Goal: Task Accomplishment & Management: Complete application form

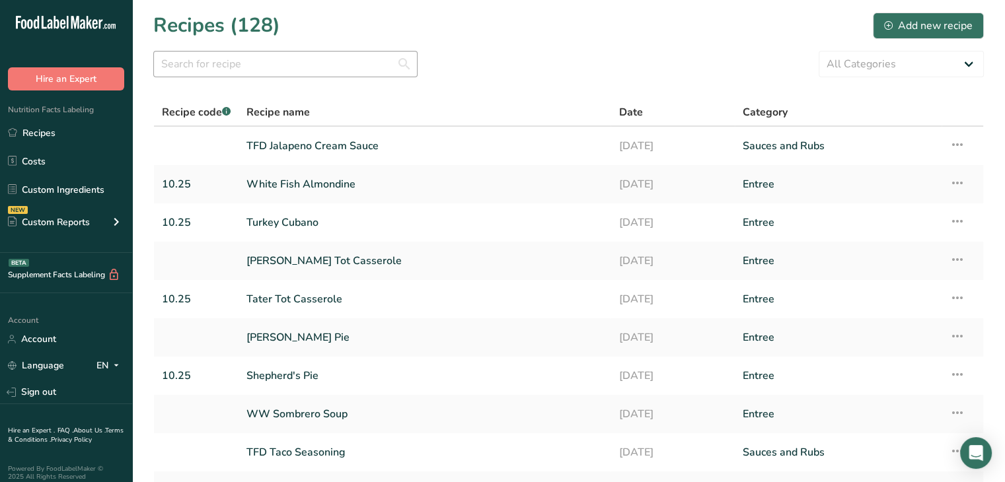
scroll to position [9, 0]
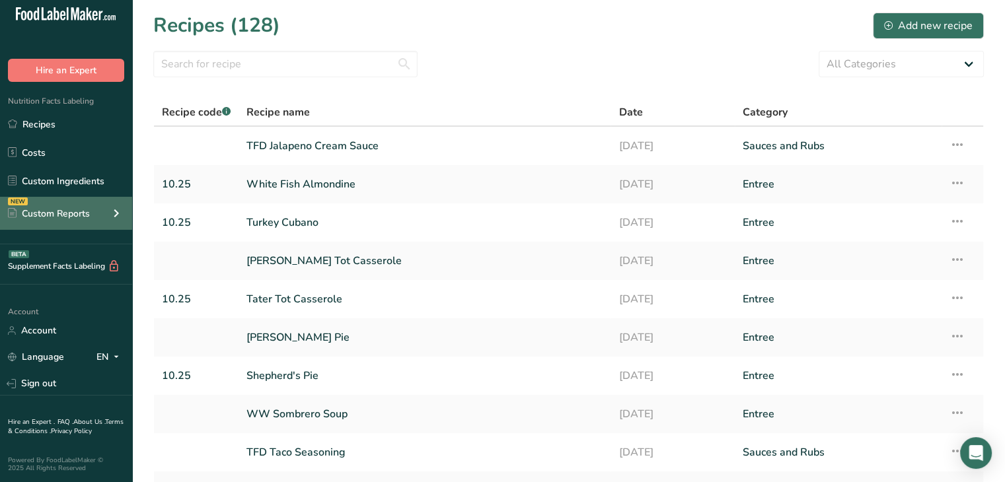
click at [78, 211] on div "Custom Reports" at bounding box center [49, 214] width 82 height 14
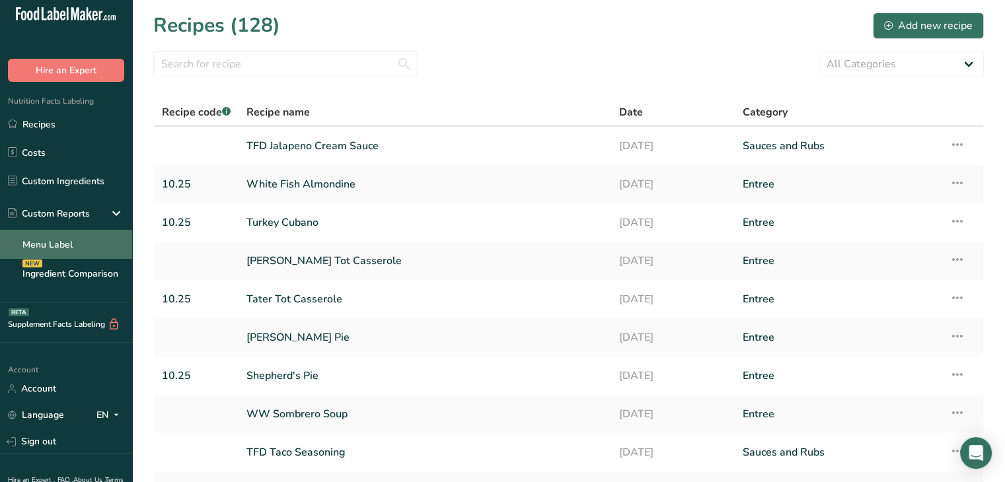
click at [63, 246] on link "Menu Label" at bounding box center [66, 244] width 132 height 29
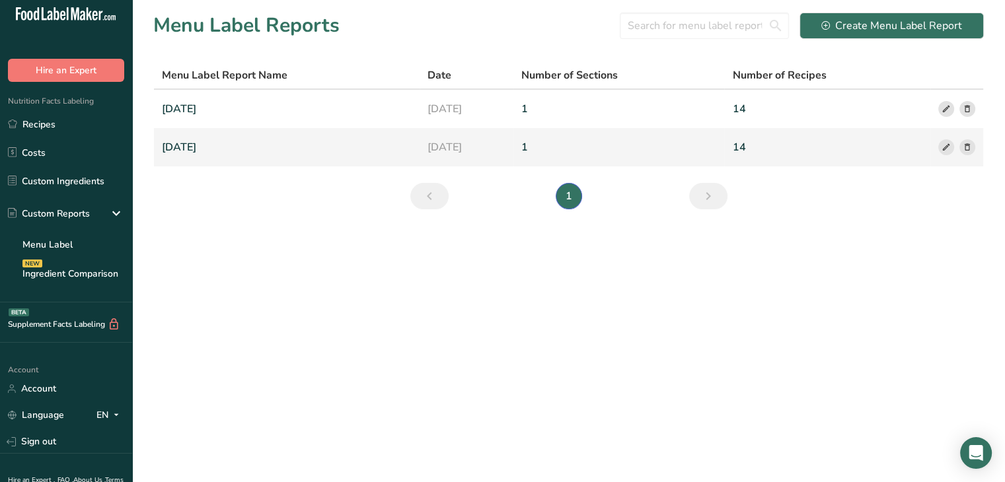
click at [240, 145] on link "[DATE]" at bounding box center [287, 147] width 250 height 28
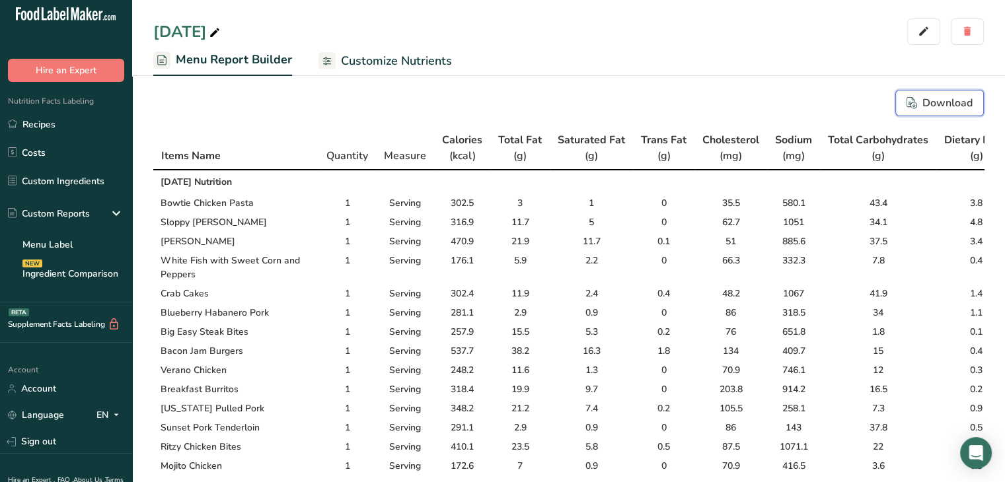
click at [947, 104] on div "Download" at bounding box center [939, 103] width 66 height 16
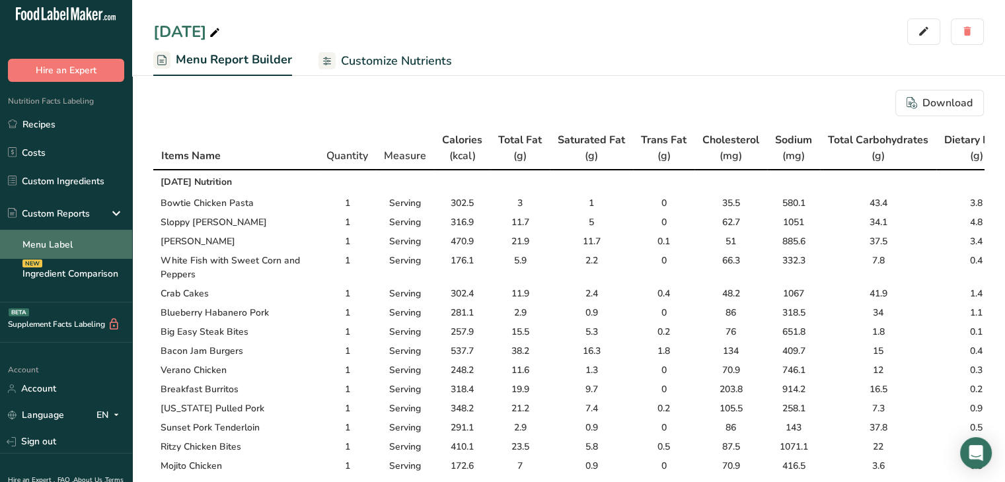
click at [65, 247] on link "Menu Label" at bounding box center [66, 244] width 132 height 29
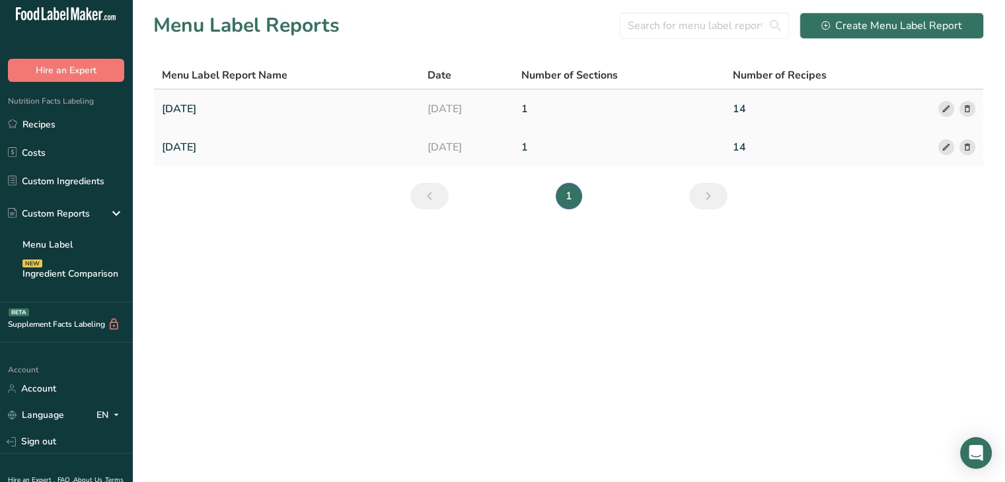
click at [229, 115] on link "[DATE]" at bounding box center [287, 109] width 250 height 28
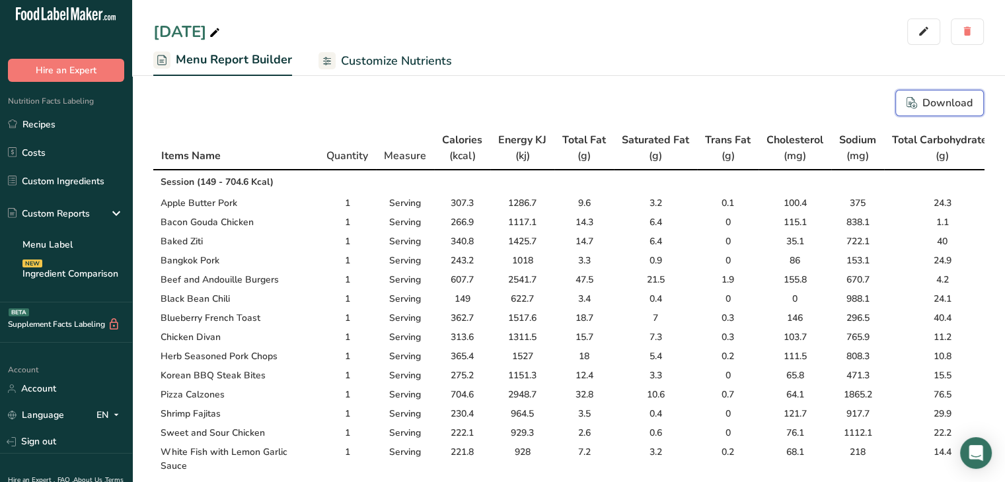
click at [942, 100] on div "Download" at bounding box center [939, 103] width 66 height 16
drag, startPoint x: 573, startPoint y: 68, endPoint x: 904, endPoint y: 47, distance: 330.9
click at [904, 47] on ul "Menu Report Builder Customize Nutrients" at bounding box center [568, 60] width 872 height 31
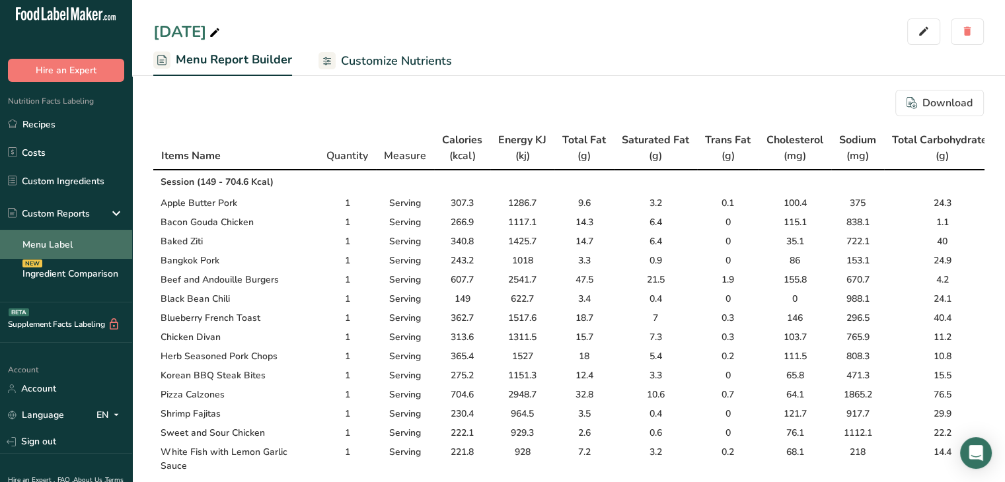
click at [85, 239] on link "Menu Label" at bounding box center [66, 244] width 132 height 29
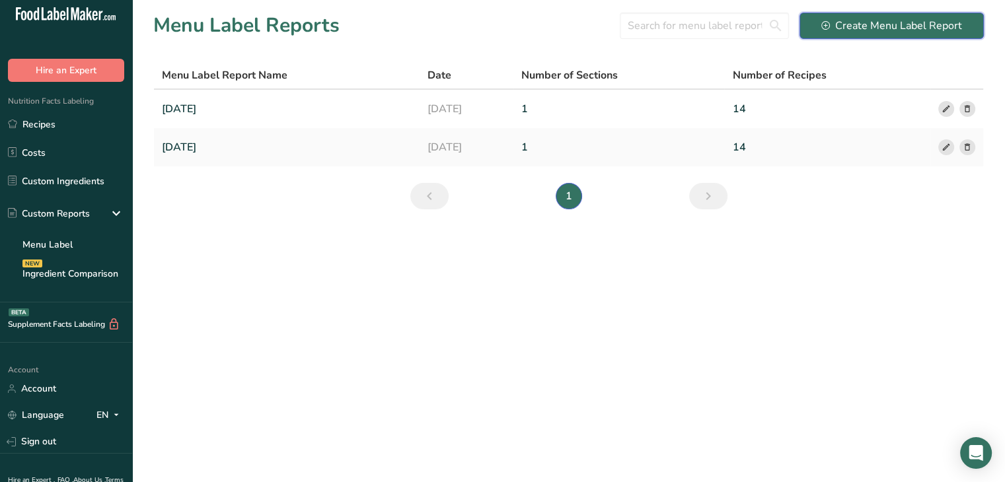
click at [929, 24] on div "Create Menu Label Report" at bounding box center [891, 26] width 141 height 16
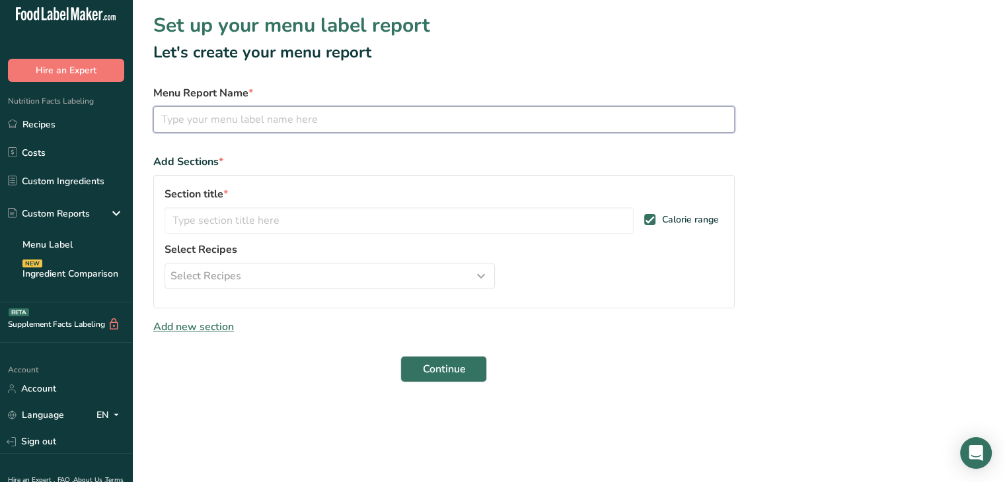
click at [441, 122] on input "text" at bounding box center [443, 119] width 581 height 26
type input "WW September"
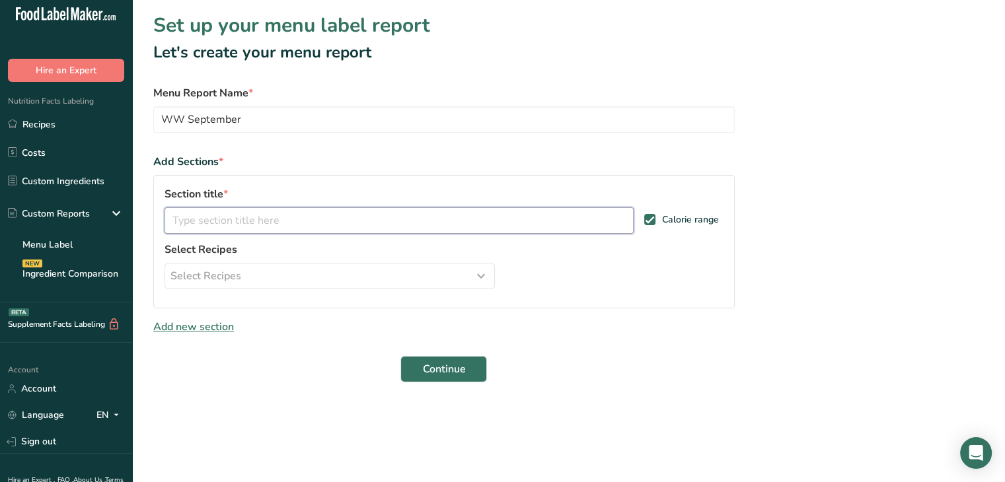
click at [399, 215] on input "text" at bounding box center [398, 220] width 469 height 26
type input "WW"
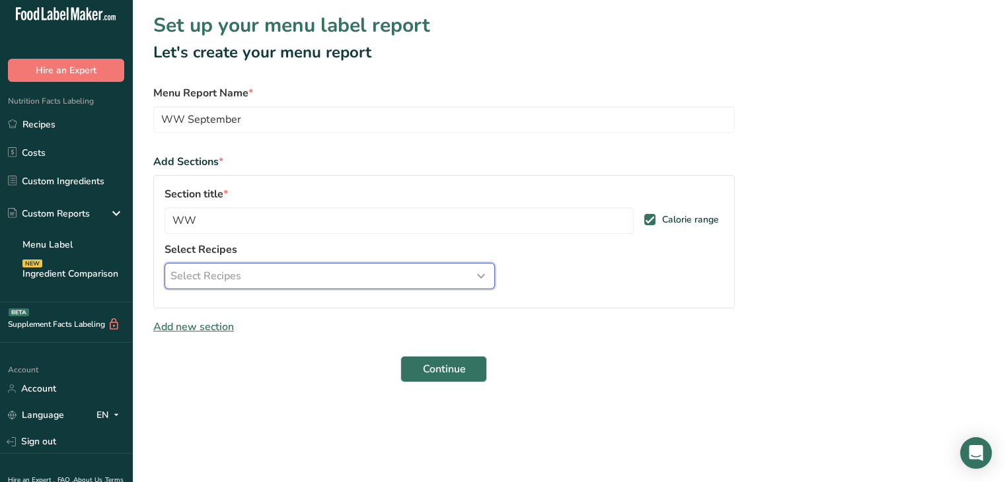
click at [381, 274] on div "Select Recipes" at bounding box center [329, 276] width 318 height 16
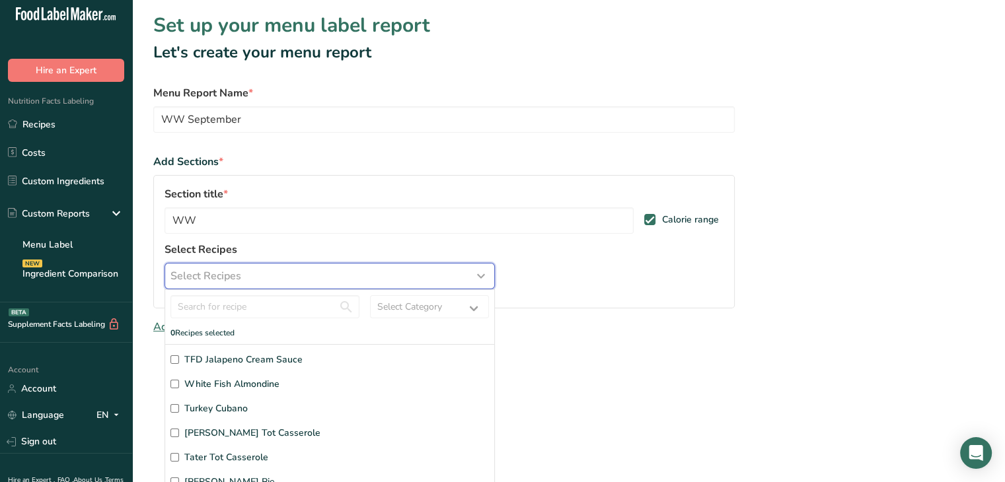
drag, startPoint x: 381, startPoint y: 274, endPoint x: 248, endPoint y: 421, distance: 198.7
click at [248, 289] on div "Select Recipes Select Category All Baked Goods [GEOGRAPHIC_DATA] Confectionery …" at bounding box center [329, 276] width 330 height 26
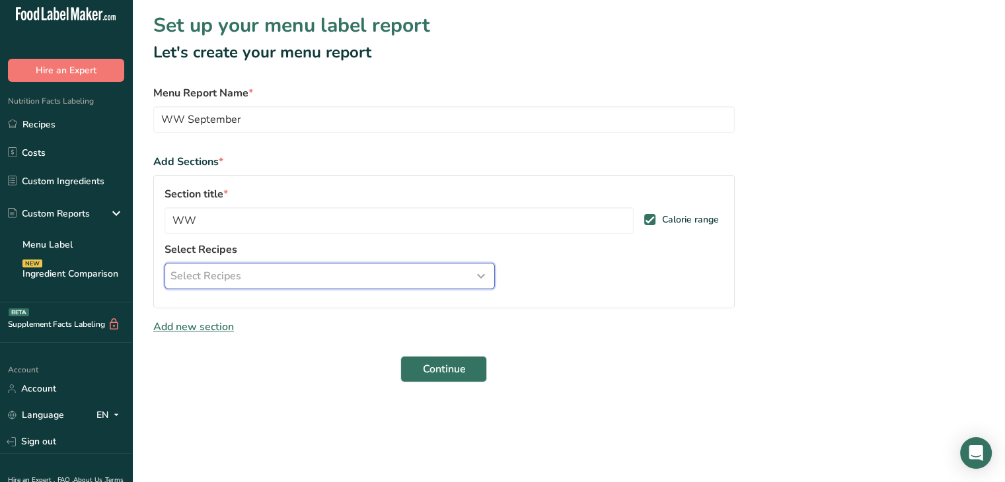
click at [223, 275] on span "Select Recipes" at bounding box center [205, 276] width 71 height 16
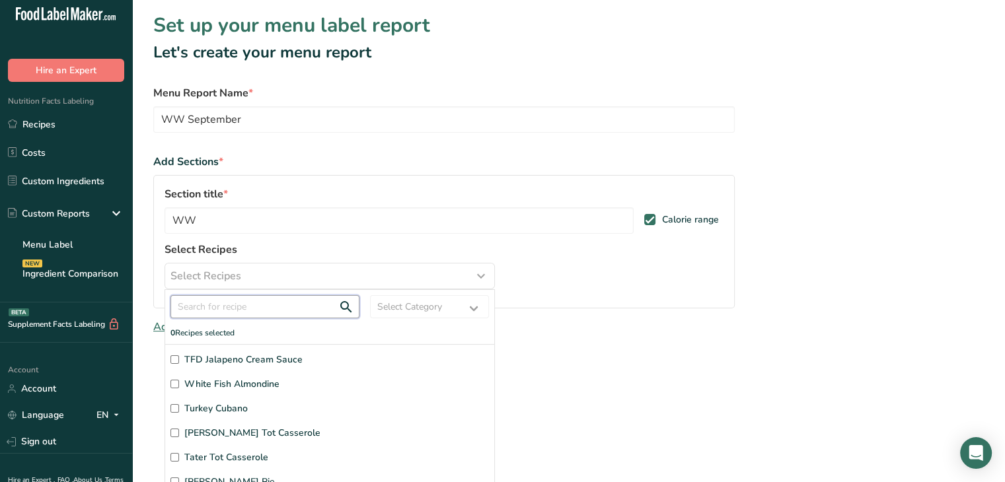
click at [247, 308] on input "text" at bounding box center [264, 306] width 189 height 23
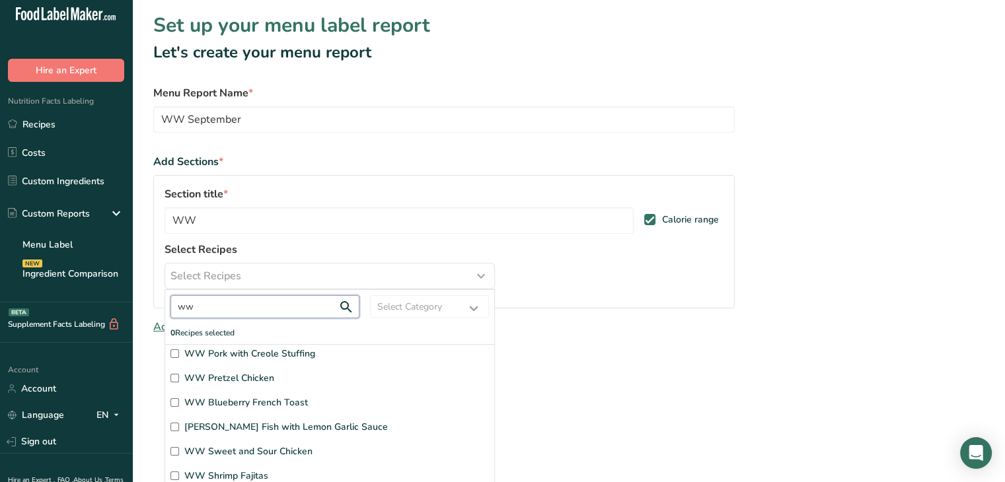
scroll to position [61, 0]
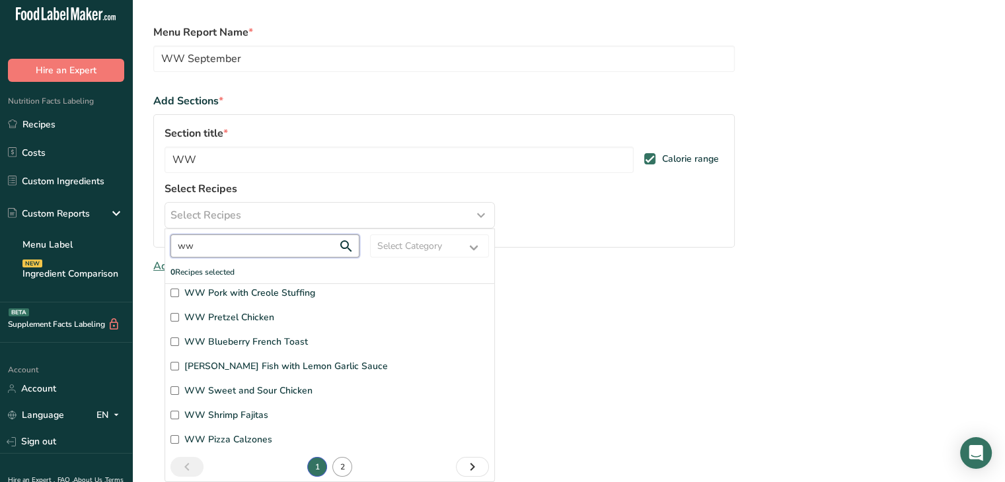
type input "ww"
click at [338, 466] on link "2" at bounding box center [342, 467] width 20 height 20
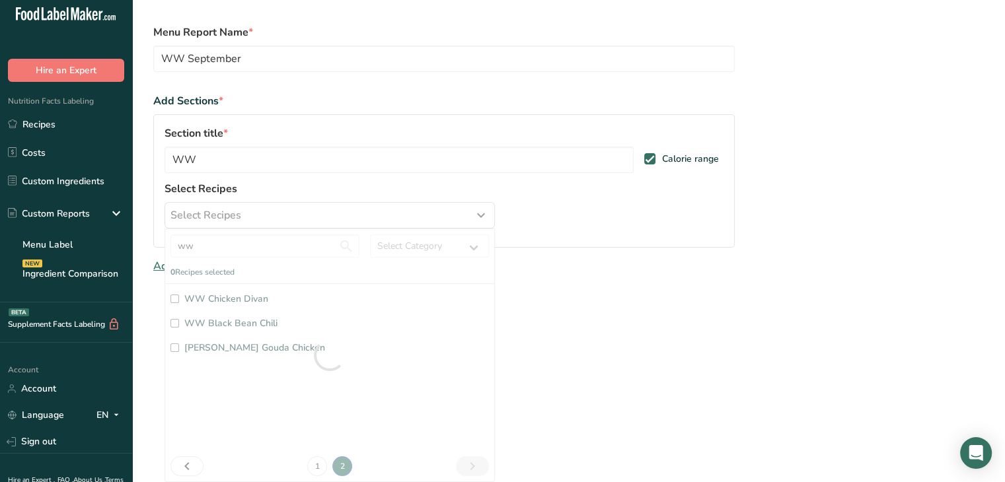
scroll to position [0, 0]
click at [176, 349] on input "[PERSON_NAME] Gouda Chicken" at bounding box center [174, 347] width 9 height 9
checkbox input "true"
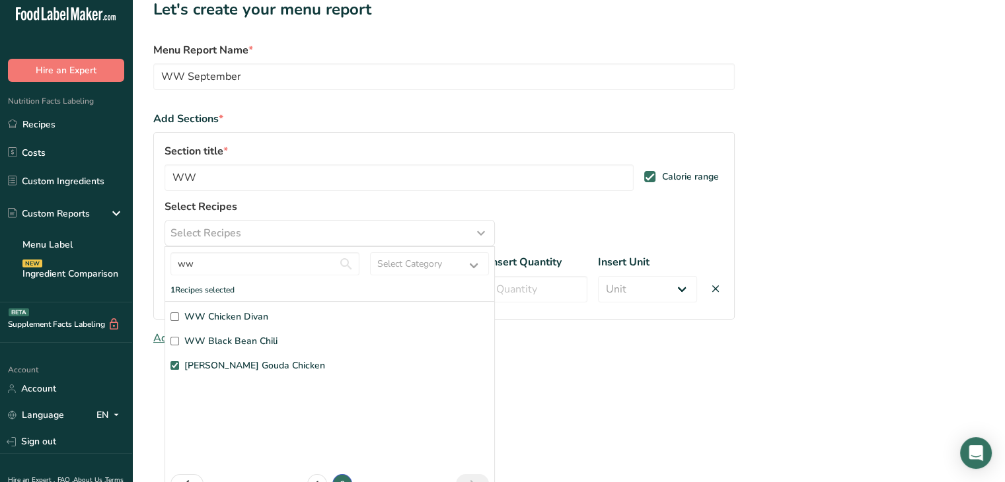
scroll to position [43, 0]
click at [175, 341] on input "WW Black Bean Chili" at bounding box center [174, 341] width 9 height 9
checkbox input "true"
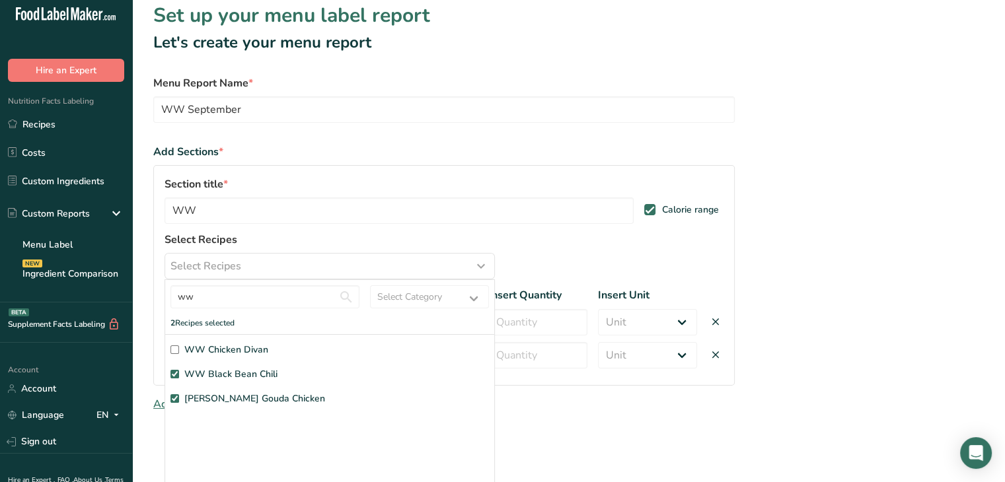
click at [173, 349] on input "WW Chicken Divan" at bounding box center [174, 349] width 9 height 9
checkbox input "true"
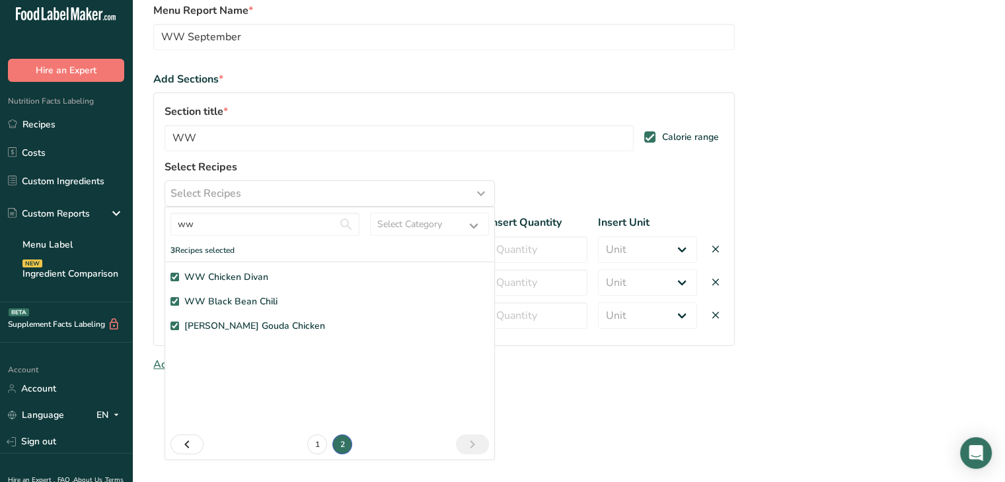
scroll to position [83, 0]
click at [317, 448] on link "1" at bounding box center [317, 445] width 20 height 20
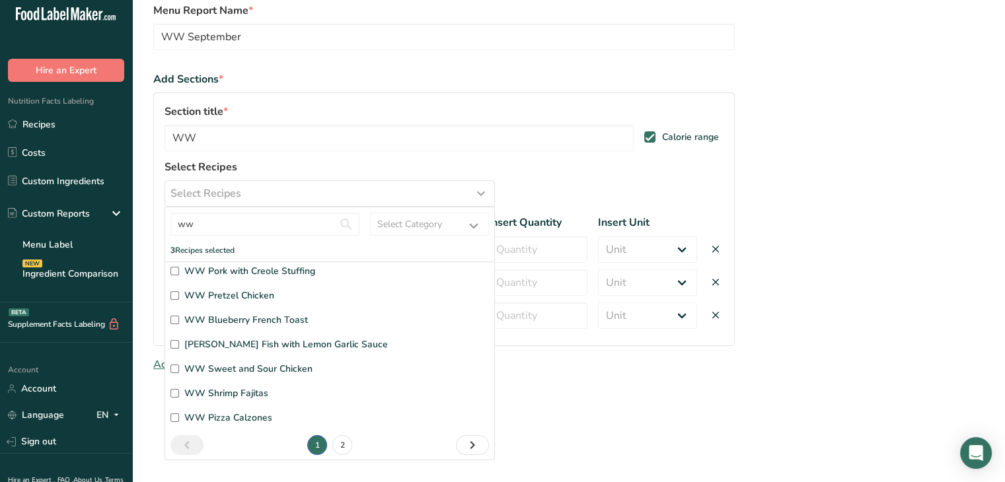
scroll to position [79, 0]
click at [174, 417] on input "WW Pizza Calzones" at bounding box center [174, 418] width 9 height 9
checkbox input "true"
click at [174, 394] on input "WW Shrimp Fajitas" at bounding box center [174, 394] width 9 height 9
checkbox input "true"
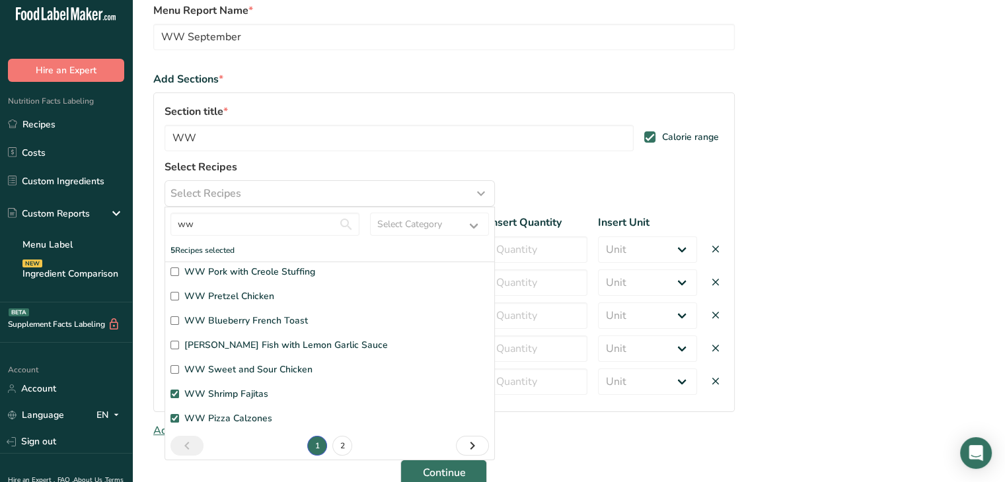
click at [175, 369] on input "WW Sweet and Sour Chicken" at bounding box center [174, 369] width 9 height 9
checkbox input "true"
click at [173, 345] on input "[PERSON_NAME] Fish with Lemon Garlic Sauce" at bounding box center [174, 345] width 9 height 9
checkbox input "true"
click at [281, 221] on input "ww" at bounding box center [264, 224] width 189 height 23
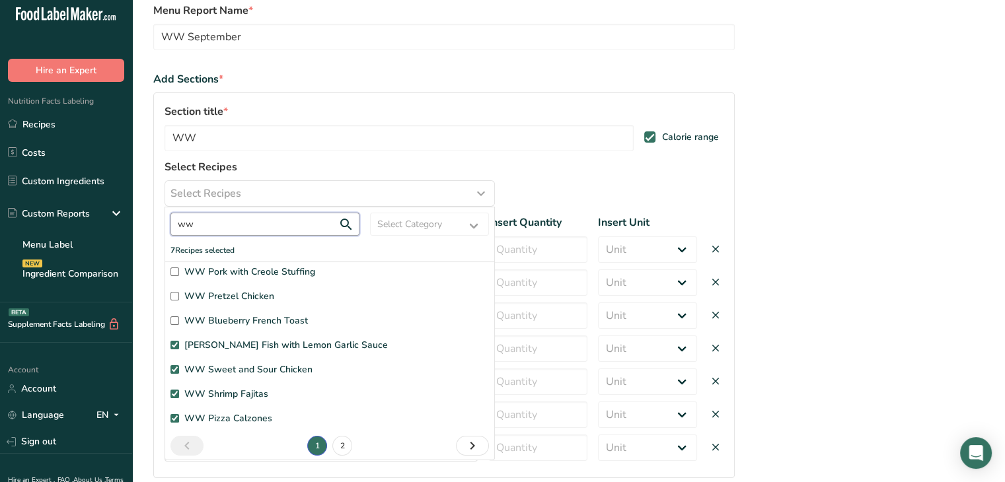
type input "w"
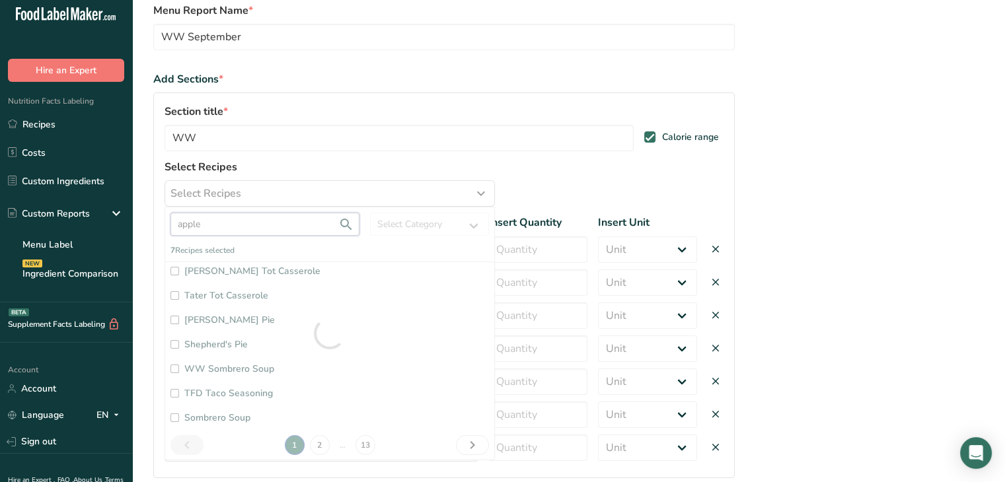
scroll to position [0, 0]
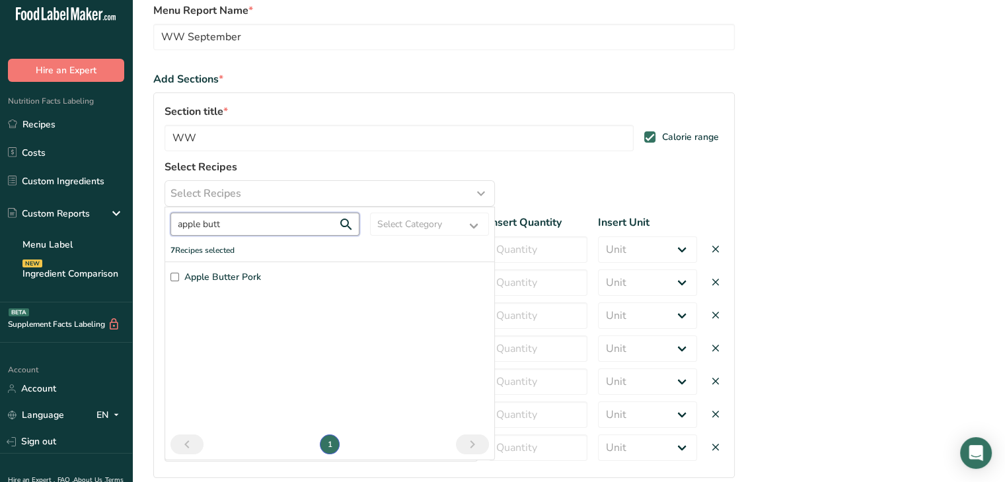
type input "apple butt"
click at [176, 278] on input "Apple Butter Pork" at bounding box center [174, 277] width 9 height 9
checkbox input "true"
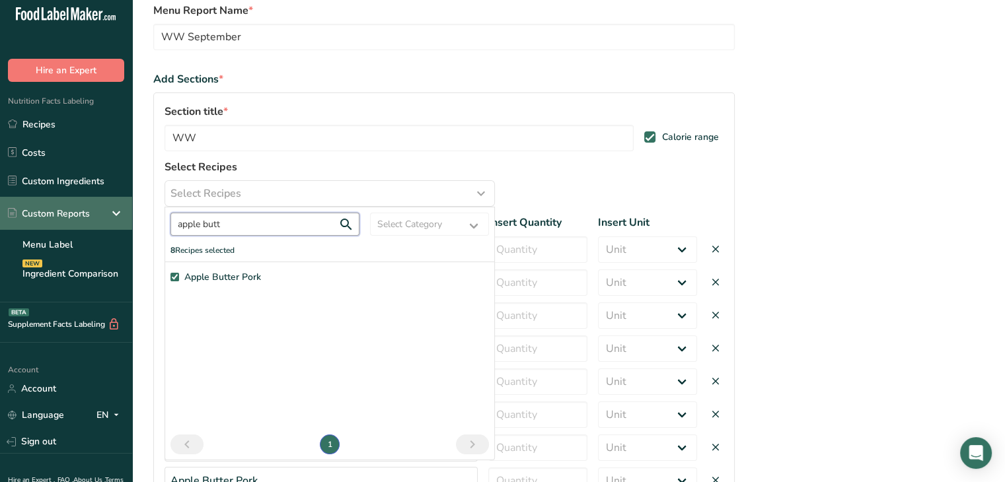
drag, startPoint x: 228, startPoint y: 219, endPoint x: 117, endPoint y: 215, distance: 111.0
click at [117, 215] on div ".a-20{fill:#fff;} Hire an Expert Nutrition Facts Labeling Recipes Costs Custom …" at bounding box center [502, 282] width 1005 height 731
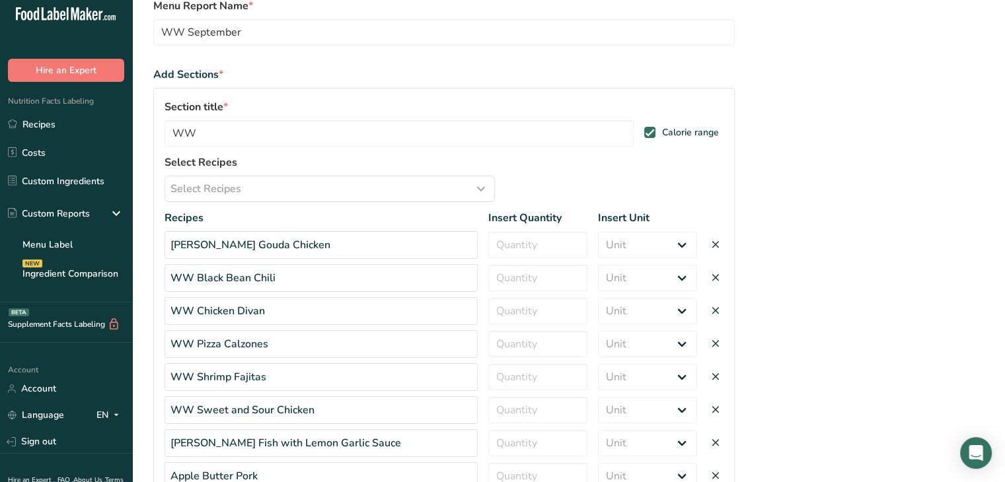
scroll to position [74, 0]
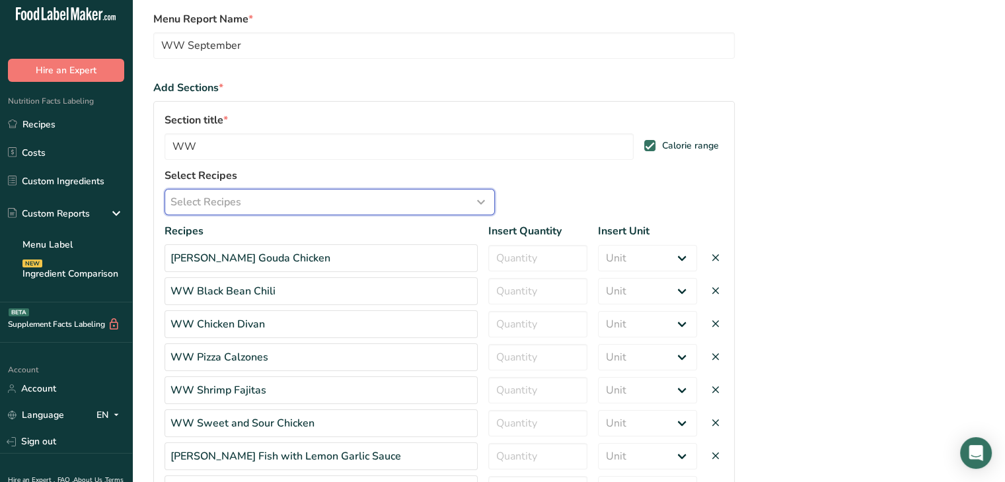
click at [283, 207] on div "Select Recipes" at bounding box center [329, 202] width 318 height 16
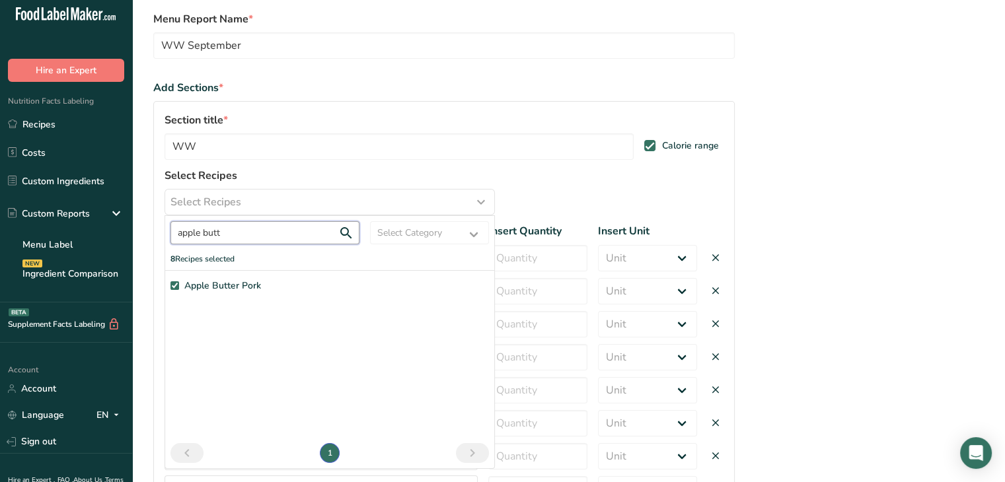
click at [246, 233] on input "apple butt" at bounding box center [264, 232] width 189 height 23
type input "a"
type input "s"
type input "ziti"
click at [174, 287] on input "Baked Ziti" at bounding box center [174, 285] width 9 height 9
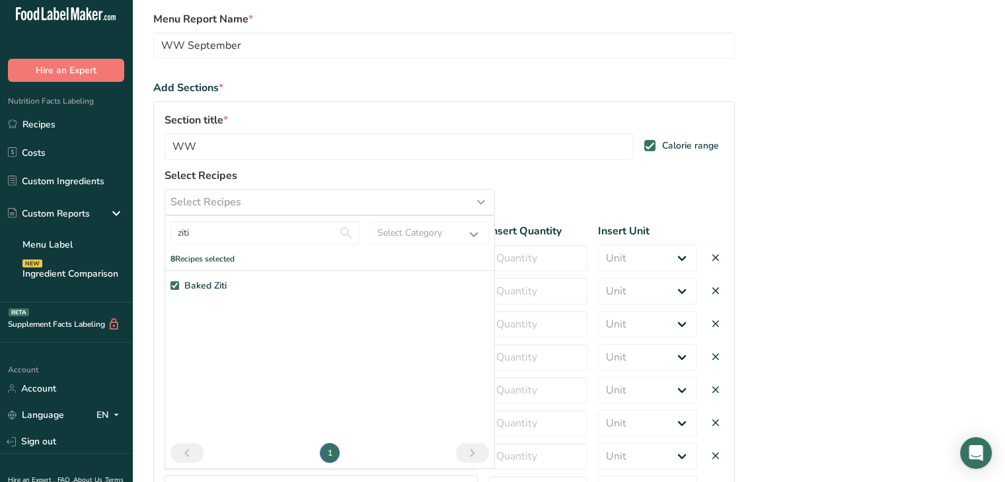
checkbox input "true"
drag, startPoint x: 209, startPoint y: 236, endPoint x: 161, endPoint y: 236, distance: 47.6
click at [161, 236] on div "Section title * WW Calorie range Select Recipes Select Recipes ziti Select Cate…" at bounding box center [443, 327] width 581 height 452
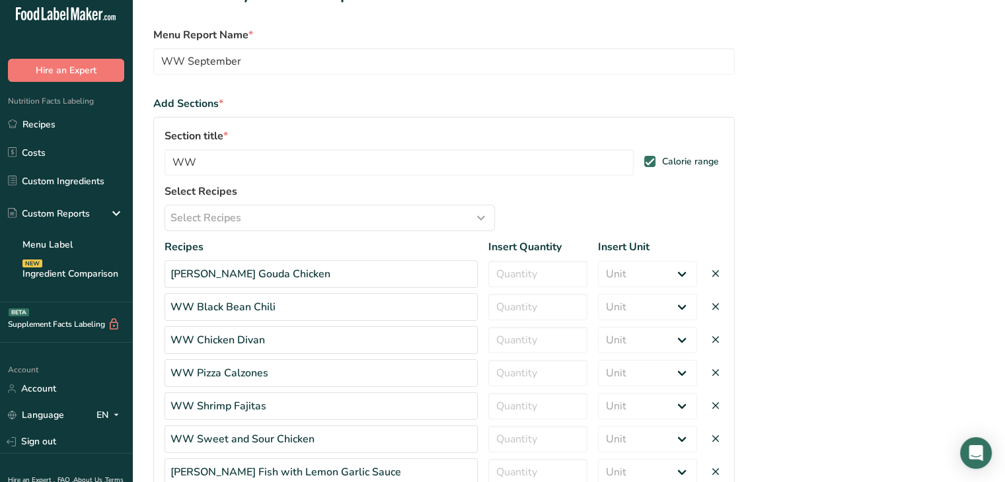
scroll to position [58, 0]
click at [259, 221] on div "Select Recipes" at bounding box center [329, 218] width 318 height 16
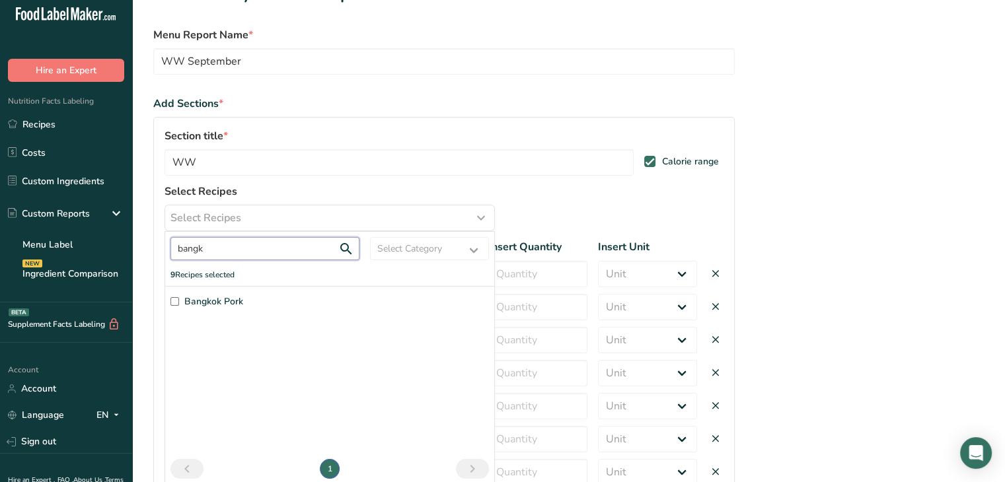
type input "bangk"
click at [174, 302] on input "Bangkok Pork" at bounding box center [174, 301] width 9 height 9
checkbox input "true"
click at [302, 246] on input "bangk" at bounding box center [264, 248] width 189 height 23
type input "b"
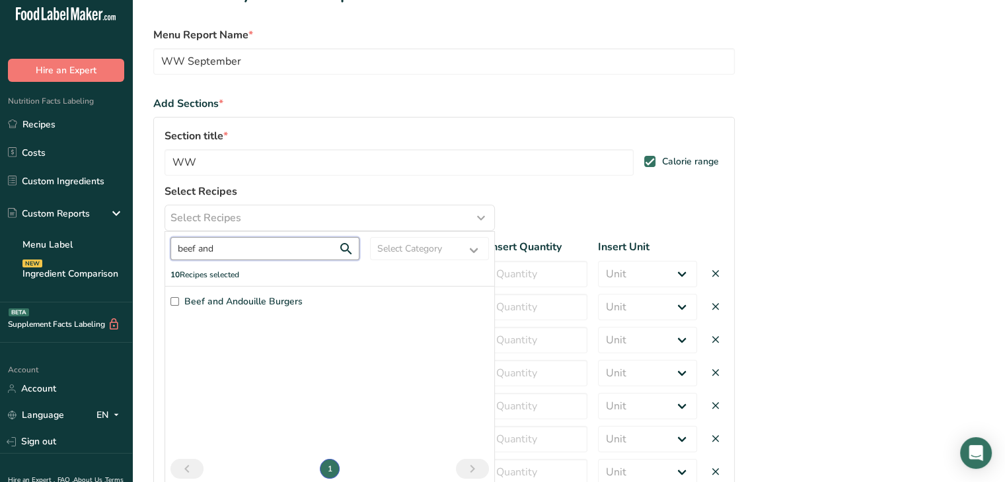
type input "beef and"
click at [176, 300] on input "Beef and Andouille Burgers" at bounding box center [174, 301] width 9 height 9
checkbox input "true"
drag, startPoint x: 256, startPoint y: 246, endPoint x: 160, endPoint y: 246, distance: 95.8
click at [160, 246] on div "Section title * WW Calorie range Select Recipes Select Recipes beef and Select …" at bounding box center [443, 376] width 581 height 518
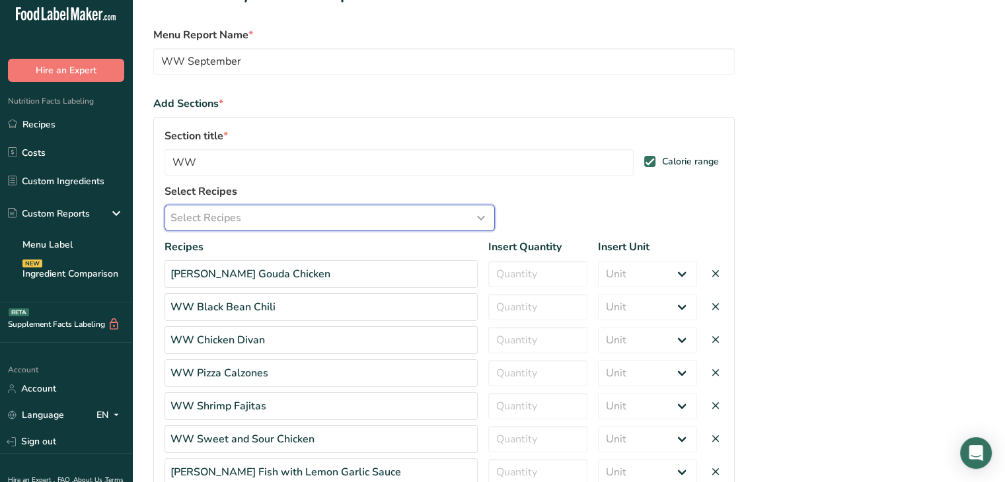
click at [223, 218] on span "Select Recipes" at bounding box center [205, 218] width 71 height 16
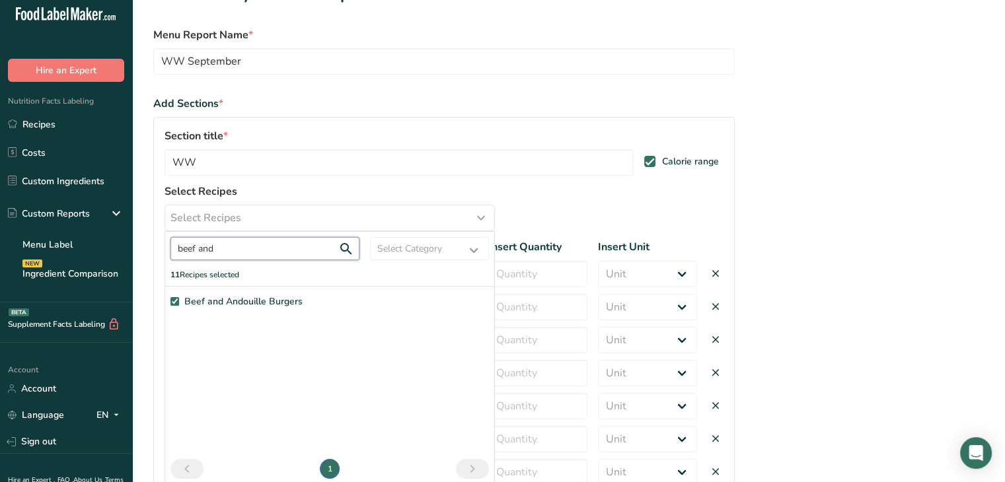
click at [241, 254] on input "beef and" at bounding box center [264, 248] width 189 height 23
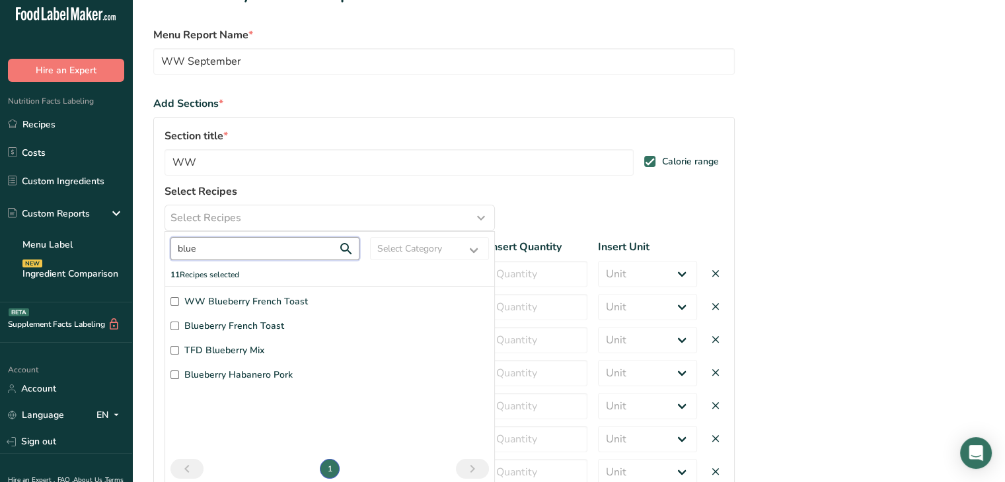
type input "blue"
click at [175, 302] on input "WW Blueberry French Toast" at bounding box center [174, 301] width 9 height 9
checkbox input "true"
drag, startPoint x: 222, startPoint y: 251, endPoint x: 111, endPoint y: 244, distance: 111.2
click at [111, 244] on div ".a-20{fill:#fff;} Hire an Expert Nutrition Facts Labeling Recipes Costs Custom …" at bounding box center [502, 373] width 1005 height 863
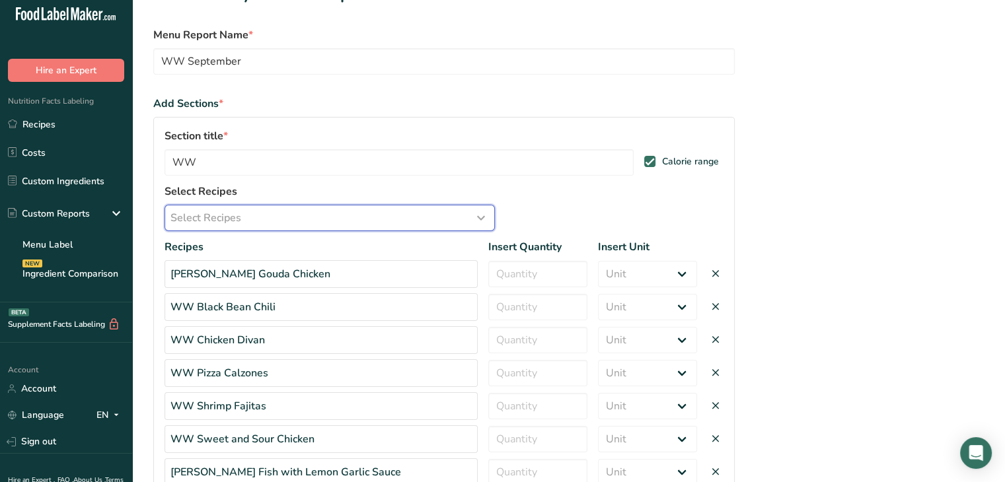
click at [200, 217] on span "Select Recipes" at bounding box center [205, 218] width 71 height 16
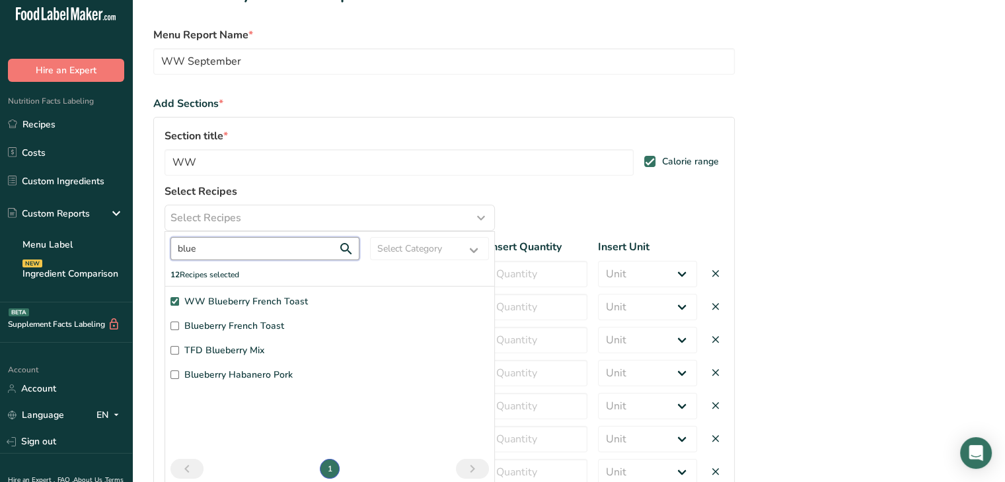
click at [200, 245] on input "blue" at bounding box center [264, 248] width 189 height 23
type input "pork cho"
click at [174, 301] on input "Herb Seasoned Pork Chops" at bounding box center [174, 301] width 9 height 9
checkbox input "true"
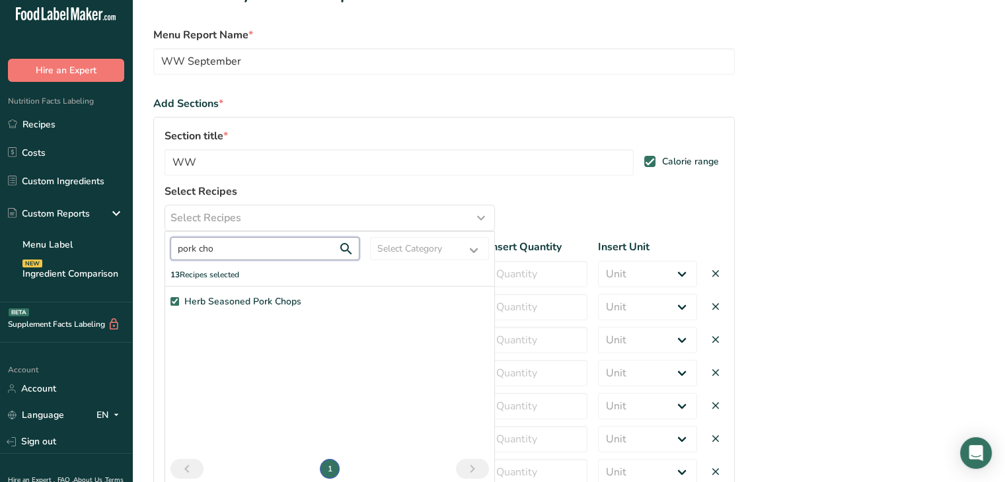
click at [236, 247] on input "pork cho" at bounding box center [264, 248] width 189 height 23
type input "[DEMOGRAPHIC_DATA]"
click at [176, 348] on input "Korean BBQ Steak Bites" at bounding box center [174, 350] width 9 height 9
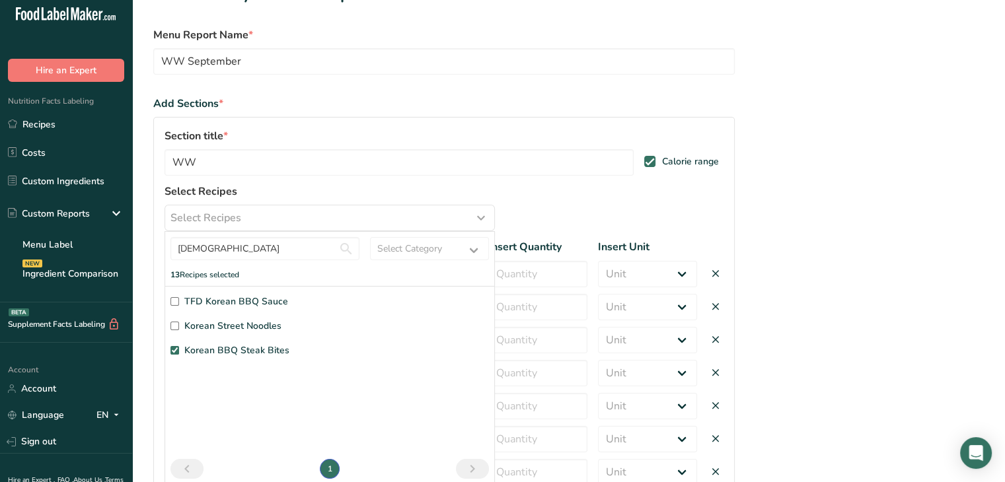
checkbox input "true"
click at [297, 330] on label "Korean Street Noodles" at bounding box center [329, 326] width 318 height 14
click at [179, 330] on input "Korean Street Noodles" at bounding box center [174, 326] width 9 height 9
click at [395, 331] on label "Korean Street Noodles" at bounding box center [329, 326] width 318 height 14
click at [179, 330] on input "Korean Street Noodles" at bounding box center [174, 326] width 9 height 9
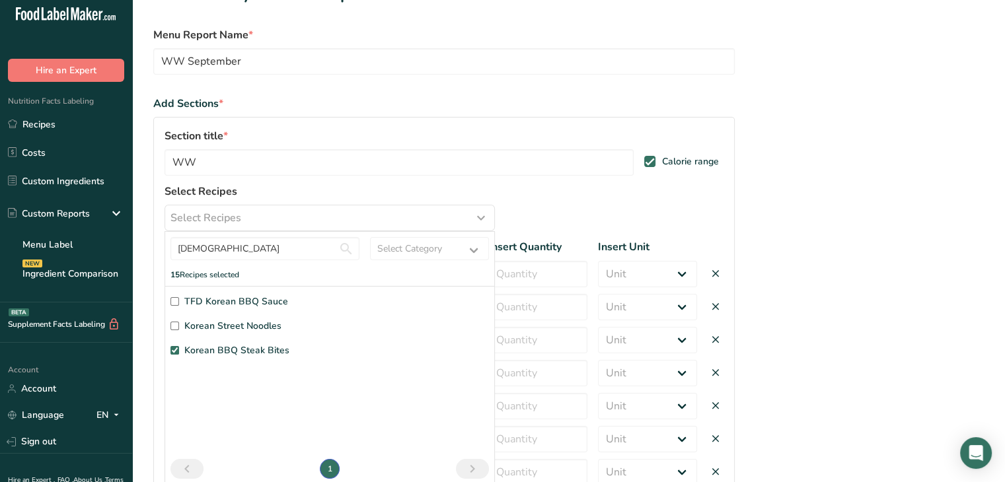
checkbox input "false"
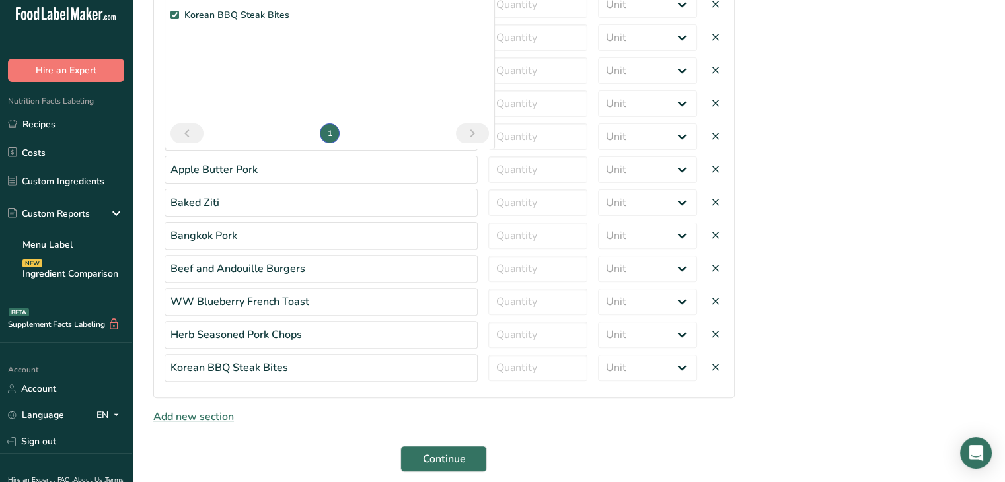
scroll to position [410, 0]
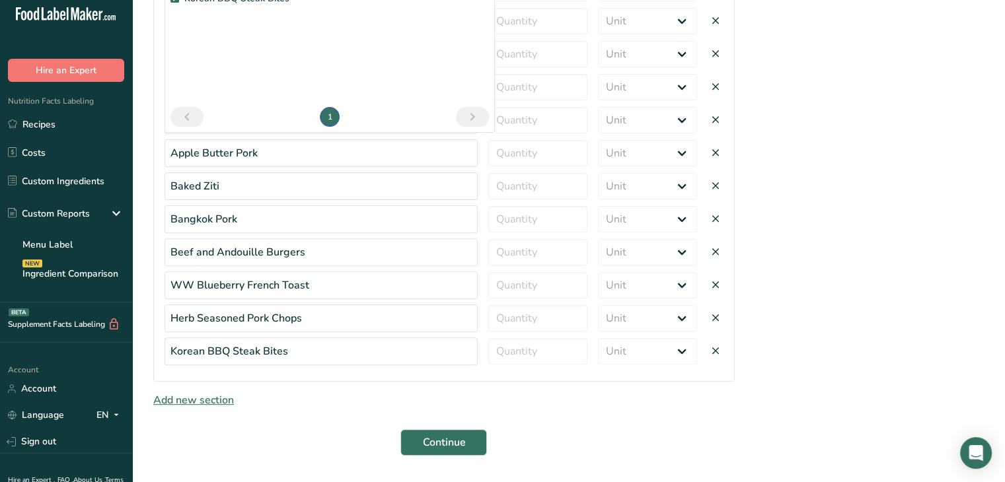
click at [201, 399] on span "Add new section" at bounding box center [193, 400] width 81 height 15
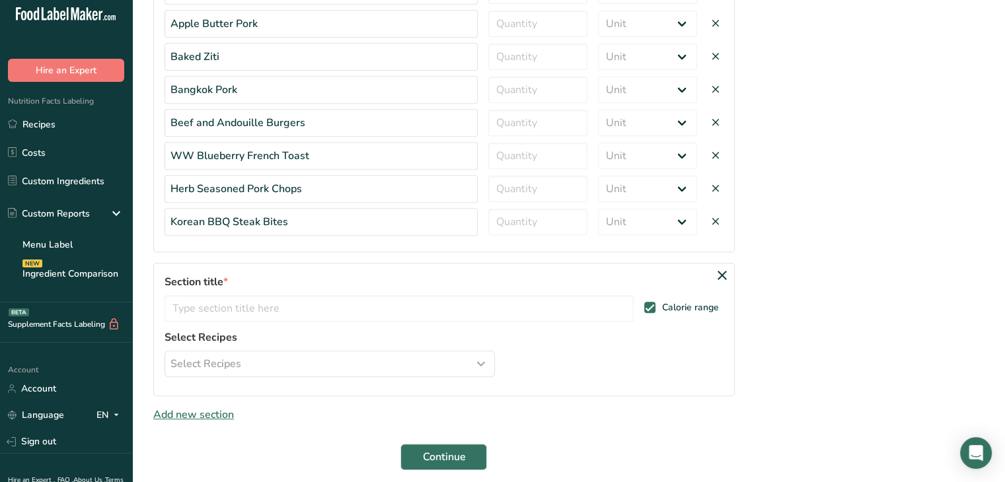
scroll to position [586, 0]
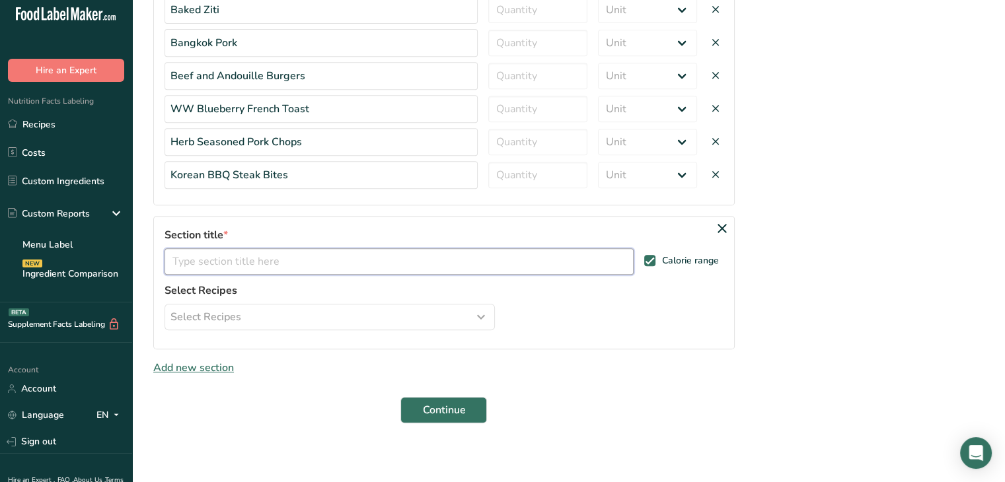
click at [394, 262] on input "text" at bounding box center [398, 261] width 469 height 26
type input "WW"
click at [723, 223] on icon at bounding box center [722, 229] width 16 height 24
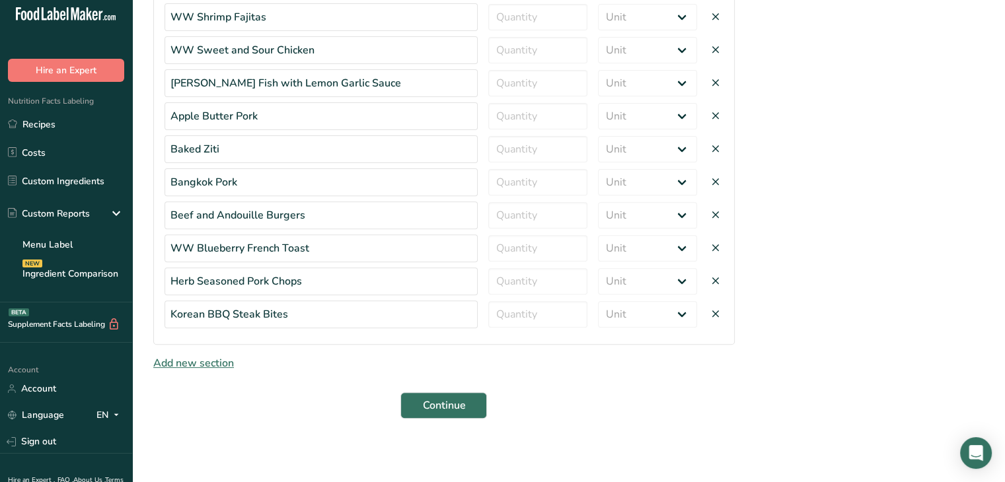
scroll to position [443, 0]
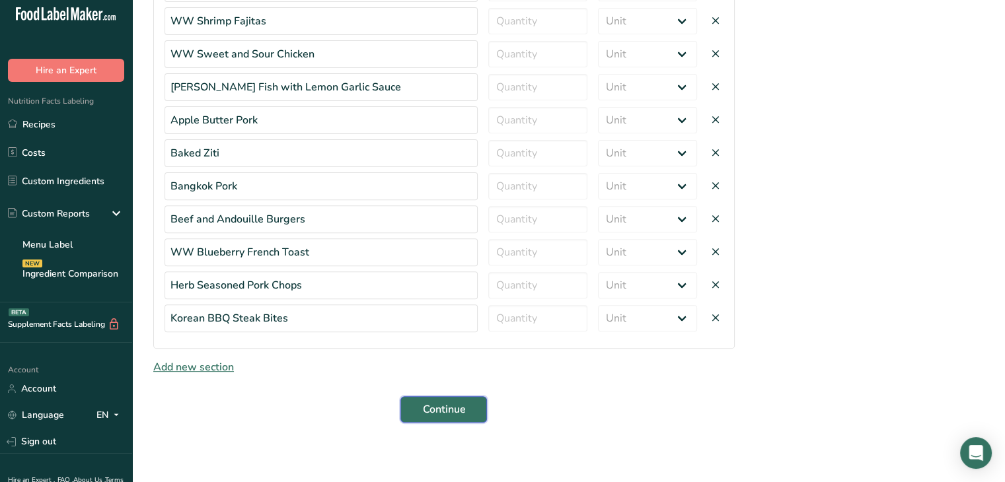
click at [445, 410] on span "Continue" at bounding box center [443, 410] width 43 height 16
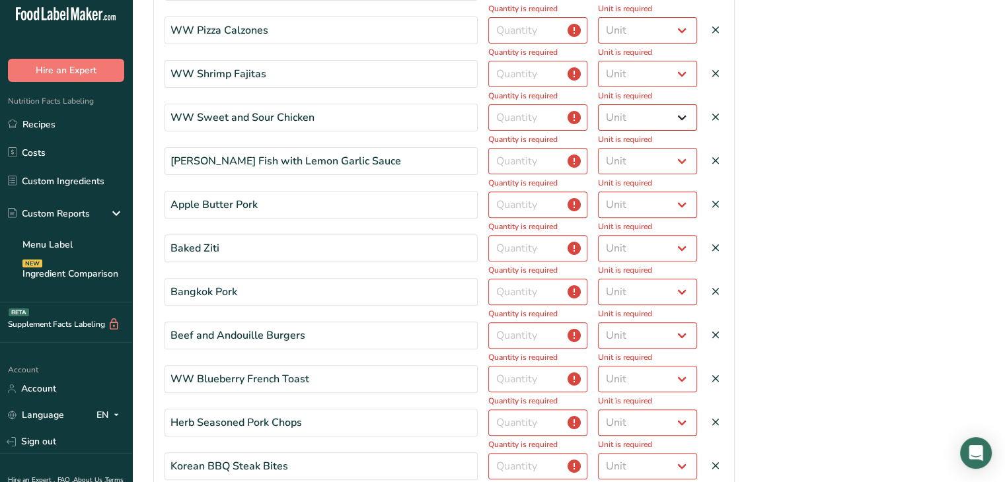
scroll to position [0, 0]
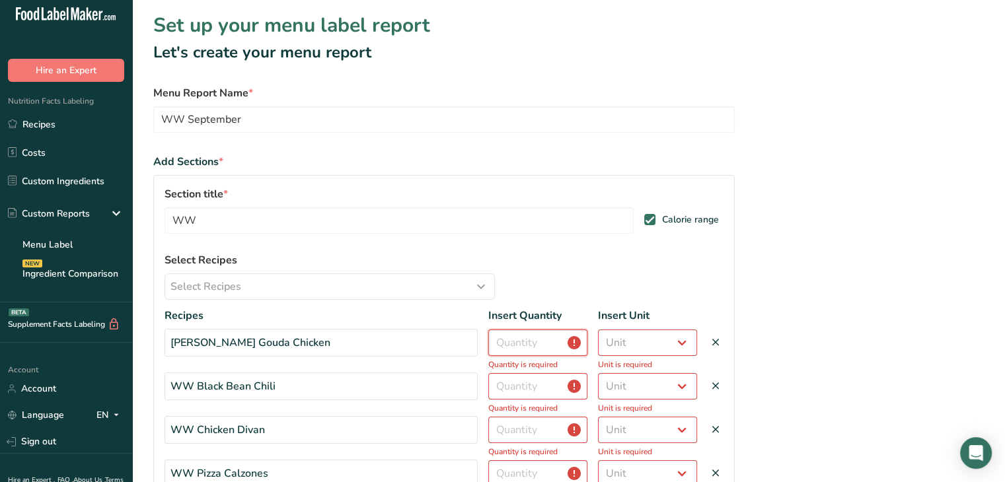
click at [538, 348] on input "number" at bounding box center [537, 343] width 99 height 26
type input "1"
click at [647, 341] on select "Unit Serving Package g kg mg mcg lb oz" at bounding box center [647, 343] width 99 height 26
click at [642, 339] on select "Unit Serving Package g kg mg mcg lb oz" at bounding box center [647, 343] width 99 height 26
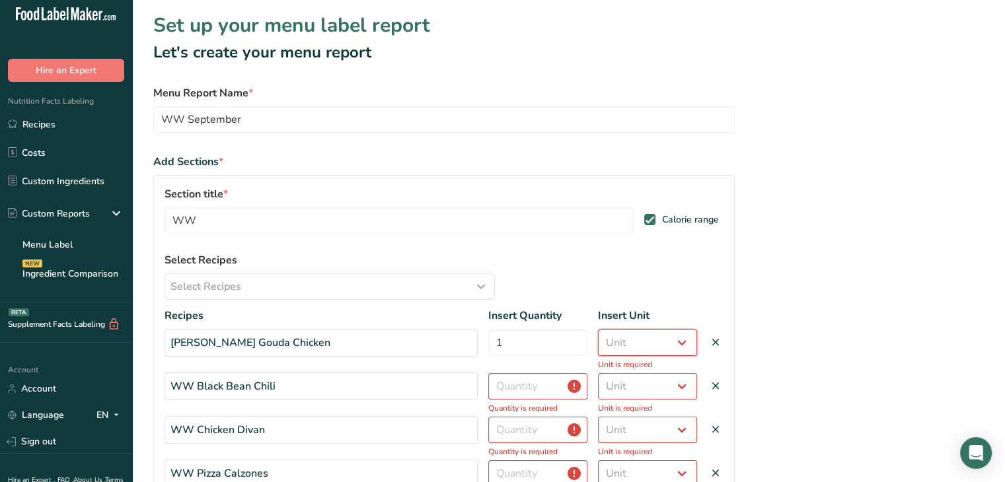
click at [676, 342] on select "Unit Serving Package g kg mg mcg lb oz" at bounding box center [647, 343] width 99 height 26
click at [683, 344] on select "Unit Serving Package g kg mg mcg lb oz" at bounding box center [647, 343] width 99 height 26
click at [674, 342] on select "Unit Serving Package g kg mg mcg lb oz" at bounding box center [647, 343] width 99 height 26
click at [647, 342] on select "Unit Serving Package g kg mg mcg lb oz" at bounding box center [647, 343] width 99 height 26
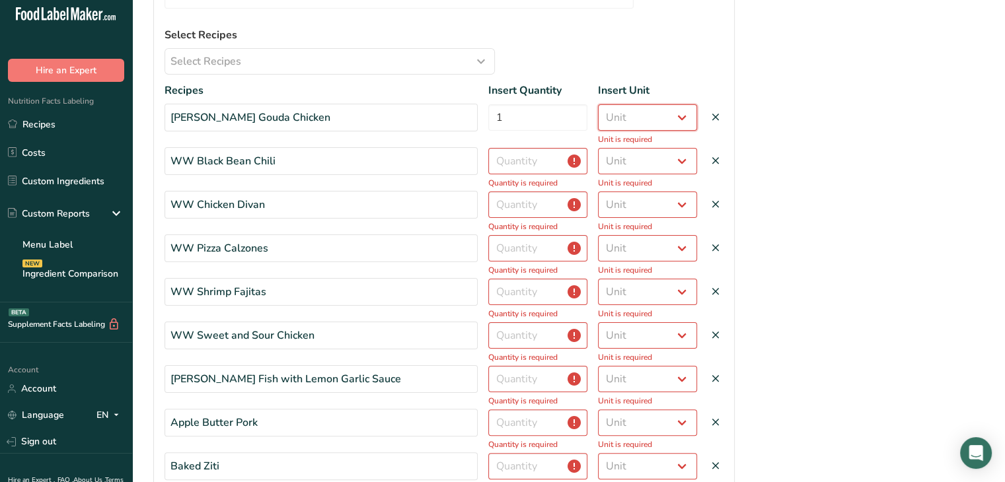
scroll to position [223, 0]
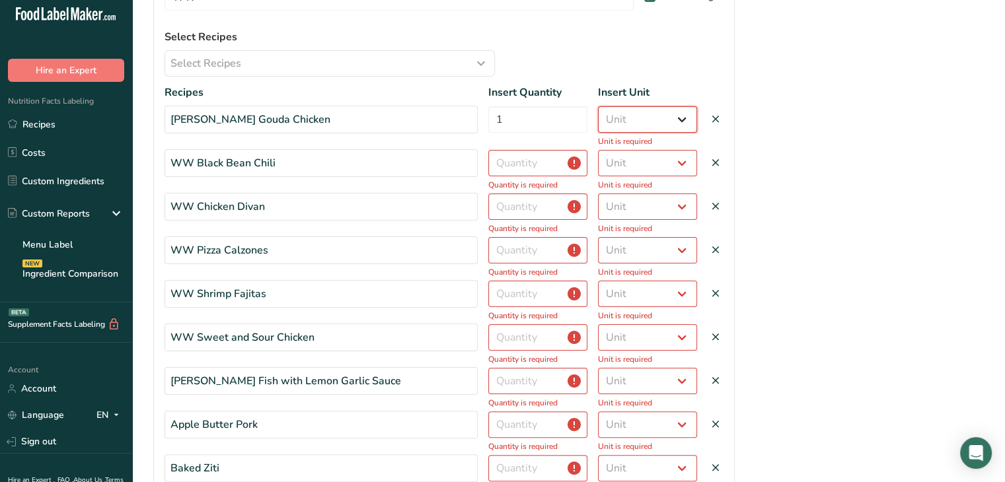
click at [685, 122] on select "Unit Serving Package g kg mg mcg lb oz" at bounding box center [647, 119] width 99 height 26
select select "serving"
click at [598, 106] on select "Unit Serving Package g kg mg mcg lb oz" at bounding box center [647, 119] width 99 height 26
click at [524, 164] on input "number" at bounding box center [537, 163] width 99 height 26
type input "0"
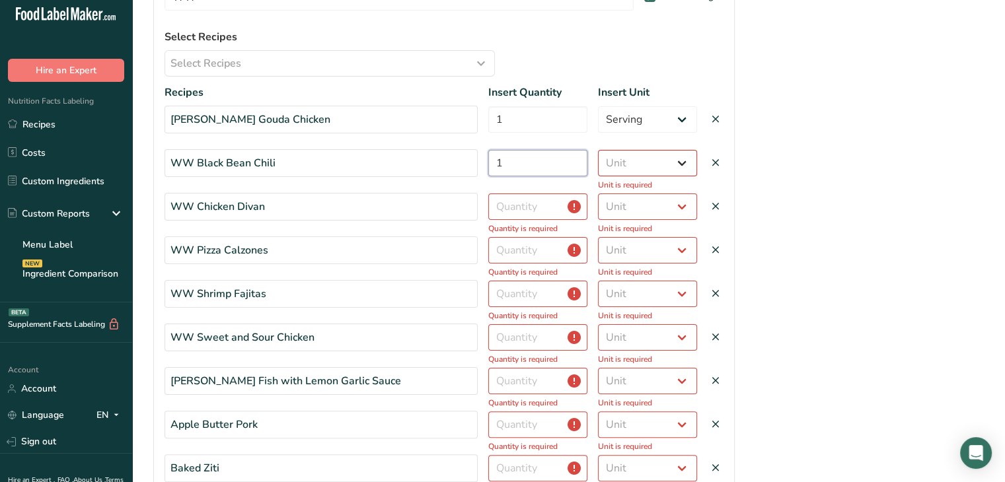
type input "1"
click at [676, 164] on select "Unit Serving Package g kg mg mcg lb oz" at bounding box center [647, 163] width 99 height 26
select select "serving"
click at [598, 150] on select "Unit Serving Package g kg mg mcg lb oz" at bounding box center [647, 163] width 99 height 26
click at [520, 210] on input "number" at bounding box center [537, 207] width 99 height 26
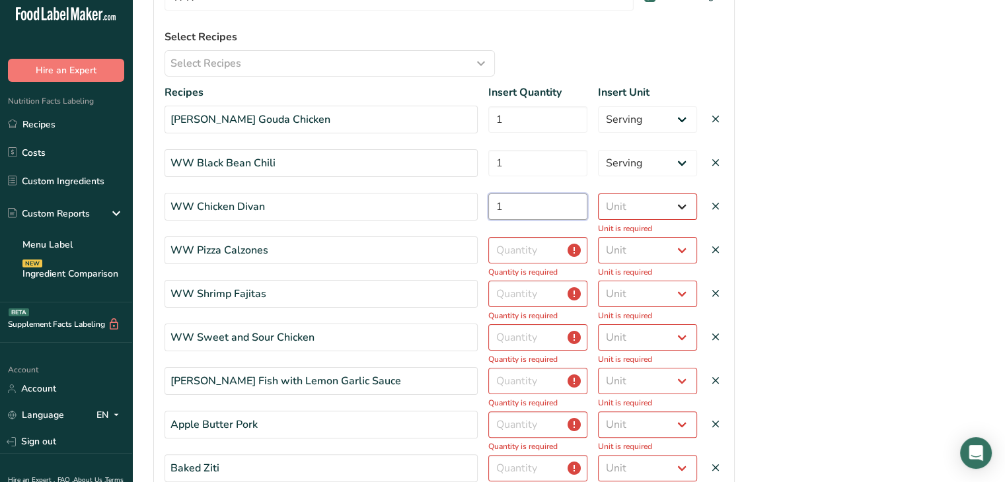
type input "1"
click at [685, 208] on select "Unit Serving Package g kg mg mcg lb oz" at bounding box center [647, 207] width 99 height 26
select select "serving"
click at [598, 194] on select "Unit Serving Package g kg mg mcg lb oz" at bounding box center [647, 207] width 99 height 26
click at [523, 251] on input "number" at bounding box center [537, 250] width 99 height 26
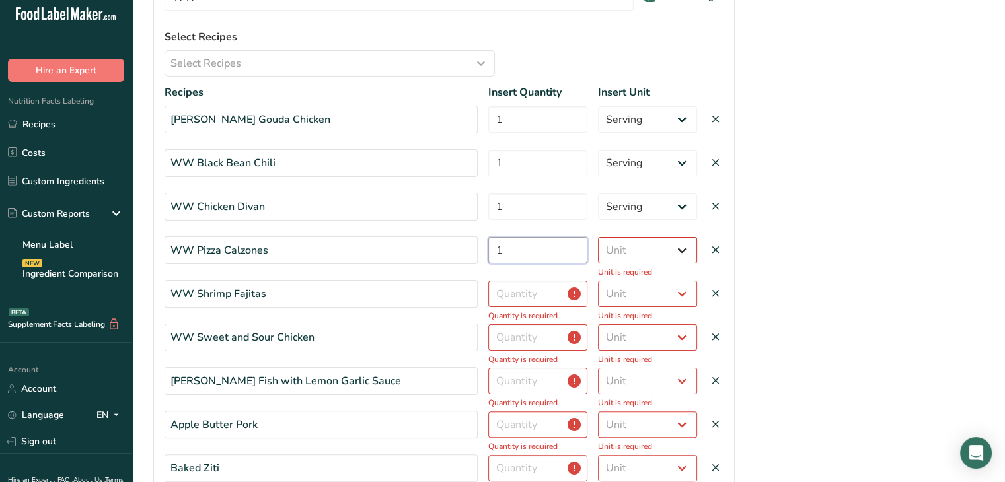
type input "1"
click at [680, 246] on select "Unit Serving Package g kg mg mcg lb oz" at bounding box center [647, 250] width 99 height 26
select select "serving"
click at [598, 237] on select "Unit Serving Package g kg mg mcg lb oz" at bounding box center [647, 250] width 99 height 26
click at [534, 291] on input "number" at bounding box center [537, 294] width 99 height 26
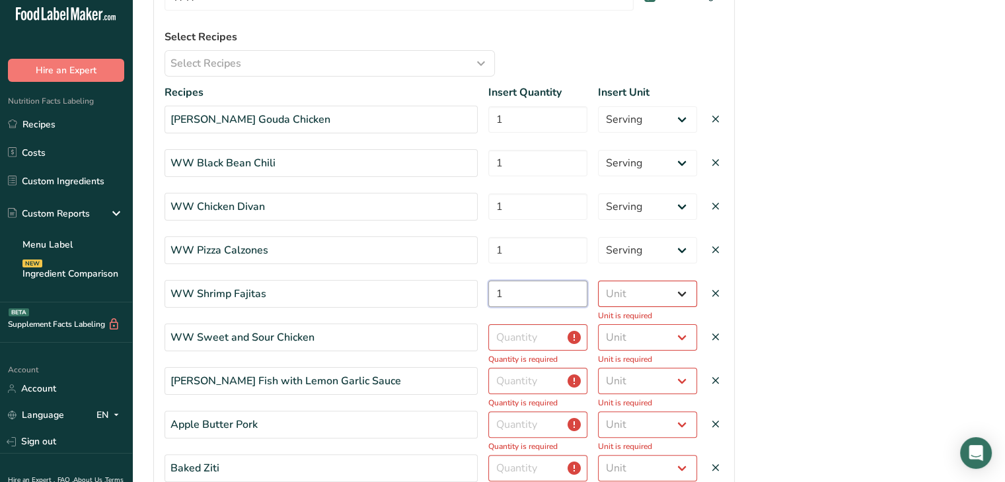
type input "1"
click at [684, 294] on select "Unit Serving Package g kg mg mcg lb oz" at bounding box center [647, 294] width 99 height 26
select select "serving"
click at [598, 281] on select "Unit Serving Package g kg mg mcg lb oz" at bounding box center [647, 294] width 99 height 26
click at [518, 336] on input "number" at bounding box center [537, 337] width 99 height 26
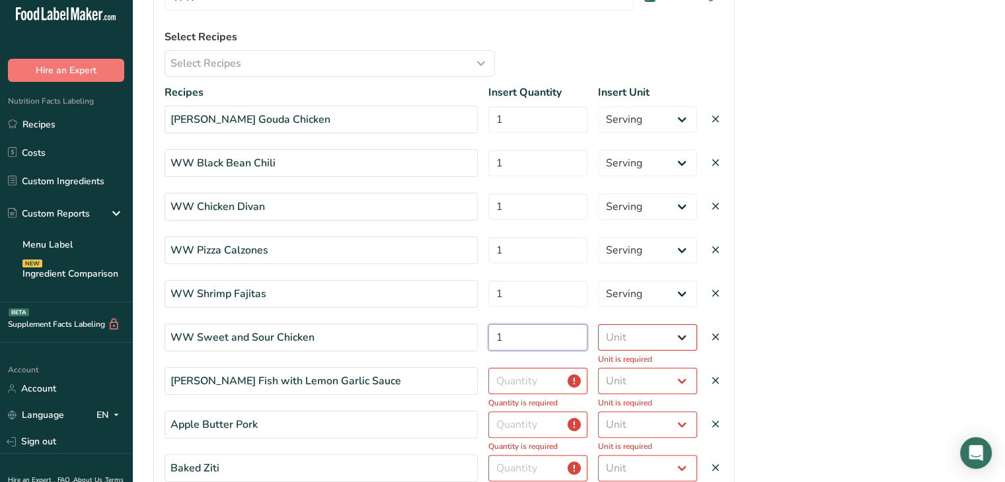
type input "1"
click at [676, 334] on select "Unit Serving Package g kg mg mcg lb oz" at bounding box center [647, 337] width 99 height 26
select select "serving"
click at [598, 324] on select "Unit Serving Package g kg mg mcg lb oz" at bounding box center [647, 337] width 99 height 26
click at [538, 376] on input "number" at bounding box center [537, 381] width 99 height 26
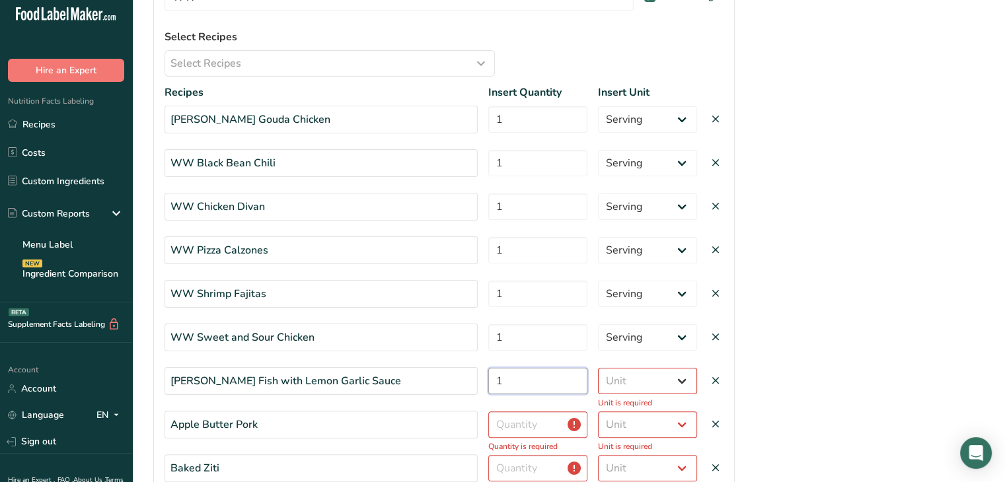
type input "1"
click at [684, 376] on select "Unit Serving Package g kg mg mcg lb oz" at bounding box center [647, 381] width 99 height 26
select select "serving"
click at [598, 368] on select "Unit Serving Package g kg mg mcg lb oz" at bounding box center [647, 381] width 99 height 26
click at [544, 425] on input "number" at bounding box center [537, 424] width 99 height 26
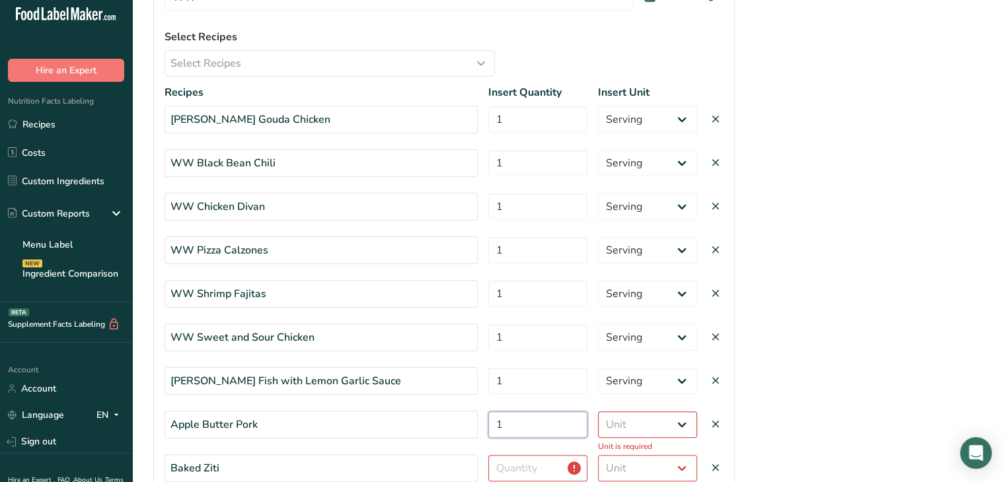
type input "1"
click at [684, 423] on select "Unit Serving Package g kg mg mcg lb oz" at bounding box center [647, 424] width 99 height 26
select select "serving"
click at [598, 411] on select "Unit Serving Package g kg mg mcg lb oz" at bounding box center [647, 424] width 99 height 26
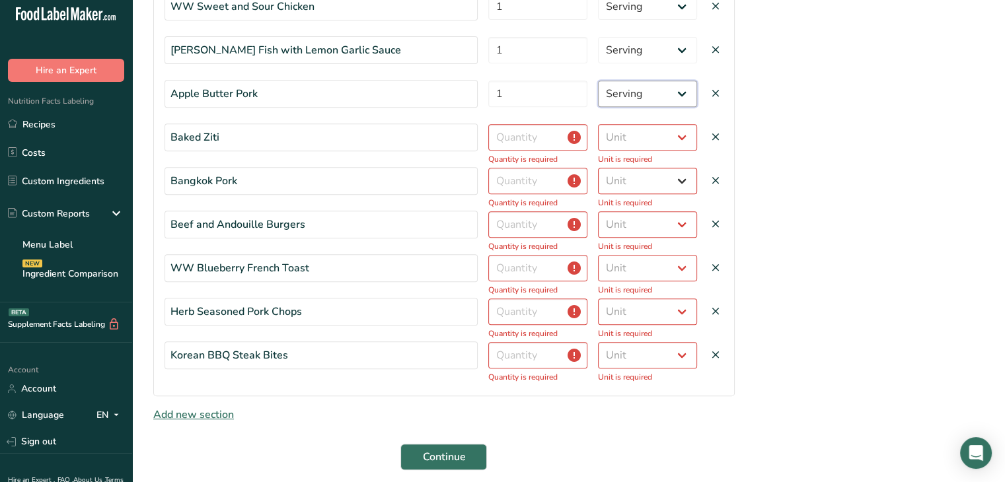
scroll to position [553, 0]
click at [544, 138] on input "number" at bounding box center [537, 138] width 99 height 26
type input "1"
click at [504, 190] on input "number" at bounding box center [537, 181] width 99 height 26
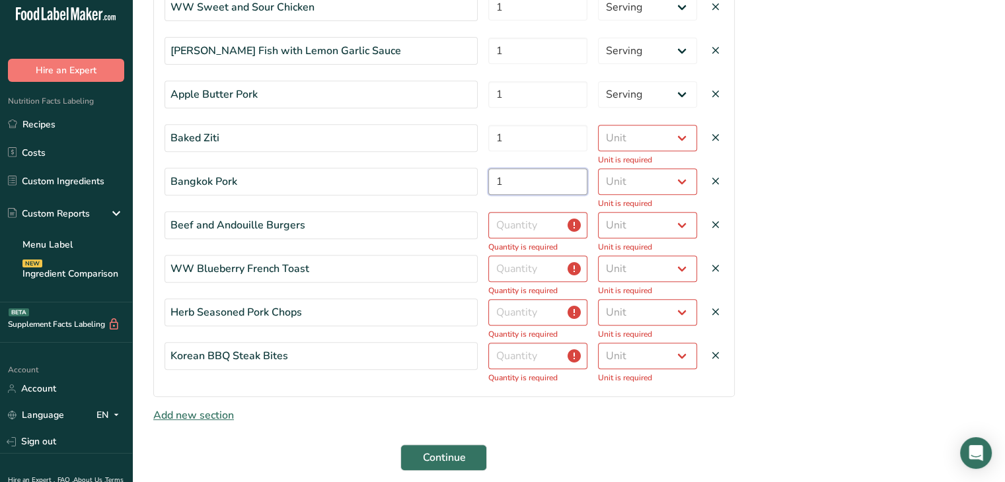
type input "1"
click at [536, 217] on input "number" at bounding box center [537, 225] width 99 height 26
type input "1"
click at [517, 262] on input "number" at bounding box center [537, 269] width 99 height 26
type input "1"
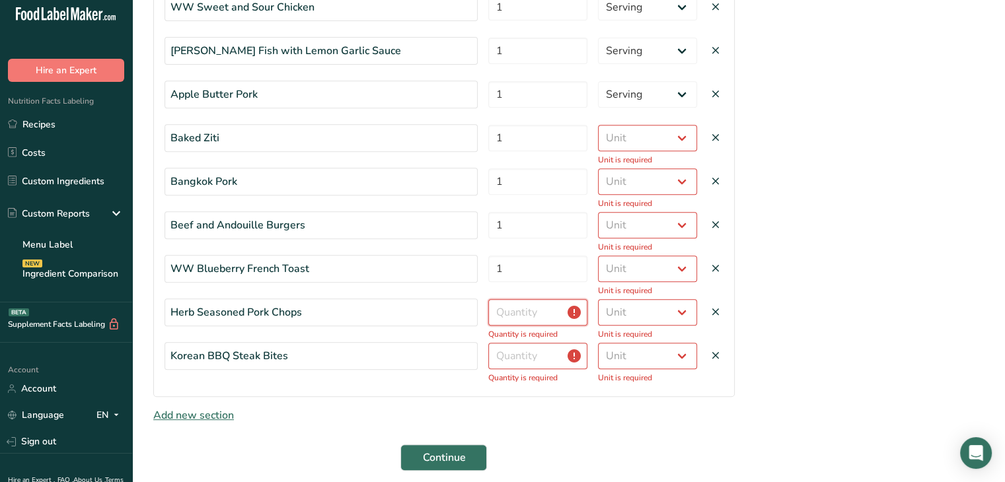
click at [511, 310] on input "number" at bounding box center [537, 312] width 99 height 26
type input "1"
click at [507, 351] on input "number" at bounding box center [537, 356] width 99 height 26
type input "1"
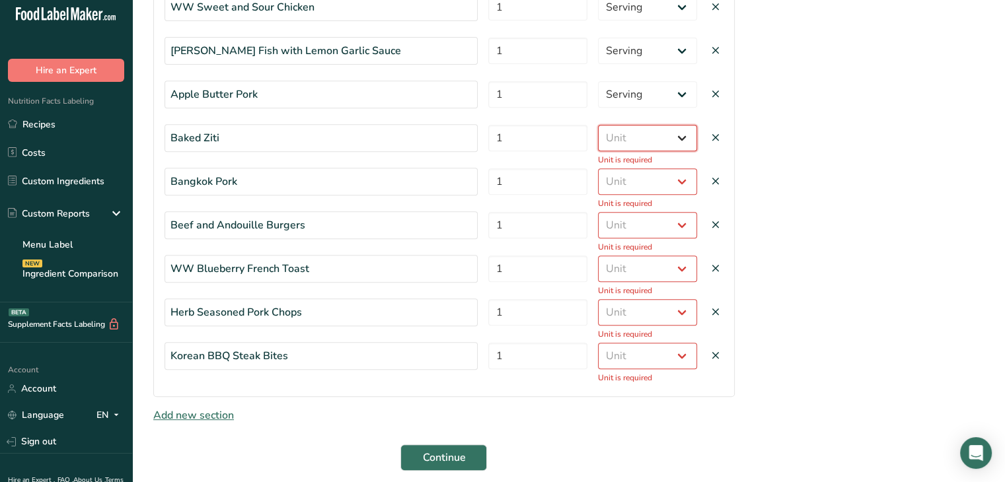
click at [683, 135] on select "Unit Serving Package g kg mg mcg lb oz" at bounding box center [647, 138] width 99 height 26
select select "serving"
click at [598, 125] on select "Unit Serving Package g kg mg mcg lb oz" at bounding box center [647, 138] width 99 height 26
click at [639, 179] on select "Unit Serving Package g kg mg mcg lb oz" at bounding box center [647, 181] width 99 height 26
select select "serving"
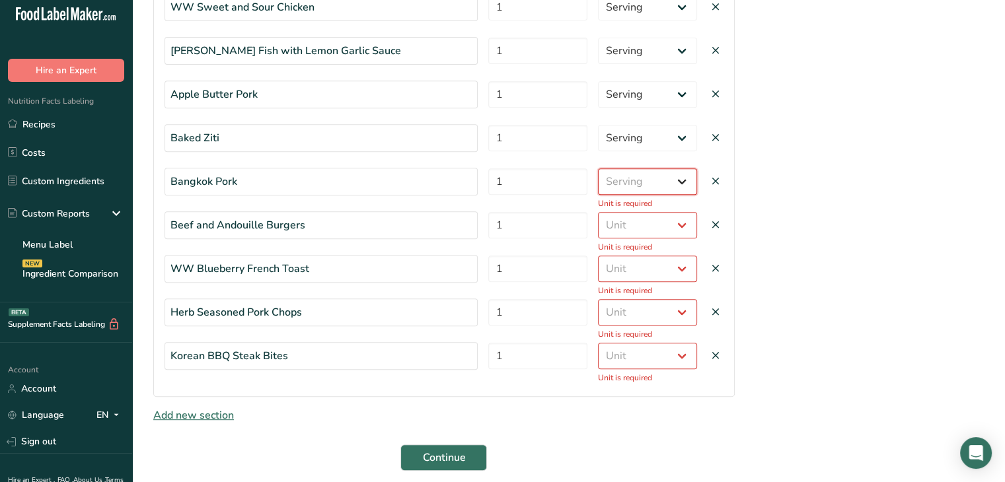
click at [598, 168] on select "Unit Serving Package g kg mg mcg lb oz" at bounding box center [647, 181] width 99 height 26
click at [684, 225] on select "Unit Serving Package g kg mg mcg lb oz" at bounding box center [647, 225] width 99 height 26
select select "serving"
click at [598, 212] on select "Unit Serving Package g kg mg mcg lb oz" at bounding box center [647, 225] width 99 height 26
click at [680, 267] on select "Unit Serving Package g kg mg mcg lb oz" at bounding box center [647, 269] width 99 height 26
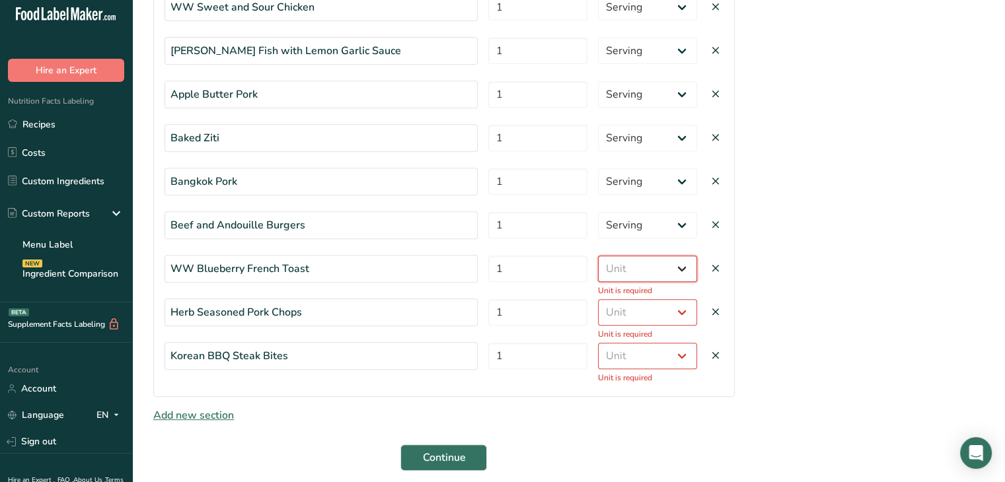
select select "serving"
click at [598, 256] on select "Unit Serving Package g kg mg mcg lb oz" at bounding box center [647, 269] width 99 height 26
click at [684, 310] on select "Unit Serving Package g kg mg mcg lb oz" at bounding box center [647, 312] width 99 height 26
select select "serving"
click at [598, 299] on select "Unit Serving Package g kg mg mcg lb oz" at bounding box center [647, 312] width 99 height 26
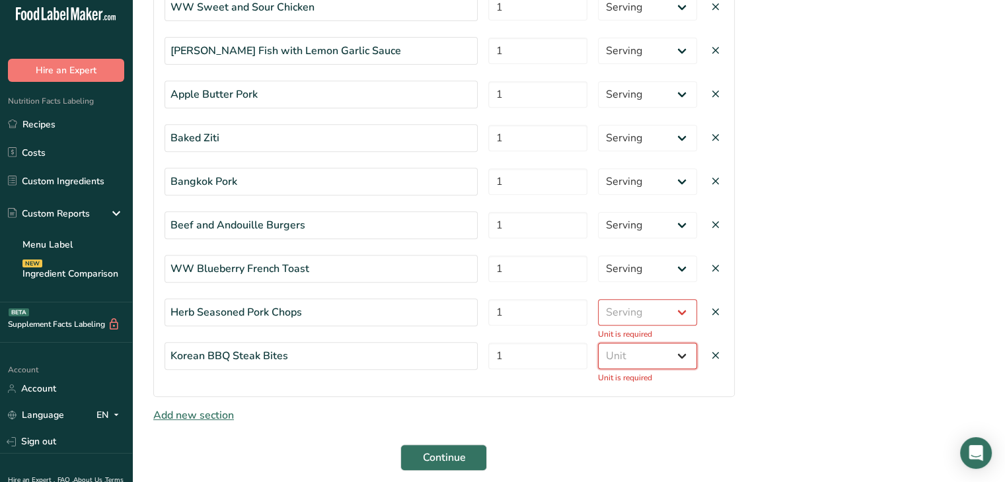
click at [683, 348] on select "Unit Serving Package g kg mg mcg lb oz" at bounding box center [647, 356] width 99 height 26
select select "serving"
click at [598, 343] on select "Unit Serving Package g kg mg mcg lb oz" at bounding box center [647, 356] width 99 height 26
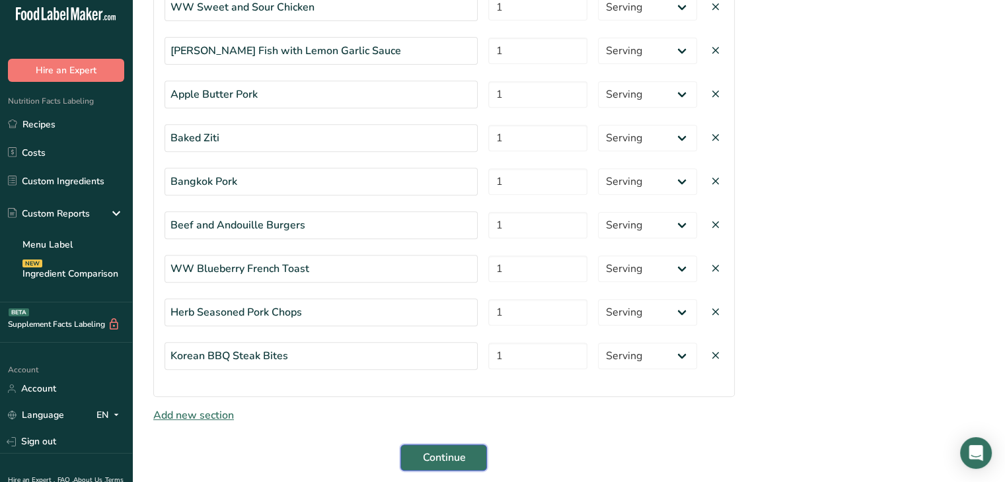
click at [435, 453] on span "Continue" at bounding box center [443, 458] width 43 height 16
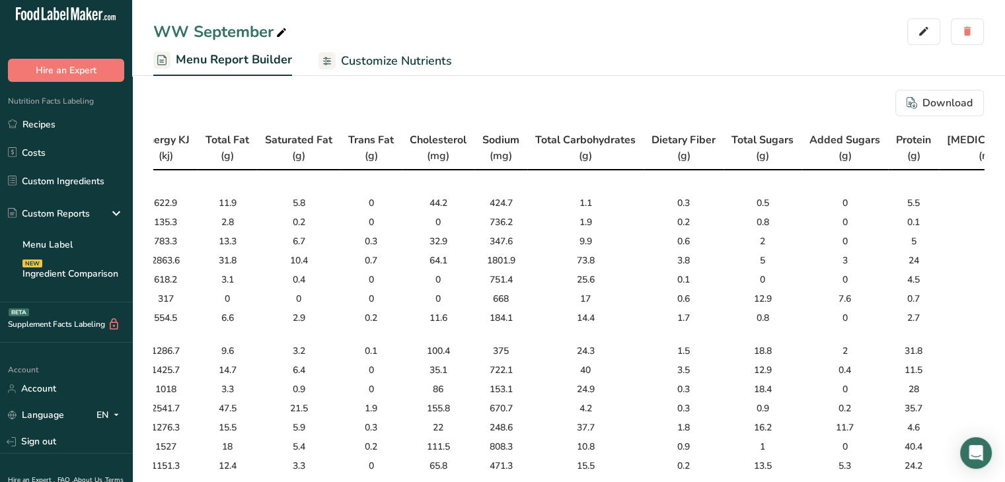
scroll to position [0, 355]
click at [91, 244] on link "Menu Label" at bounding box center [66, 244] width 132 height 29
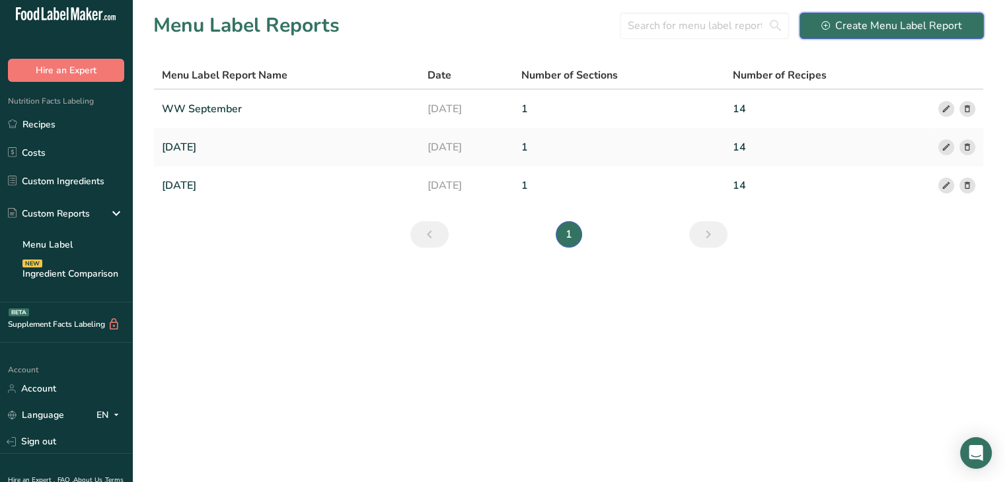
click at [878, 26] on div "Create Menu Label Report" at bounding box center [891, 26] width 141 height 16
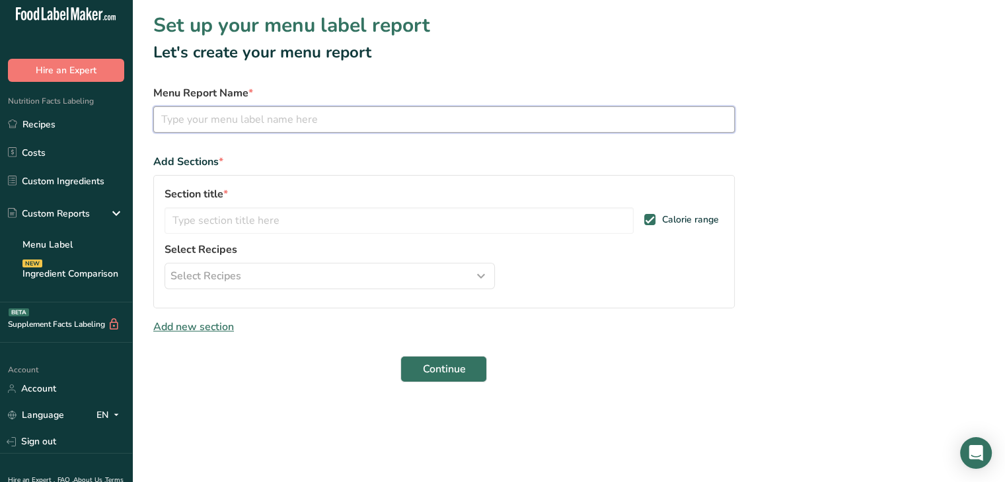
click at [408, 122] on input "text" at bounding box center [443, 119] width 581 height 26
type input "WW October"
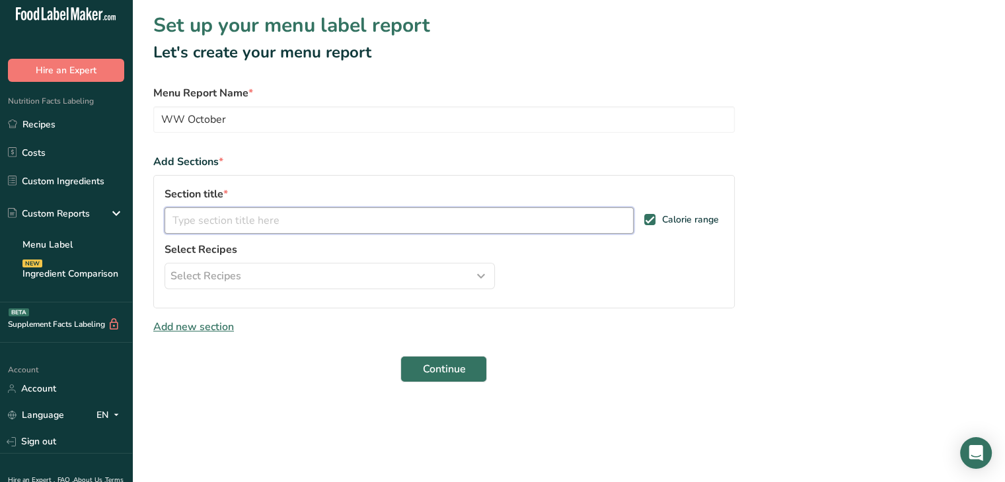
click at [419, 220] on input "text" at bounding box center [398, 220] width 469 height 26
type input "WW"
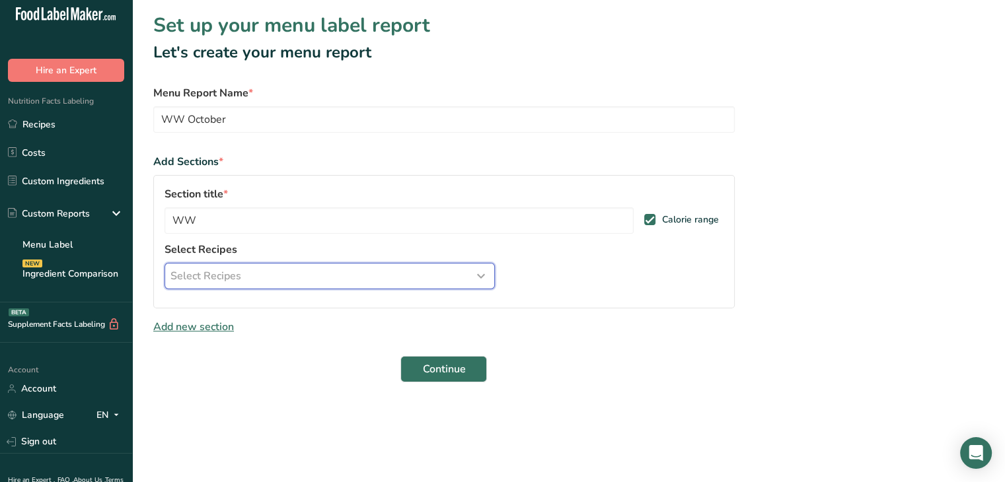
click at [417, 275] on div "Select Recipes" at bounding box center [329, 276] width 318 height 16
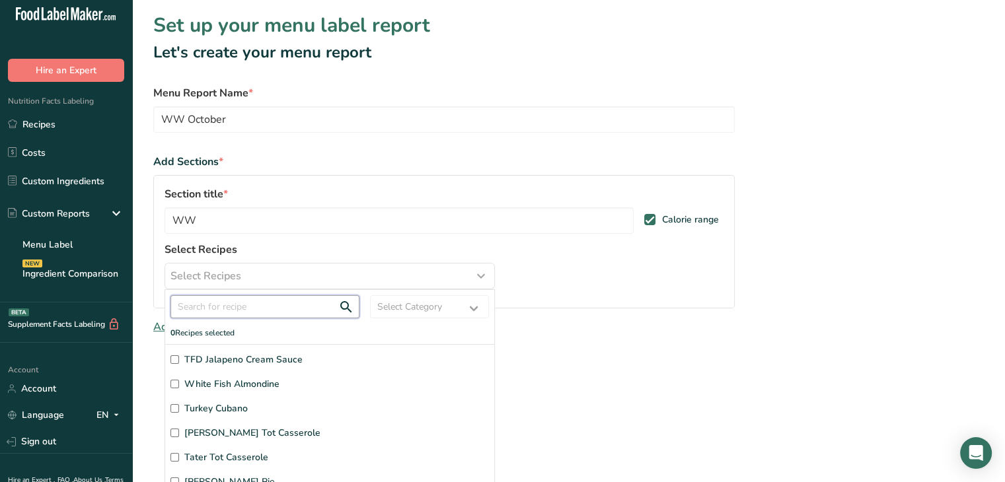
click at [254, 305] on input "text" at bounding box center [264, 306] width 189 height 23
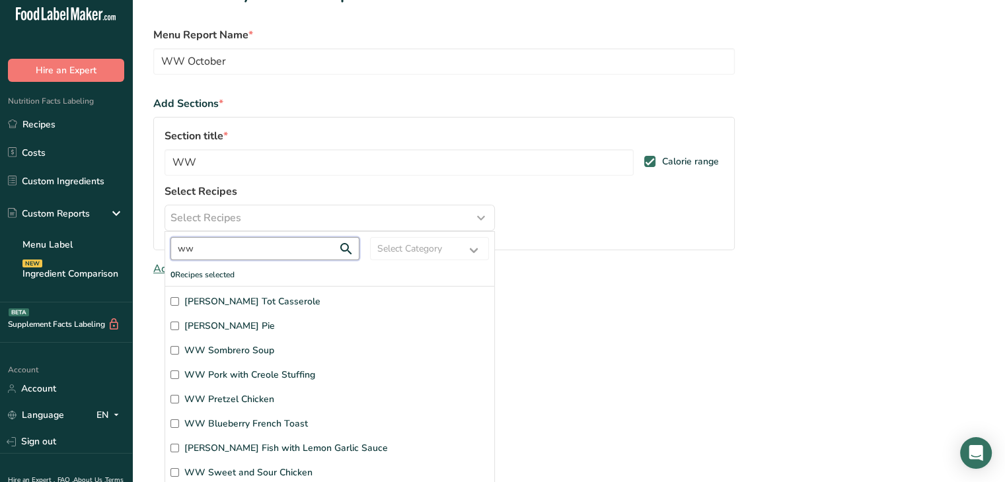
scroll to position [61, 0]
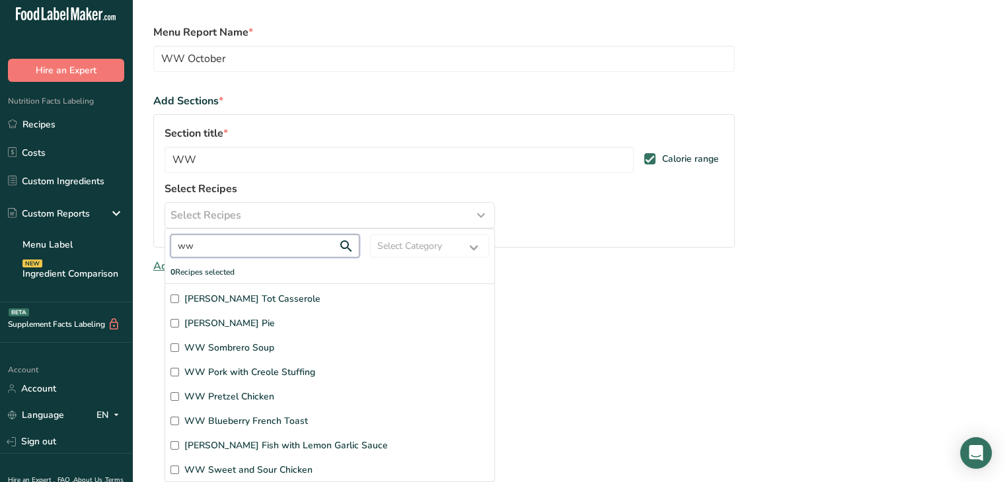
type input "ww"
click at [174, 295] on input "[PERSON_NAME] Tot Casserole" at bounding box center [174, 299] width 9 height 9
checkbox input "true"
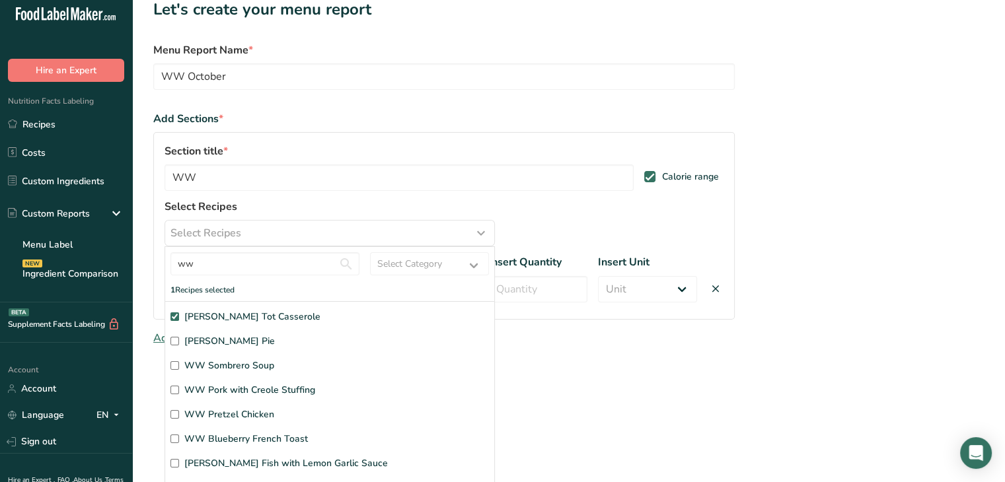
click at [176, 339] on input "[PERSON_NAME] Pie" at bounding box center [174, 341] width 9 height 9
checkbox input "true"
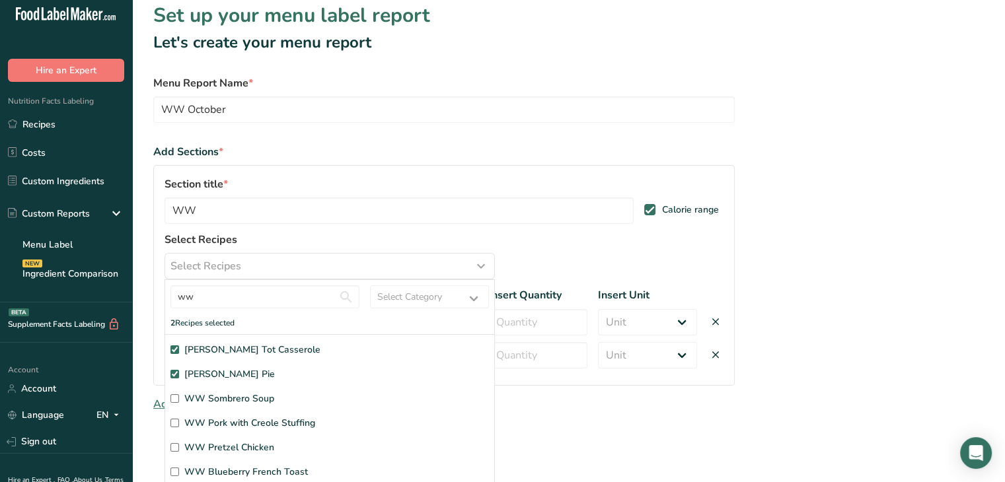
click at [174, 397] on input "WW Sombrero Soup" at bounding box center [174, 398] width 9 height 9
checkbox input "true"
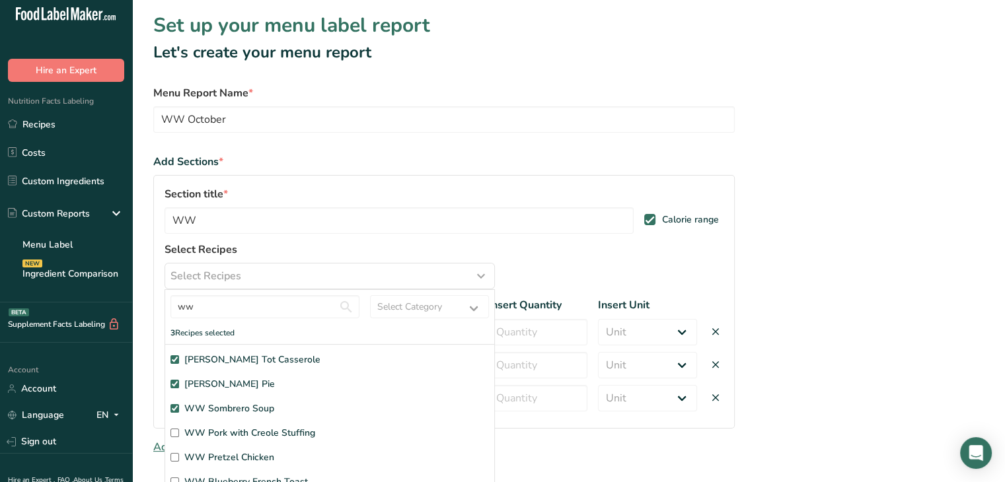
scroll to position [0, 0]
click at [172, 432] on input "WW Pork with Creole Stuffing" at bounding box center [174, 433] width 9 height 9
checkbox input "true"
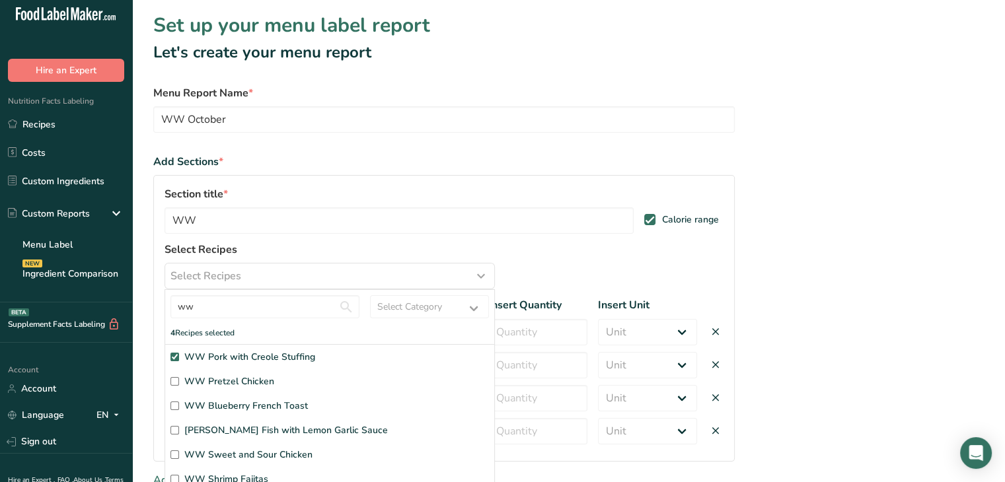
scroll to position [74, 0]
click at [176, 381] on input "WW Pretzel Chicken" at bounding box center [174, 383] width 9 height 9
checkbox input "true"
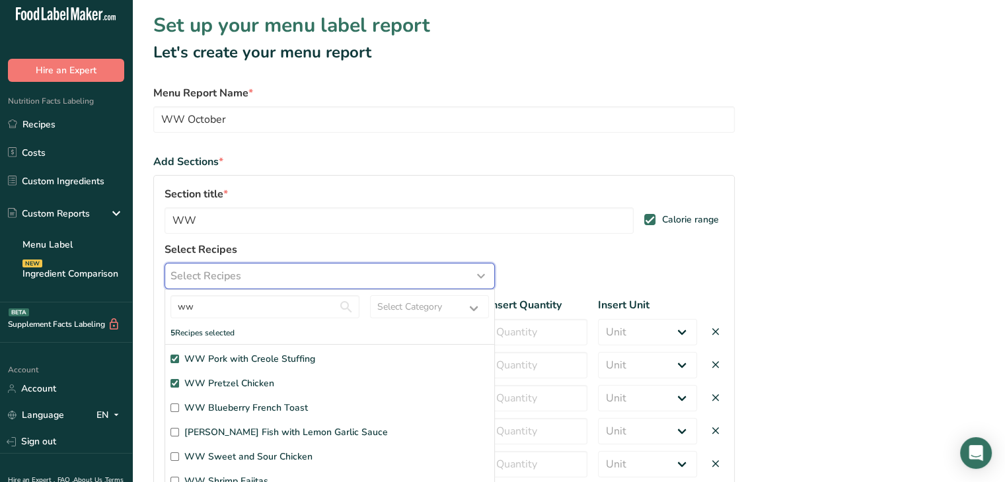
click at [433, 275] on div "Select Recipes" at bounding box center [329, 276] width 318 height 16
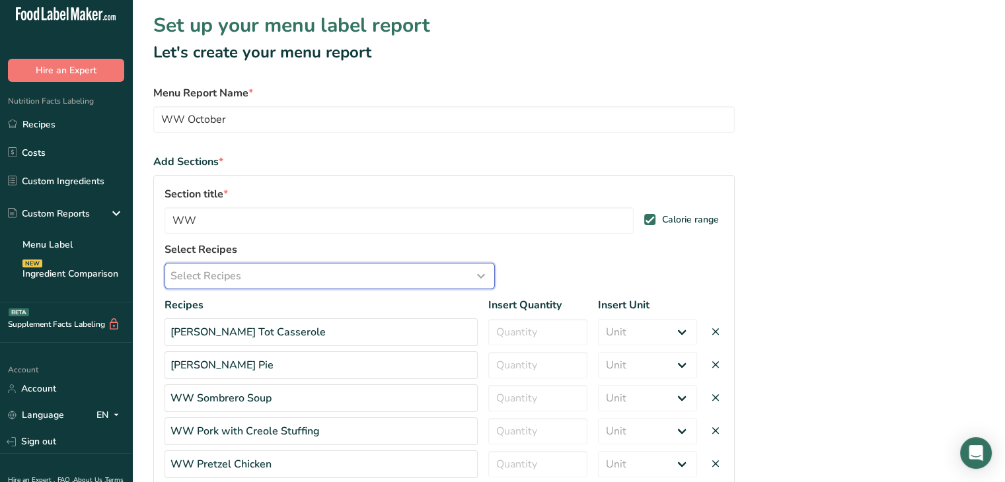
click at [357, 281] on div "Select Recipes" at bounding box center [329, 276] width 318 height 16
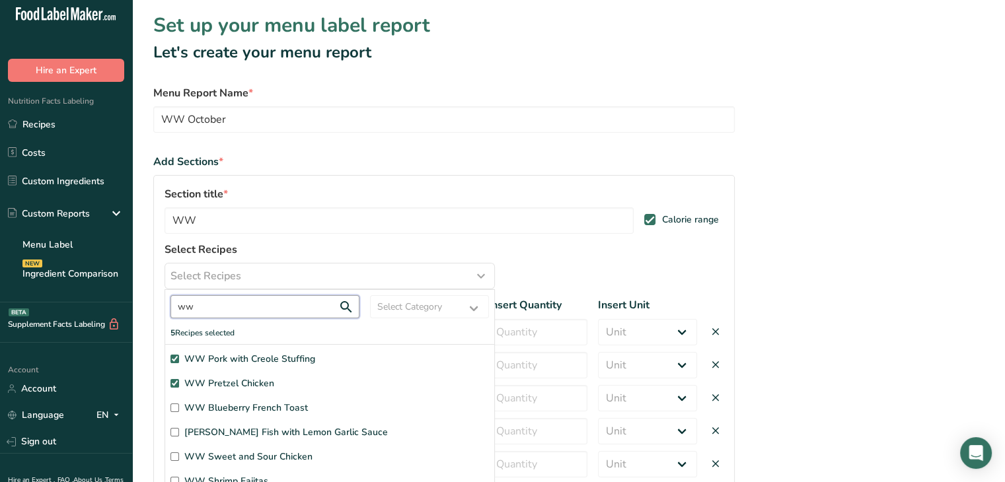
click at [275, 309] on input "ww" at bounding box center [264, 306] width 189 height 23
type input "w"
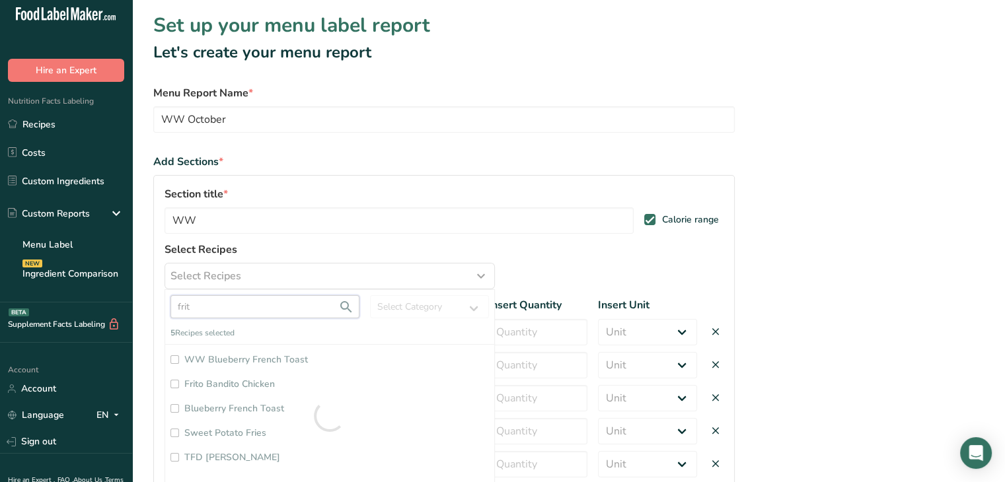
scroll to position [0, 0]
type input "frit"
click at [174, 359] on input "Frito Bandito Chicken" at bounding box center [174, 359] width 9 height 9
checkbox input "true"
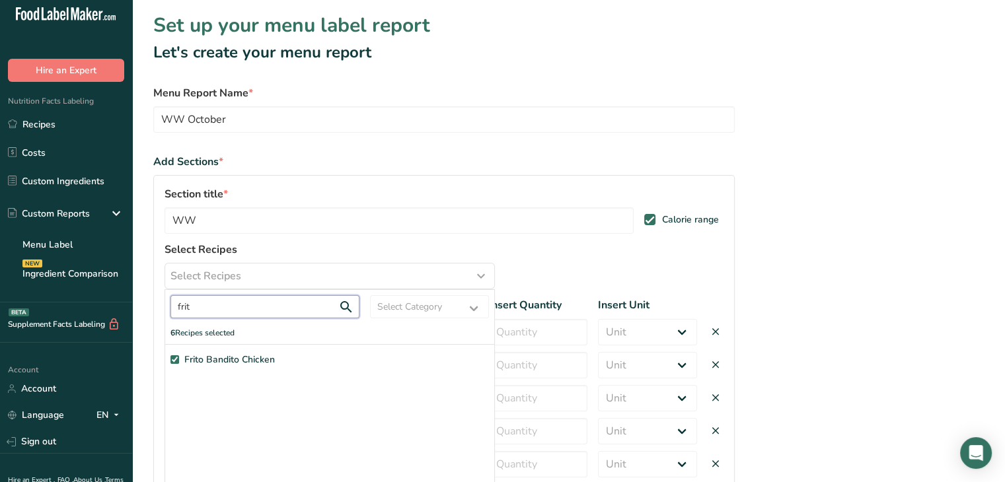
drag, startPoint x: 209, startPoint y: 310, endPoint x: 161, endPoint y: 299, distance: 48.7
click at [161, 299] on div "Section title * WW Calorie range Select Recipes Select Recipes frit Select Cate…" at bounding box center [443, 351] width 581 height 353
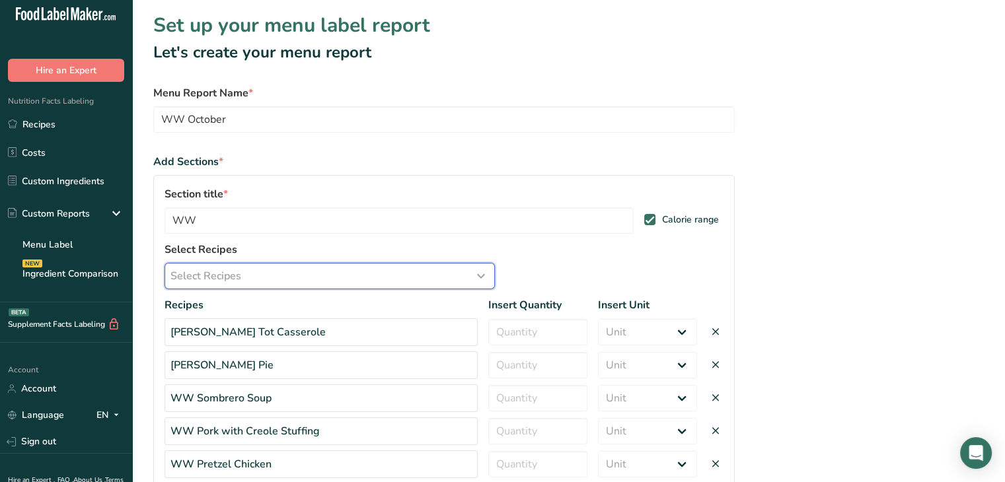
click at [197, 283] on span "Select Recipes" at bounding box center [205, 276] width 71 height 16
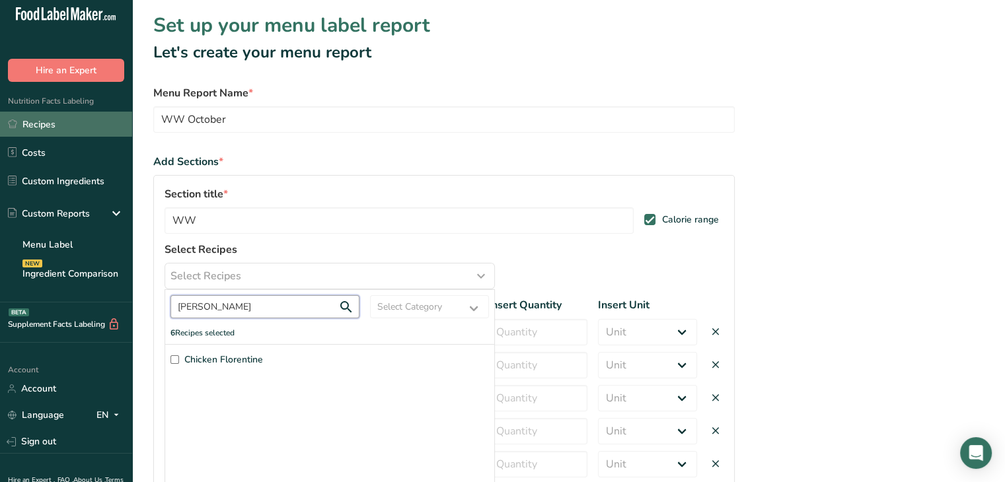
type input "[PERSON_NAME]"
click at [72, 116] on link "Recipes" at bounding box center [66, 124] width 132 height 25
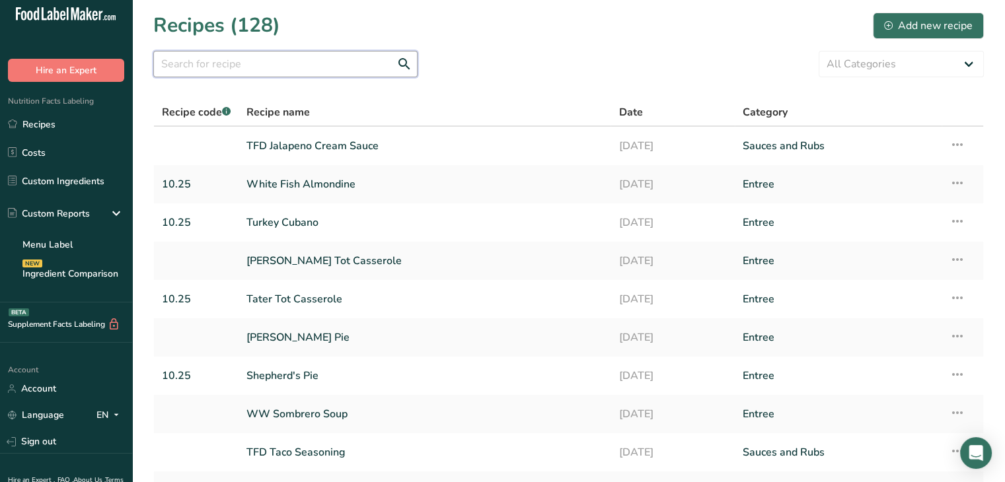
click at [298, 72] on input "text" at bounding box center [285, 64] width 264 height 26
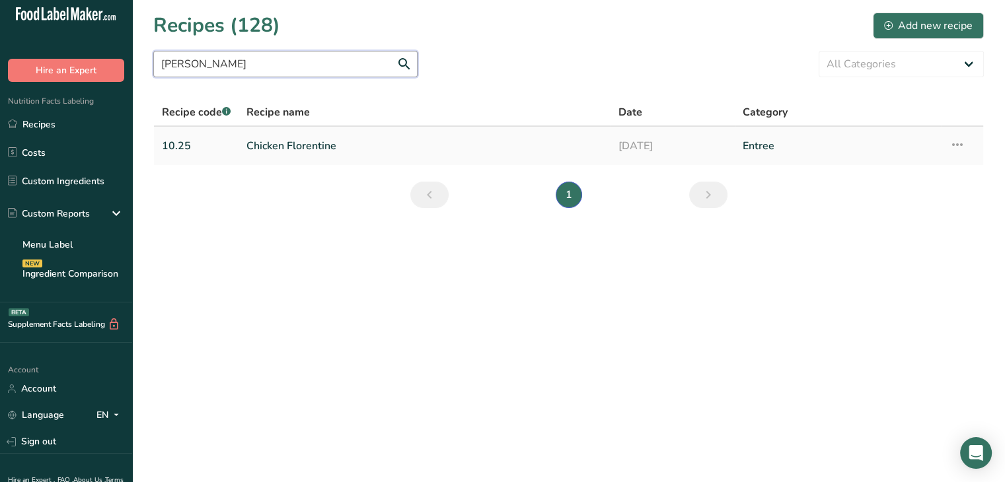
type input "[PERSON_NAME]"
click at [283, 149] on link "Chicken Florentine" at bounding box center [424, 146] width 356 height 28
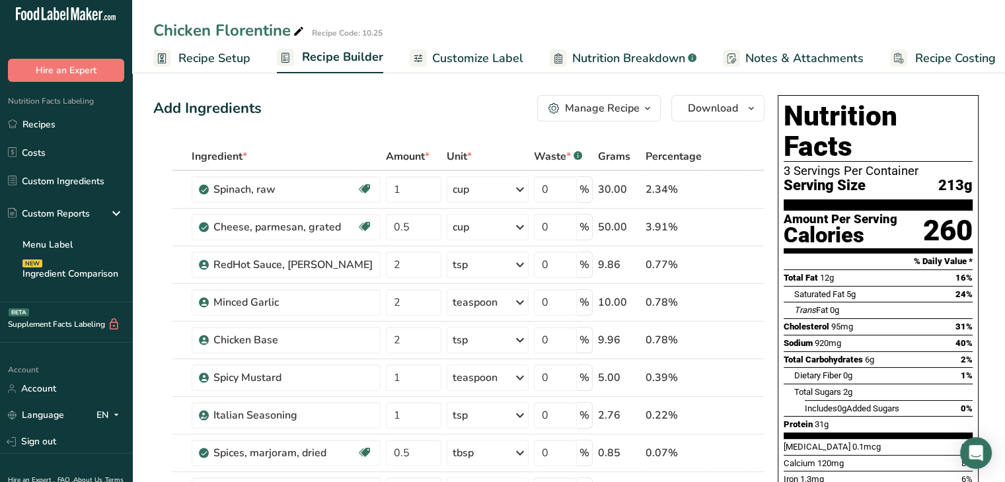
click at [629, 108] on div "Manage Recipe" at bounding box center [602, 108] width 75 height 16
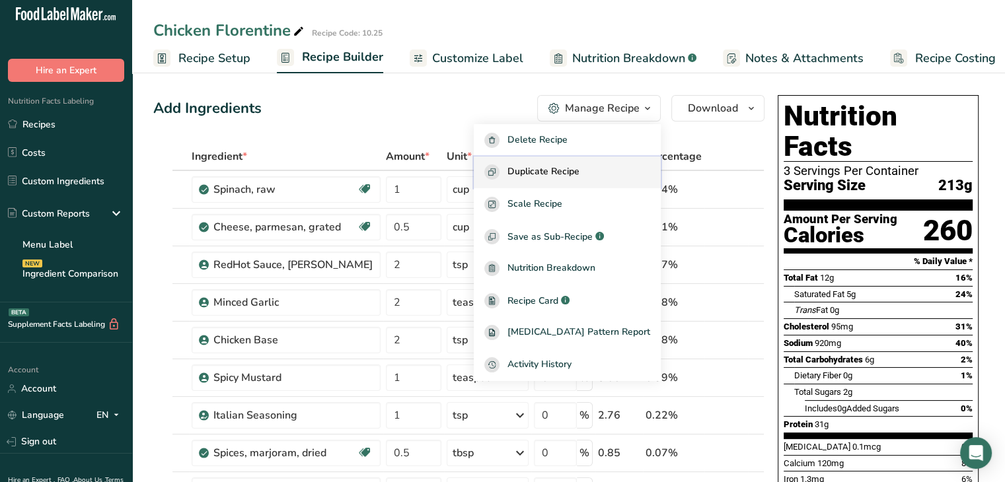
click at [579, 165] on span "Duplicate Recipe" at bounding box center [543, 171] width 72 height 15
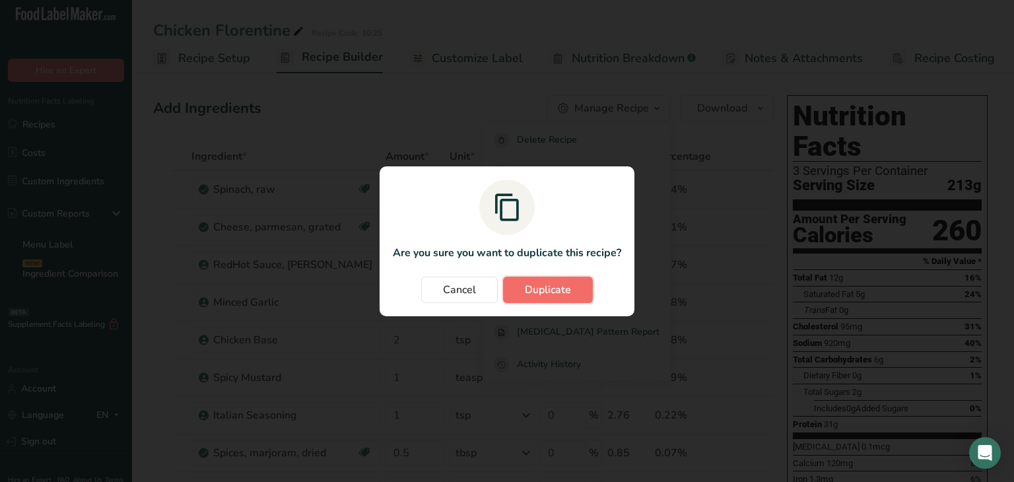
click at [565, 287] on span "Duplicate" at bounding box center [548, 290] width 46 height 16
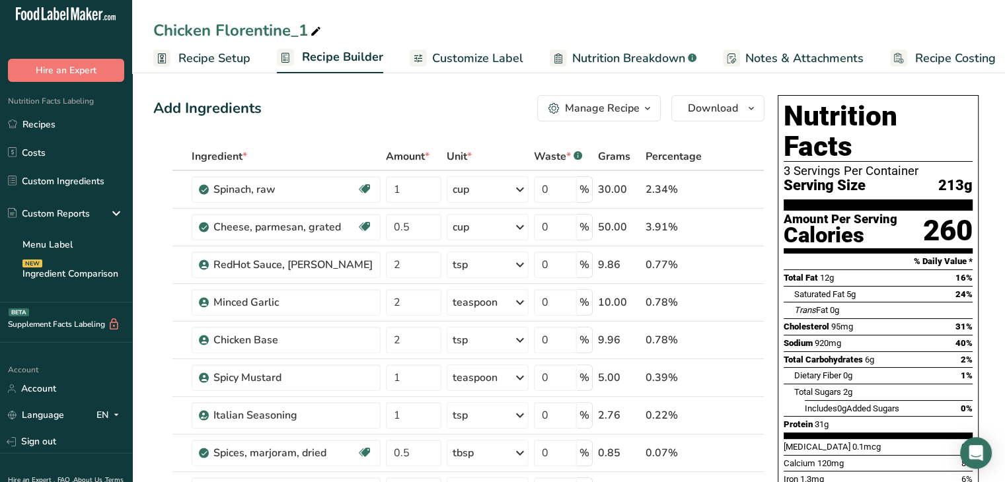
click at [317, 26] on icon at bounding box center [316, 31] width 12 height 18
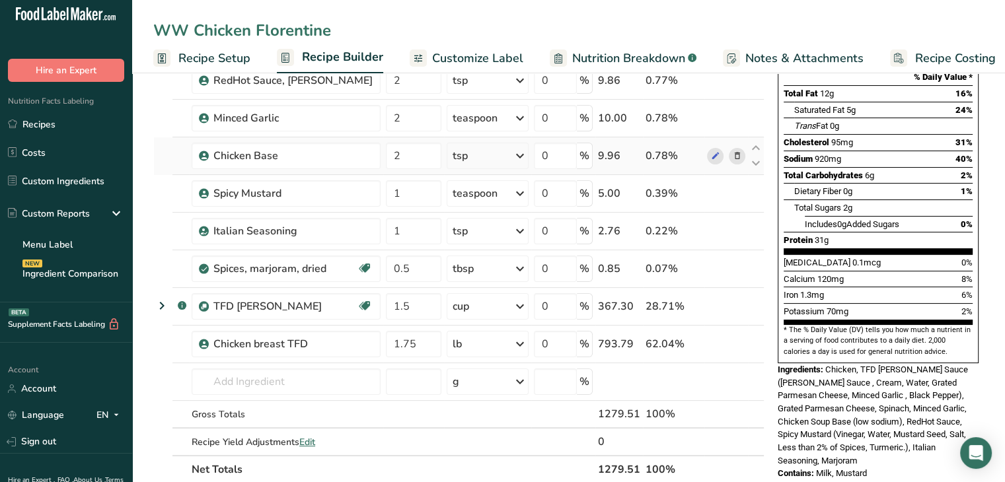
scroll to position [188, 0]
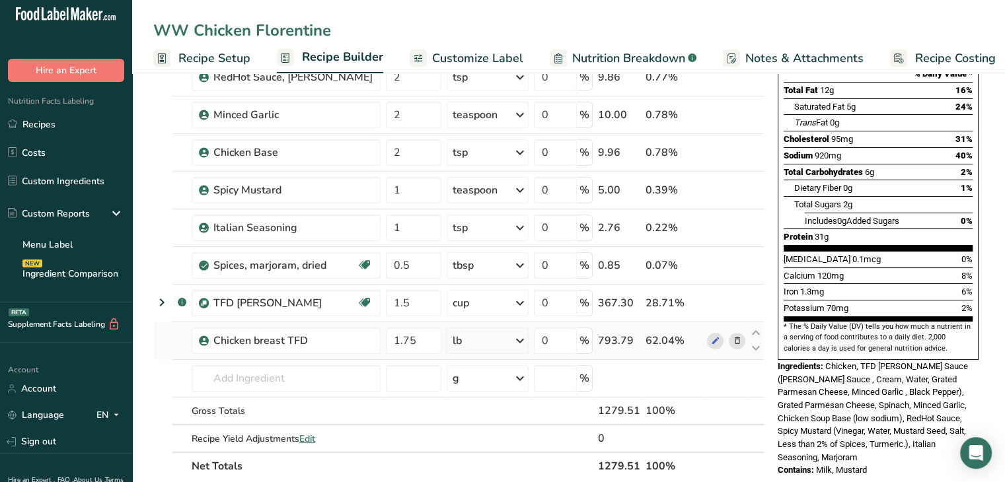
type input "WW Chicken Florentine"
click at [735, 342] on icon at bounding box center [736, 341] width 9 height 14
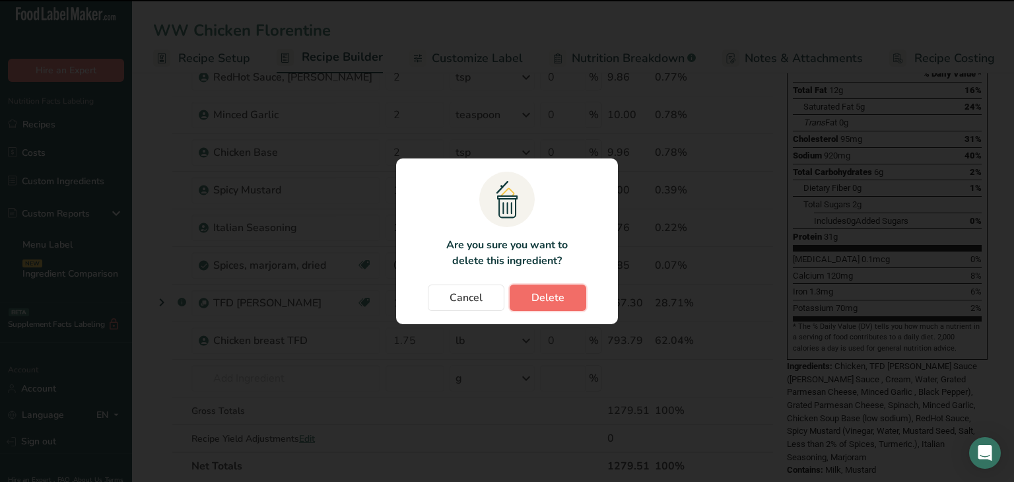
click at [562, 292] on span "Delete" at bounding box center [548, 298] width 33 height 16
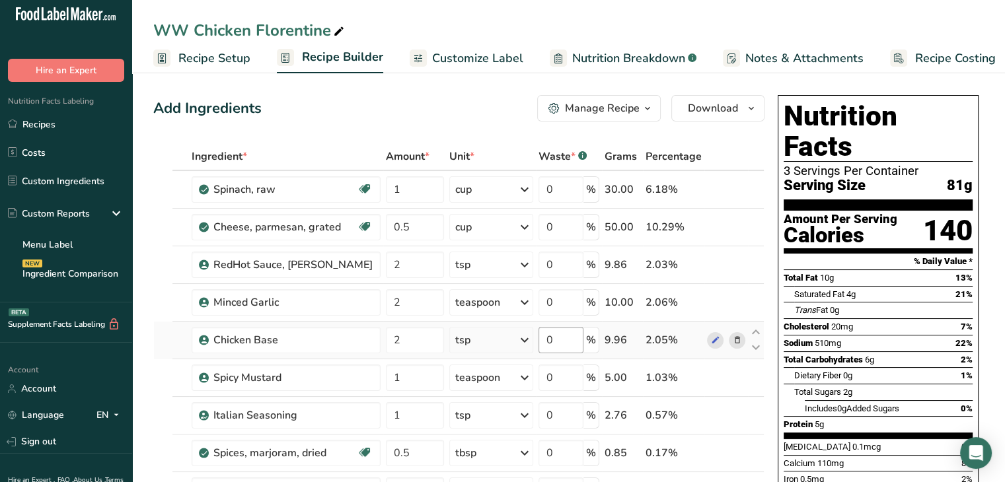
scroll to position [0, 0]
click at [737, 189] on icon at bounding box center [736, 190] width 9 height 14
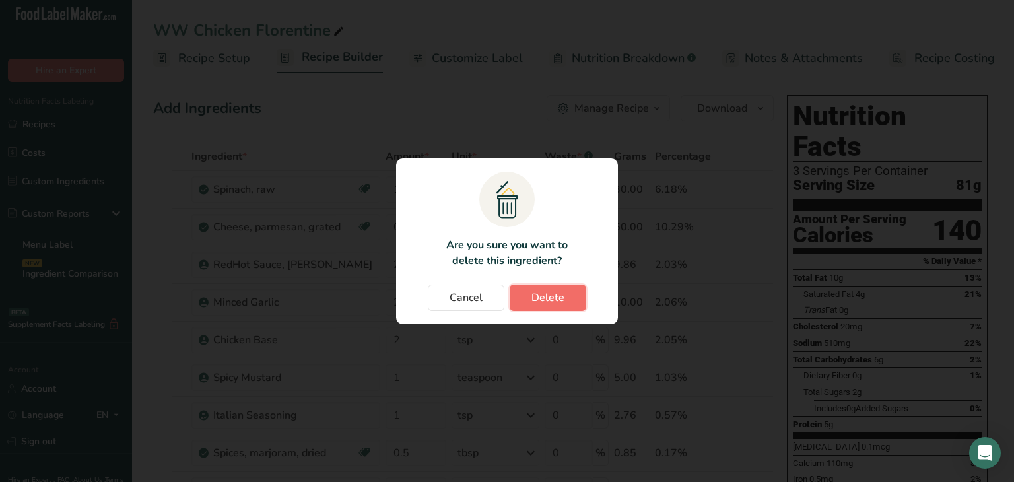
click at [558, 295] on span "Delete" at bounding box center [548, 298] width 33 height 16
type input "0.5"
type input "2"
type input "1"
type input "0.5"
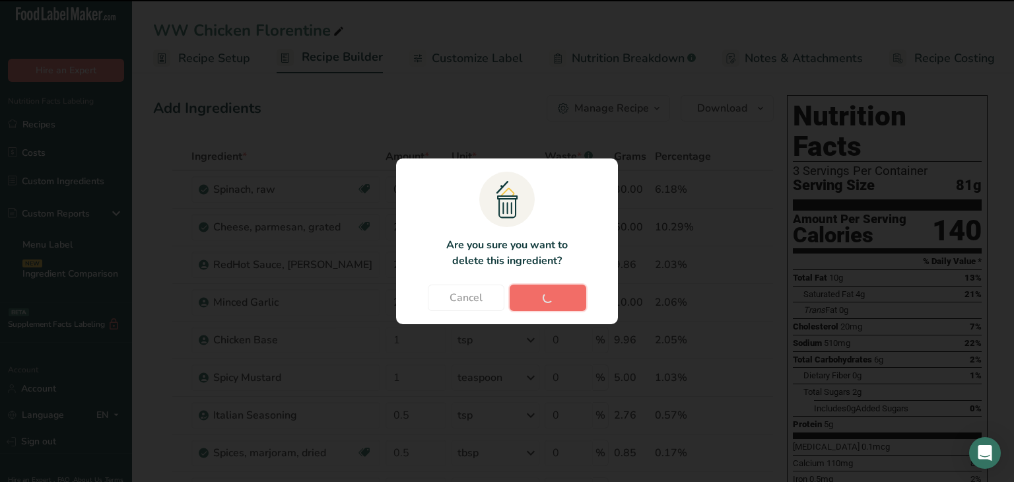
type input "1.5"
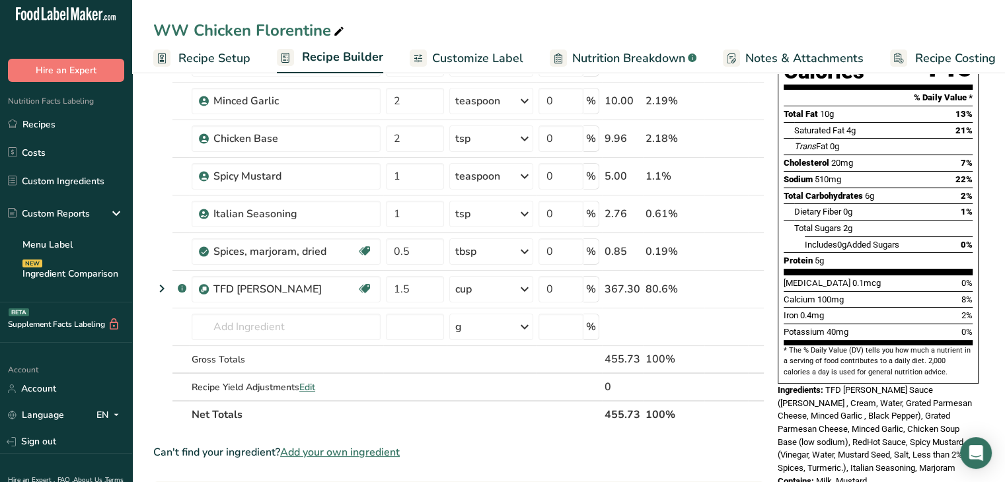
scroll to position [166, 0]
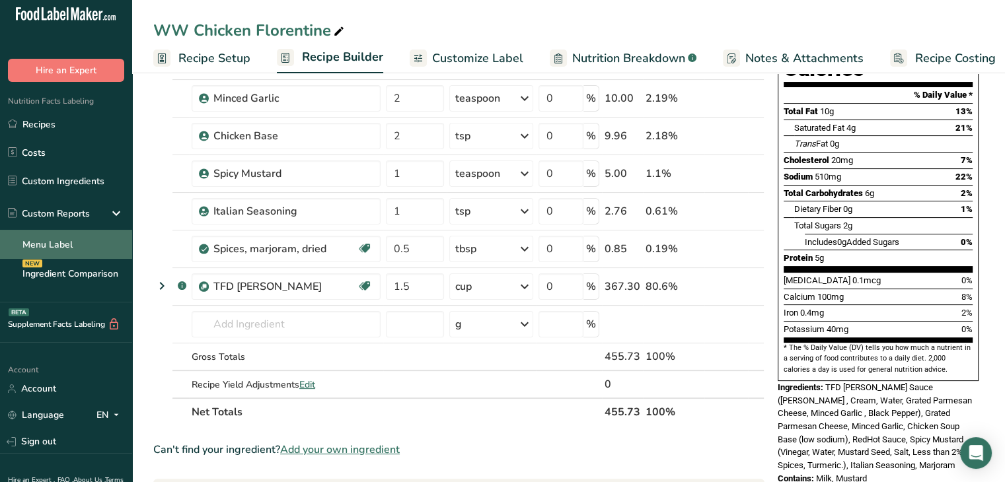
click at [76, 242] on link "Menu Label" at bounding box center [66, 244] width 132 height 29
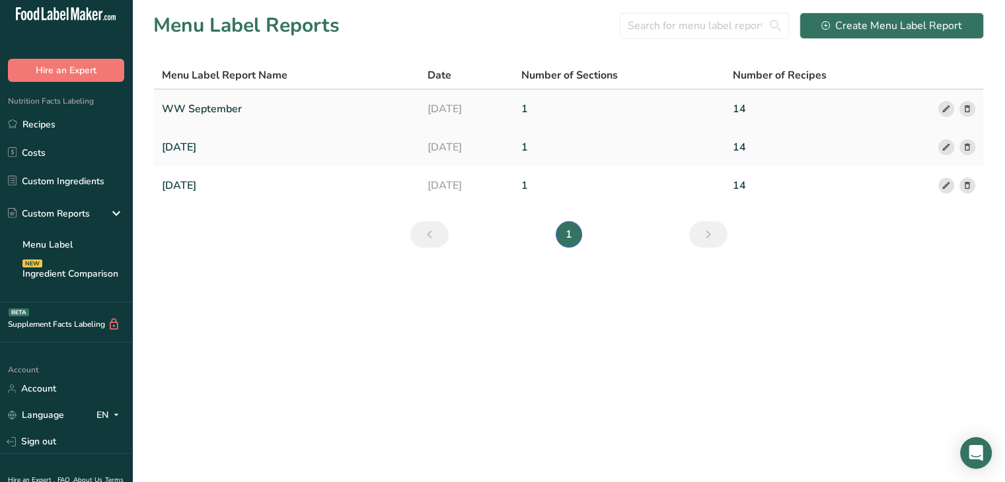
click at [227, 109] on link "WW September" at bounding box center [287, 109] width 250 height 28
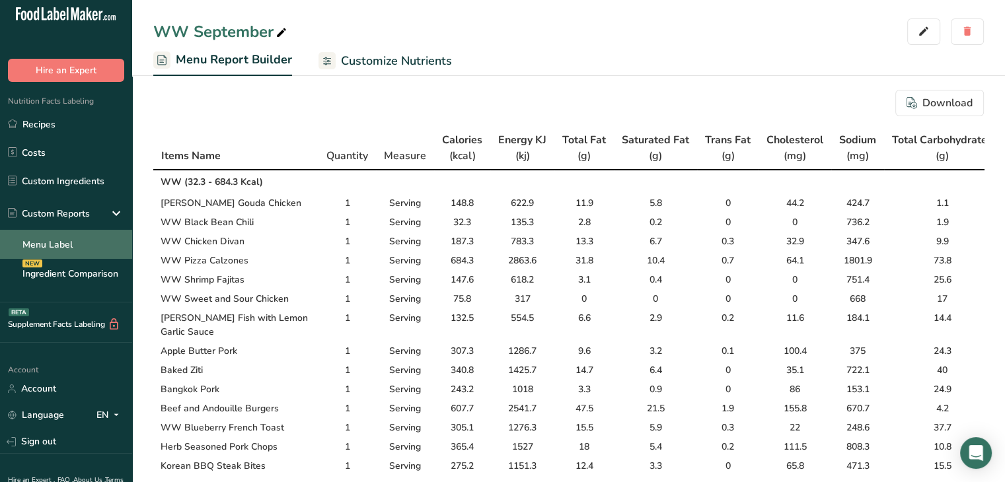
click at [60, 244] on link "Menu Label" at bounding box center [66, 244] width 132 height 29
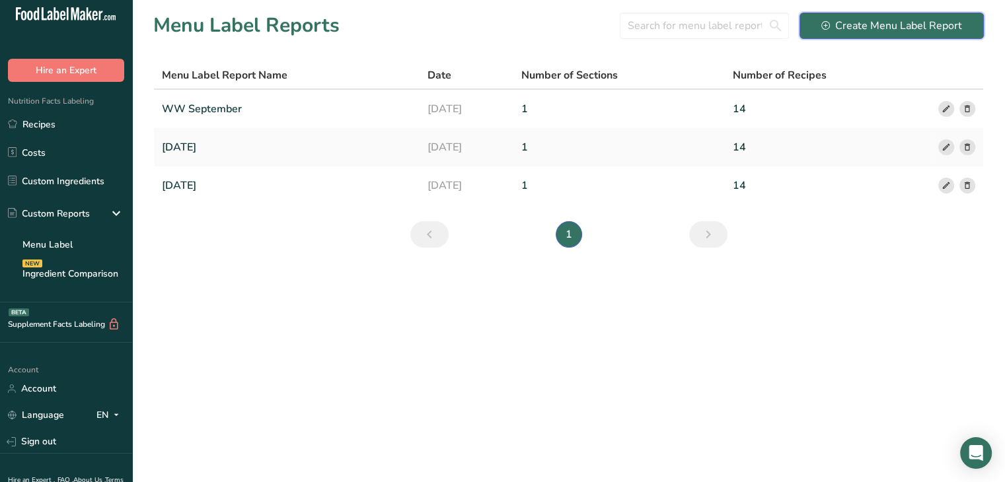
click at [867, 29] on div "Create Menu Label Report" at bounding box center [891, 26] width 141 height 16
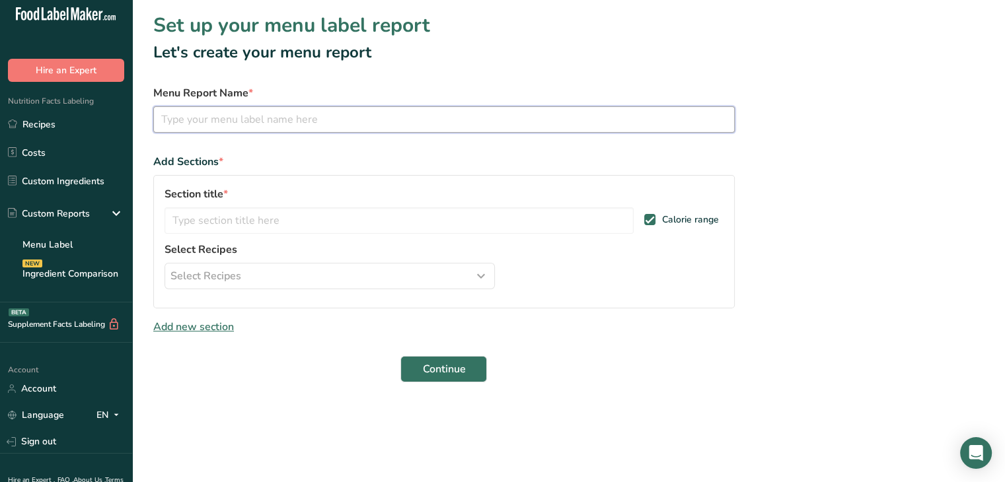
click at [404, 120] on input "text" at bounding box center [443, 119] width 581 height 26
type input "WW October"
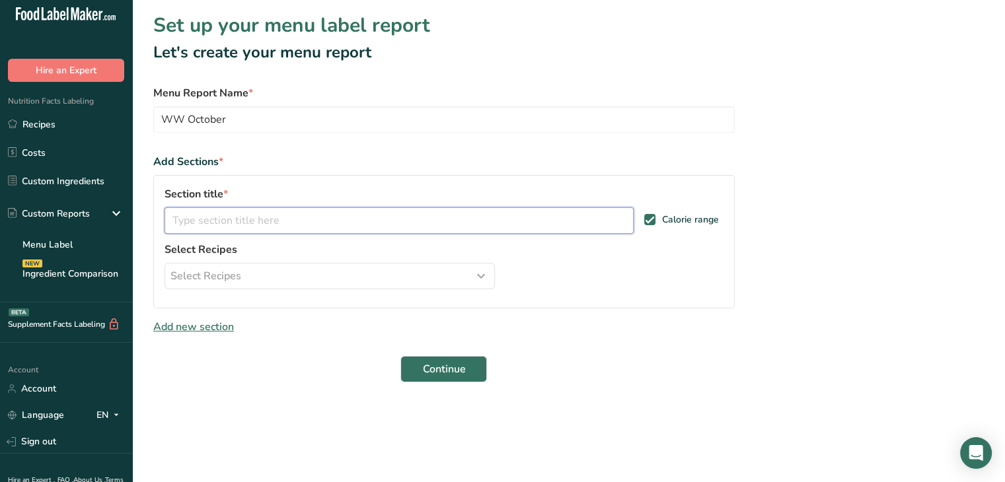
click at [231, 211] on input "text" at bounding box center [398, 220] width 469 height 26
type input "WW"
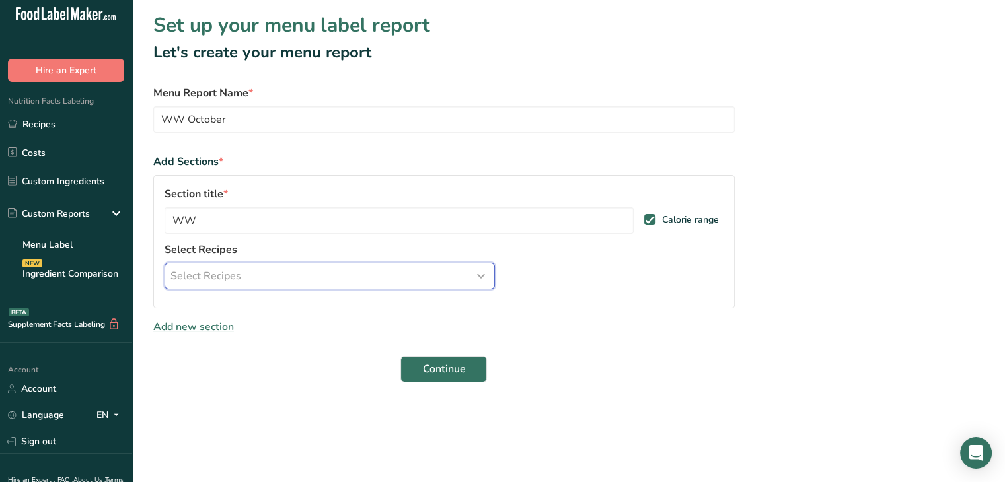
click at [250, 278] on div "Select Recipes" at bounding box center [329, 276] width 318 height 16
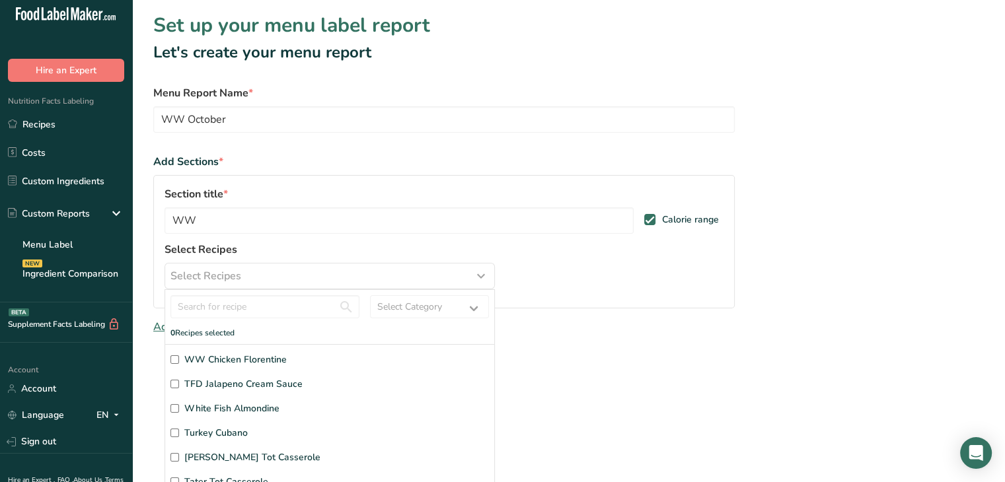
click at [176, 358] on input "WW Chicken Florentine" at bounding box center [174, 359] width 9 height 9
checkbox input "true"
click at [205, 309] on input "text" at bounding box center [264, 306] width 189 height 23
type input "ww"
click at [173, 386] on input "[PERSON_NAME] Tot Casserole" at bounding box center [174, 384] width 9 height 9
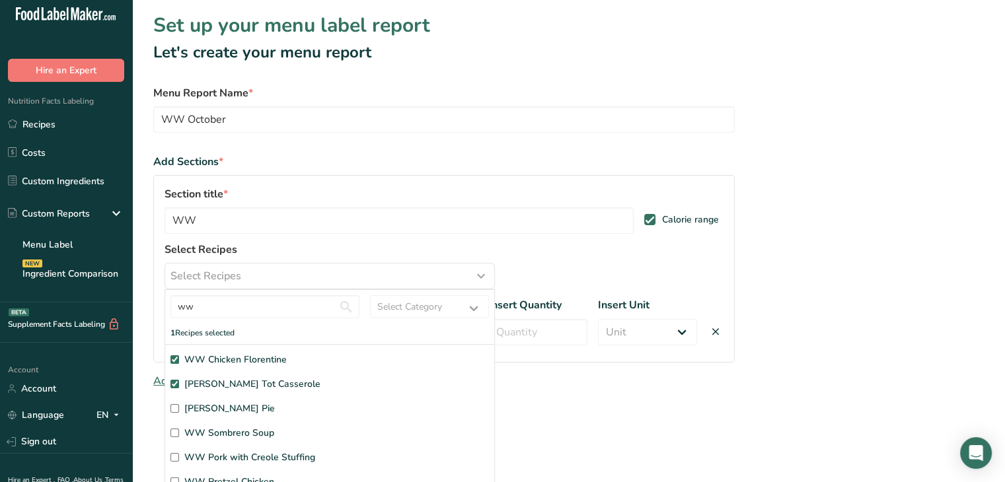
checkbox input "true"
click at [175, 409] on input "[PERSON_NAME] Pie" at bounding box center [174, 408] width 9 height 9
checkbox input "true"
click at [176, 433] on input "WW Sombrero Soup" at bounding box center [174, 433] width 9 height 9
checkbox input "true"
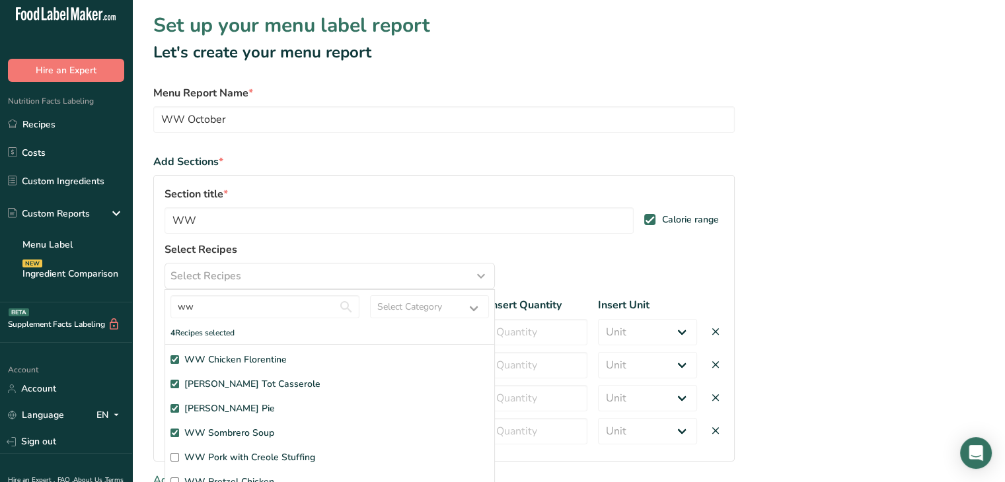
click at [176, 457] on input "WW Pork with Creole Stuffing" at bounding box center [174, 457] width 9 height 9
checkbox input "true"
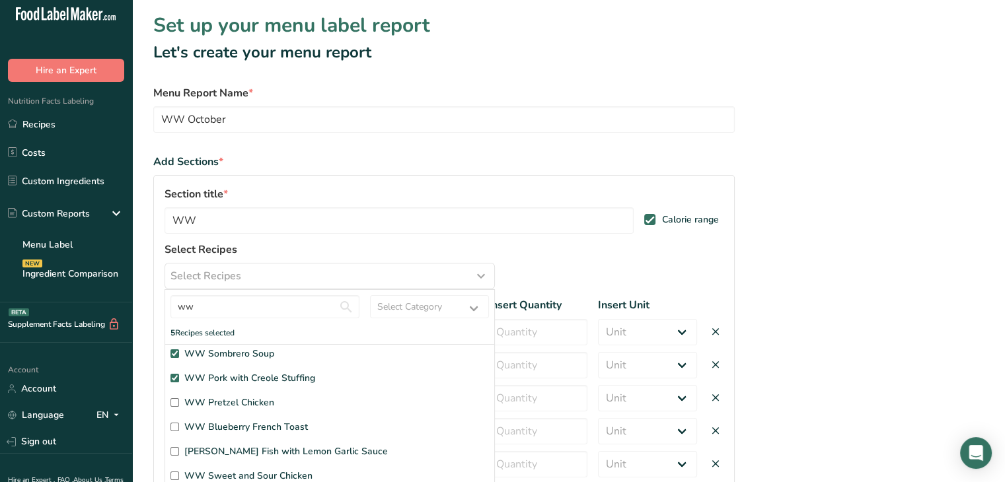
click at [174, 402] on input "WW Pretzel Chicken" at bounding box center [174, 402] width 9 height 9
checkbox input "true"
click at [285, 306] on input "ww" at bounding box center [264, 306] width 189 height 23
type input "w"
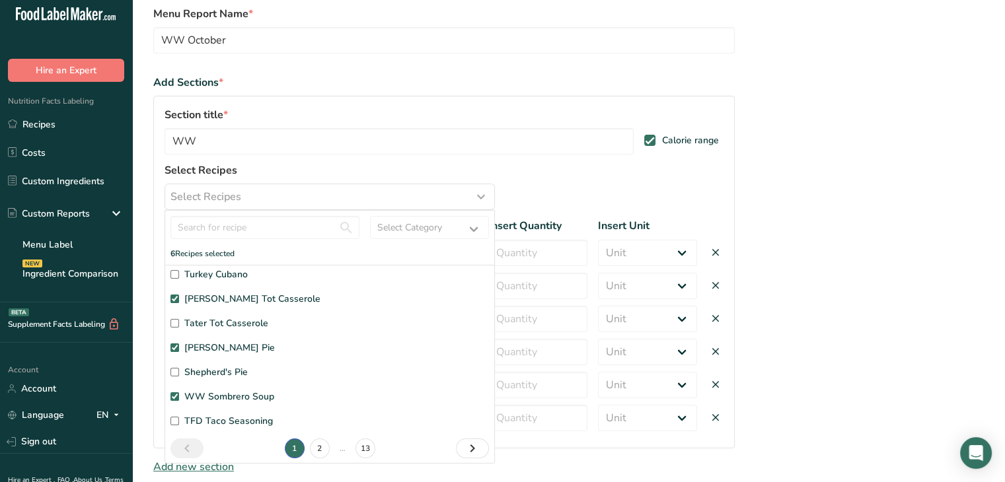
click at [310, 339] on div "WW Chicken Florentine TFD Jalapeno Cream Sauce White Fish Almondine Turkey Cuba…" at bounding box center [329, 316] width 318 height 244
click at [255, 225] on input "text" at bounding box center [264, 227] width 189 height 23
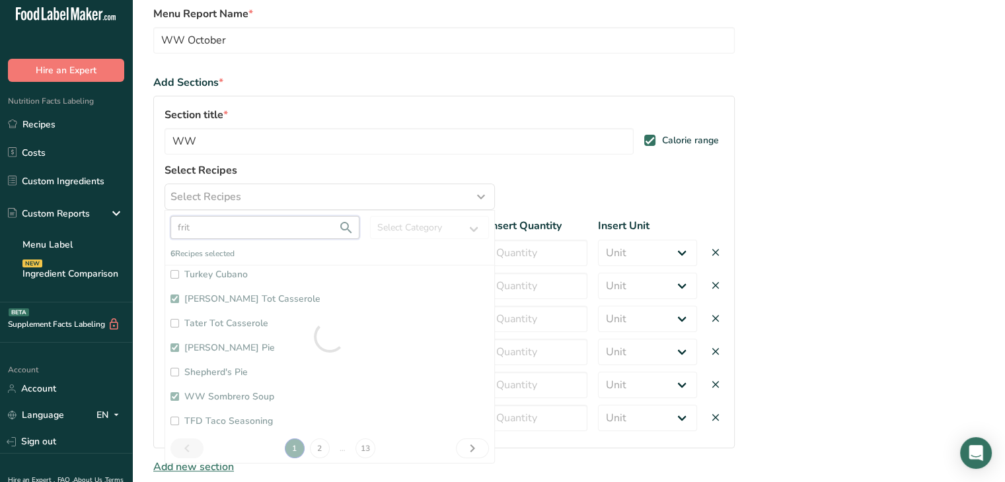
scroll to position [0, 0]
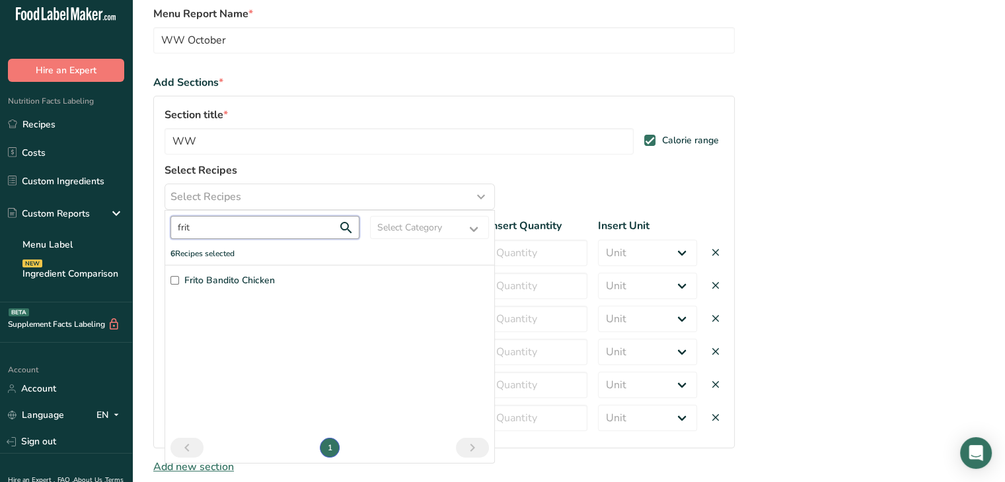
type input "frit"
click at [174, 278] on input "Frito Bandito Chicken" at bounding box center [174, 280] width 9 height 9
checkbox input "true"
click at [213, 229] on input "frit" at bounding box center [264, 227] width 189 height 23
click at [188, 227] on input "frits" at bounding box center [264, 227] width 189 height 23
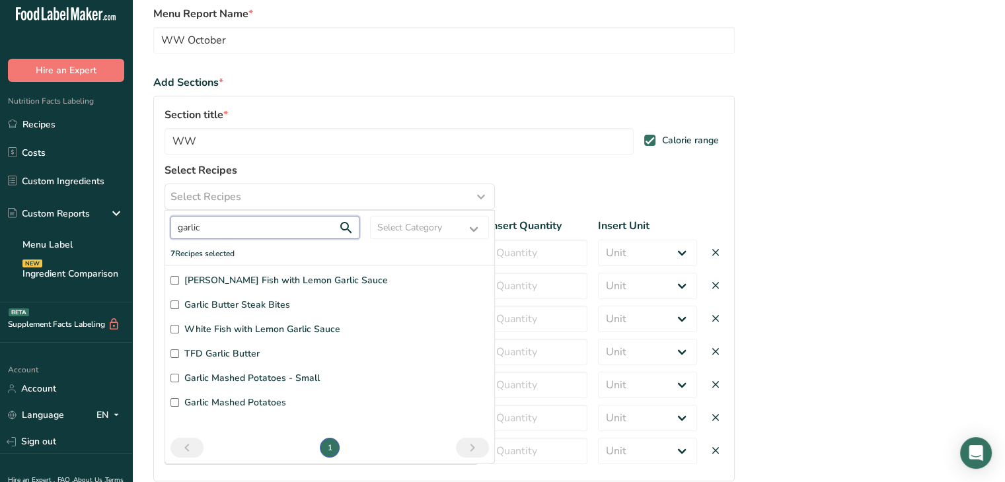
type input "garlic"
click at [174, 304] on input "Garlic Butter Steak Bites" at bounding box center [174, 305] width 9 height 9
checkbox input "true"
drag, startPoint x: 207, startPoint y: 224, endPoint x: 151, endPoint y: 227, distance: 56.9
click at [151, 227] on section "Set up your menu label report Let's create your menu report Menu Report Name * …" at bounding box center [568, 265] width 872 height 689
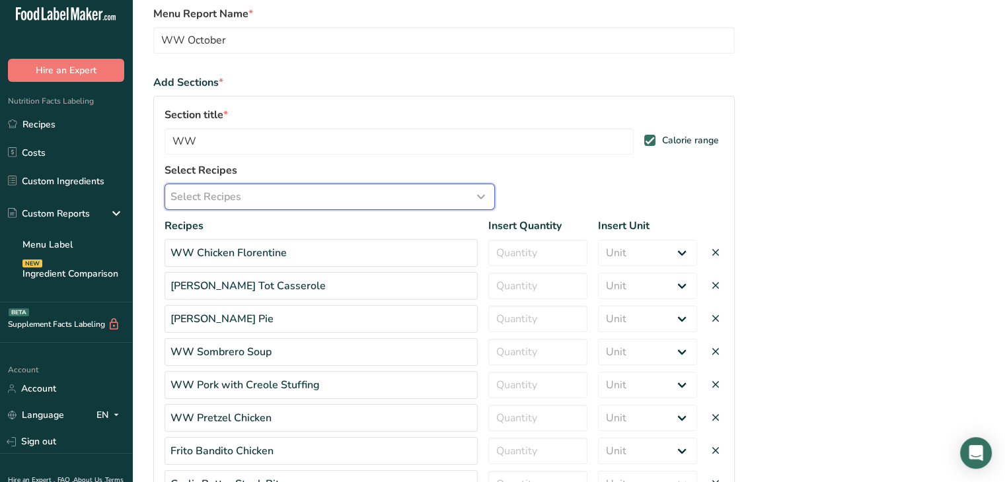
click at [266, 197] on div "Select Recipes" at bounding box center [329, 197] width 318 height 16
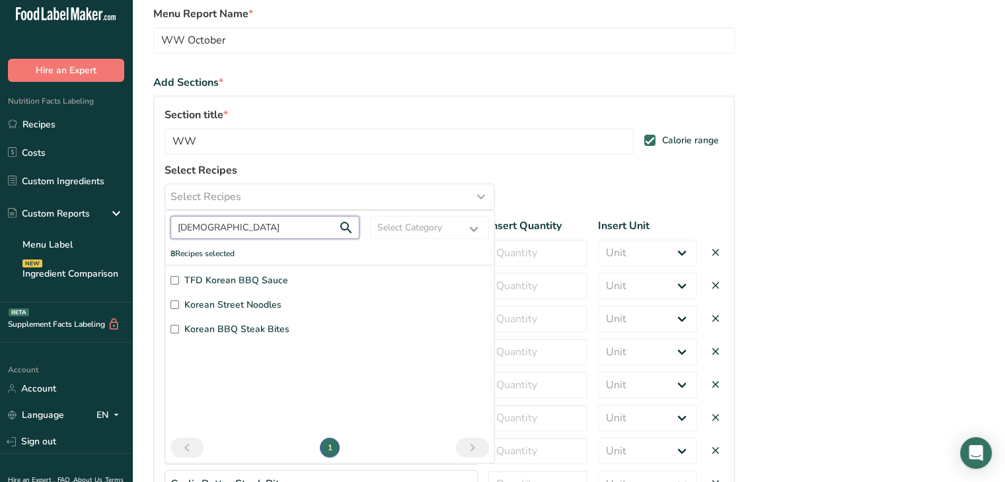
type input "[DEMOGRAPHIC_DATA]"
click at [172, 304] on input "Korean Street Noodles" at bounding box center [174, 305] width 9 height 9
checkbox input "true"
click at [223, 230] on input "[DEMOGRAPHIC_DATA]" at bounding box center [264, 227] width 189 height 23
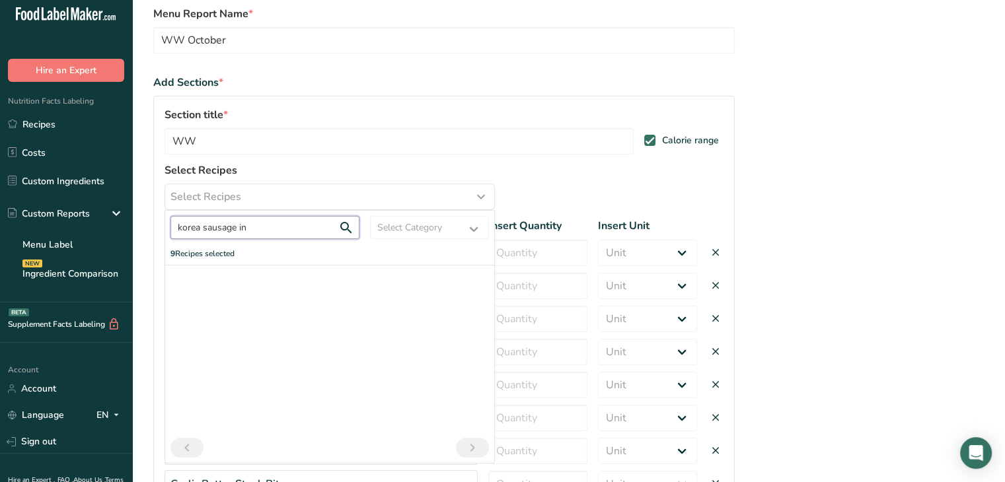
click at [202, 225] on input "korea sausage in" at bounding box center [264, 227] width 189 height 23
type input "sausage in"
click at [174, 278] on input "Sausage in Puff Pastry" at bounding box center [174, 280] width 9 height 9
checkbox input "true"
click at [236, 229] on input "sausage in" at bounding box center [264, 227] width 189 height 23
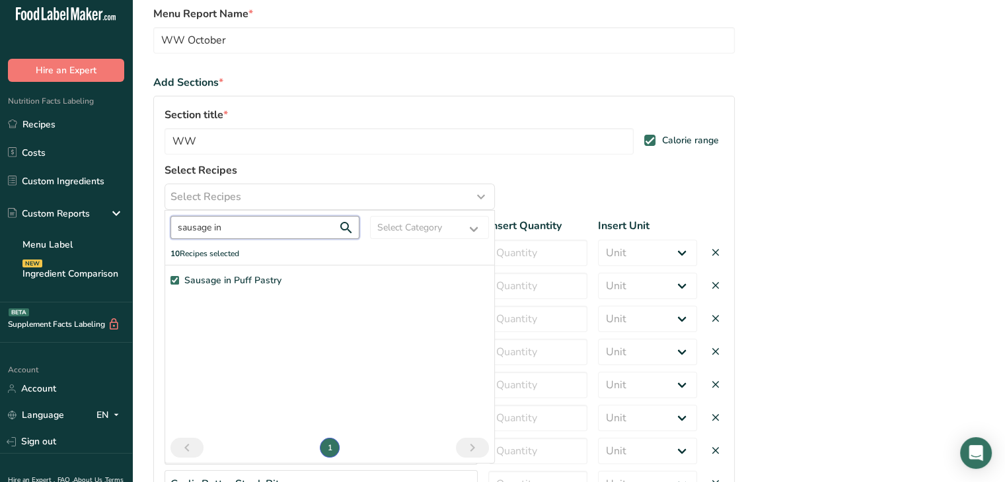
drag, startPoint x: 236, startPoint y: 229, endPoint x: 159, endPoint y: 223, distance: 76.8
click at [159, 223] on div "Section title * WW Calorie range Select Recipes Select Recipes sausage in Selec…" at bounding box center [443, 338] width 581 height 485
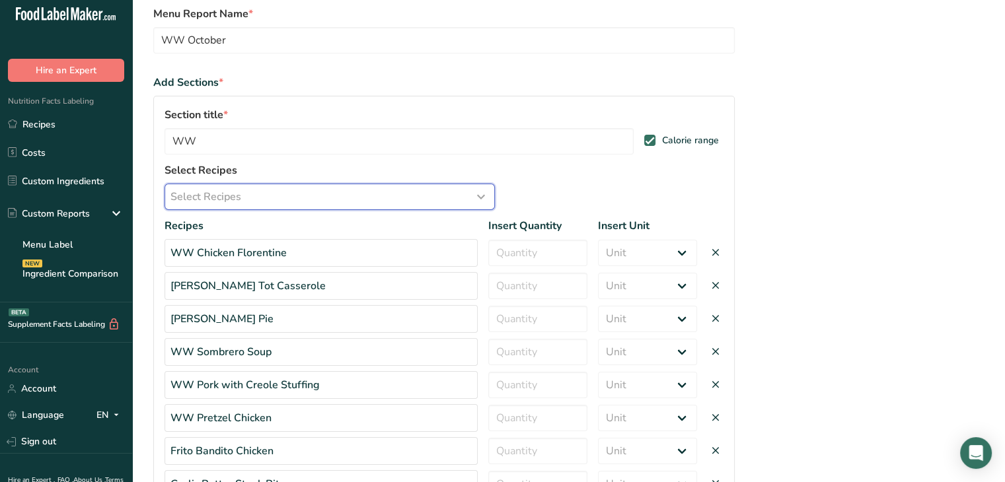
click at [349, 194] on div "Select Recipes" at bounding box center [329, 197] width 318 height 16
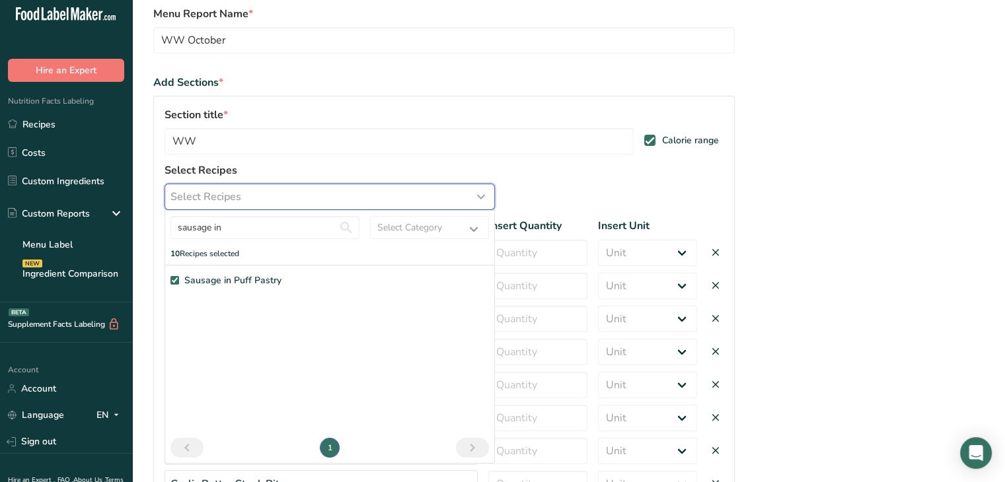
click at [349, 194] on div "Select Recipes" at bounding box center [329, 197] width 318 height 16
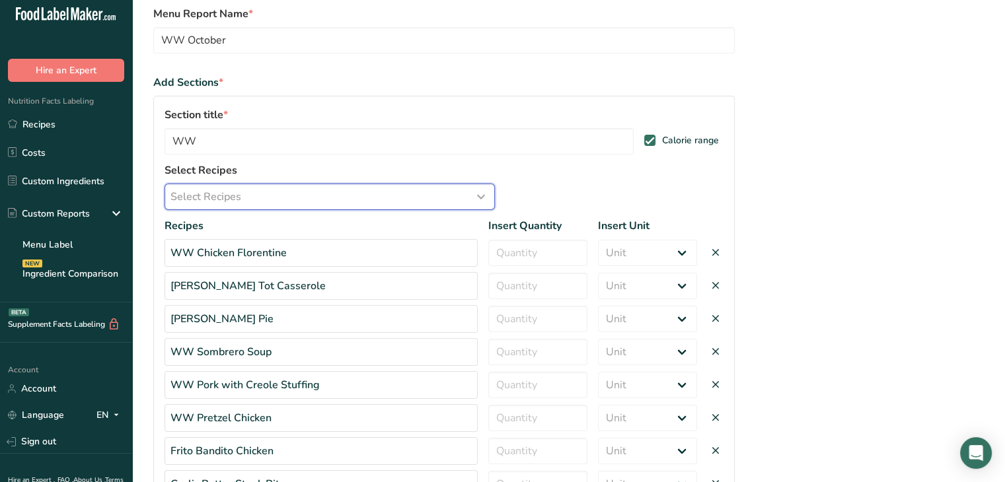
click at [345, 200] on div "Select Recipes" at bounding box center [329, 197] width 318 height 16
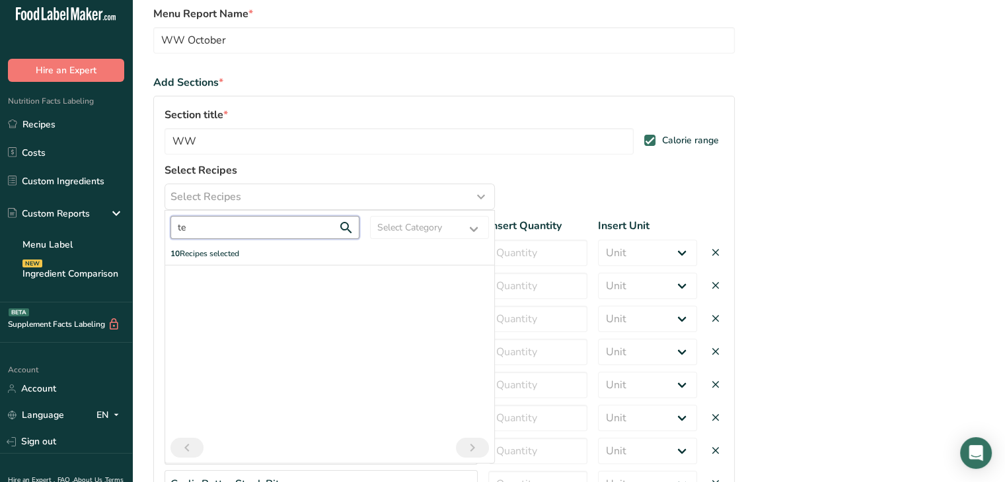
type input "t"
type input "cuban"
click at [174, 279] on input "Turkey Cubano" at bounding box center [174, 280] width 9 height 9
checkbox input "true"
click at [212, 228] on input "cuban" at bounding box center [264, 227] width 189 height 23
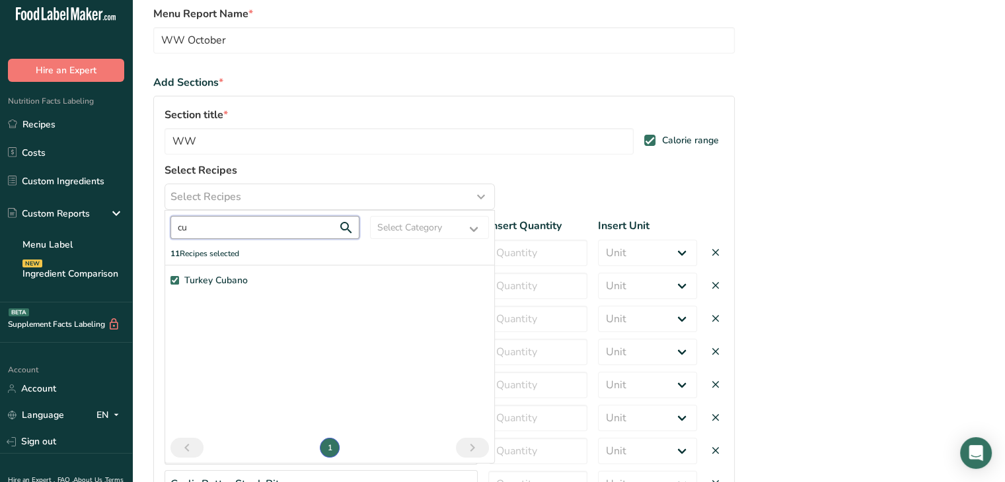
type input "c"
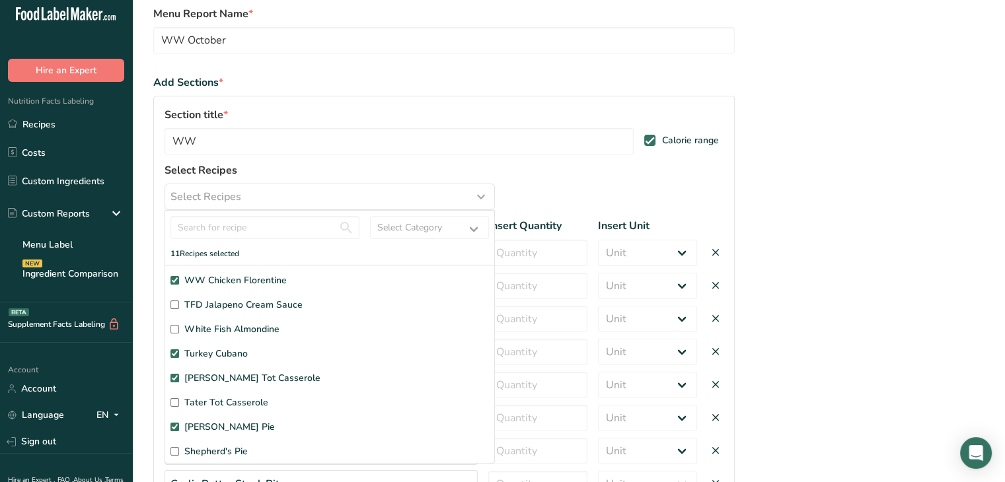
click at [686, 83] on div "Add Sections *" at bounding box center [443, 83] width 581 height 16
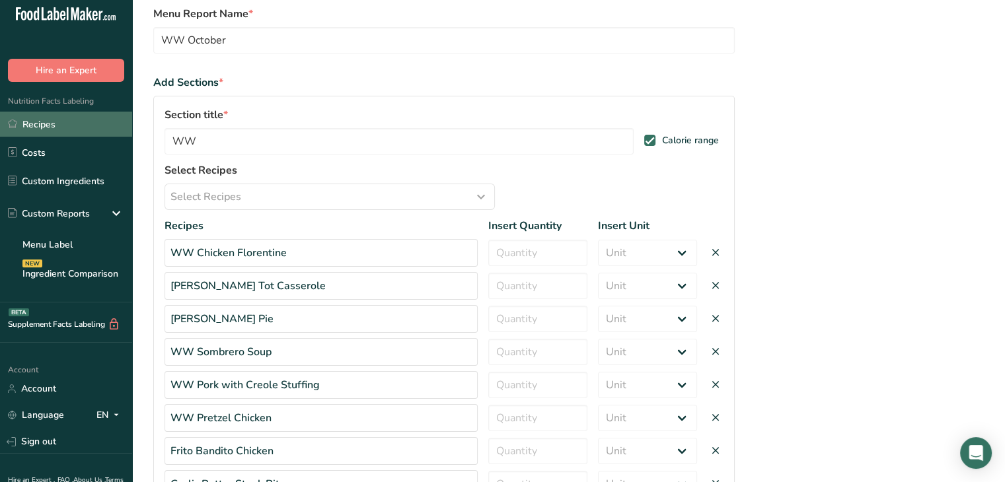
click at [50, 129] on link "Recipes" at bounding box center [66, 124] width 132 height 25
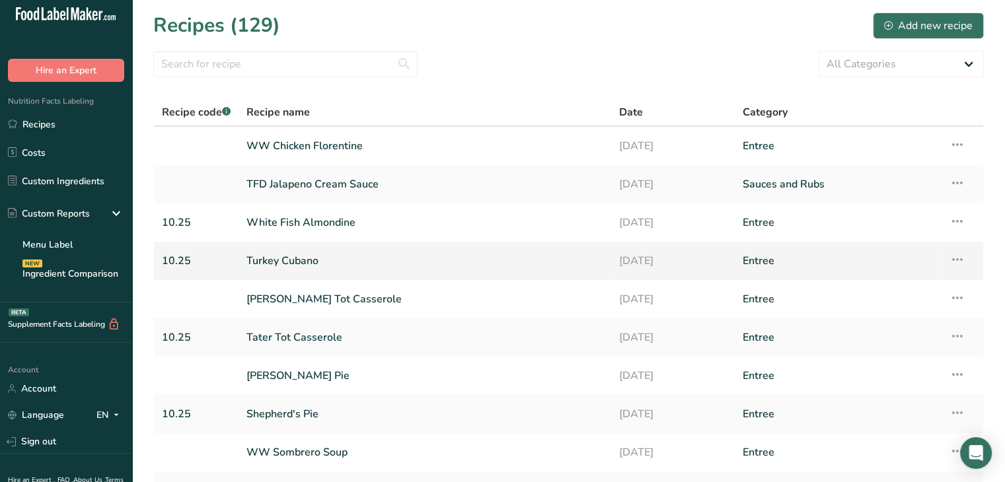
click at [289, 262] on link "Turkey Cubano" at bounding box center [424, 261] width 356 height 28
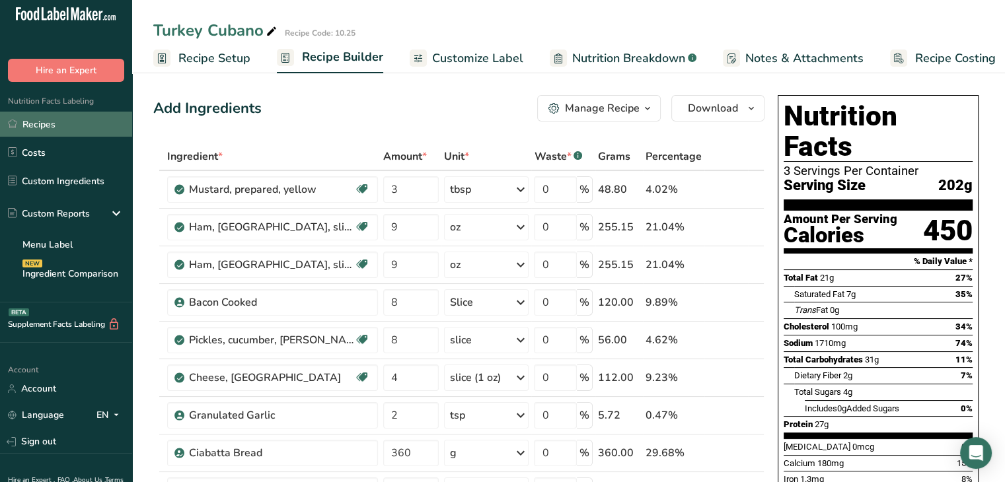
click at [53, 123] on link "Recipes" at bounding box center [66, 124] width 132 height 25
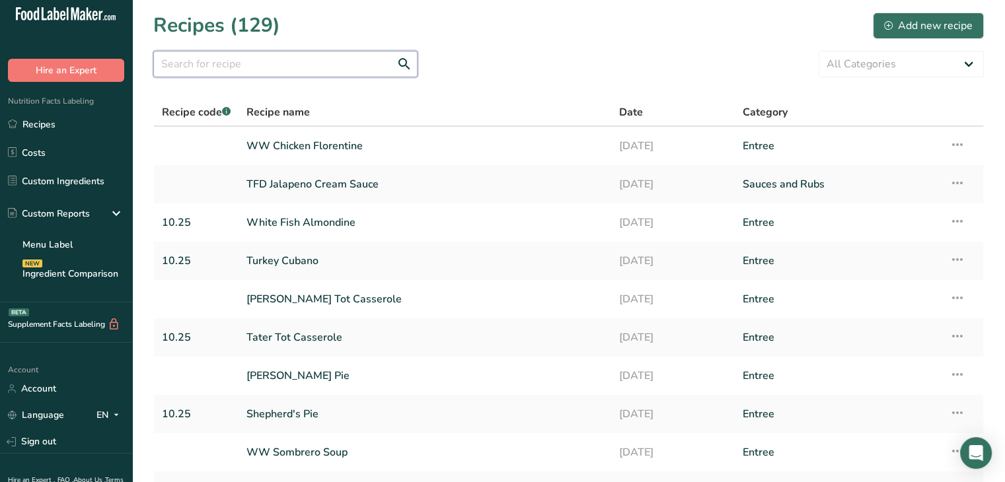
click at [289, 63] on input "text" at bounding box center [285, 64] width 264 height 26
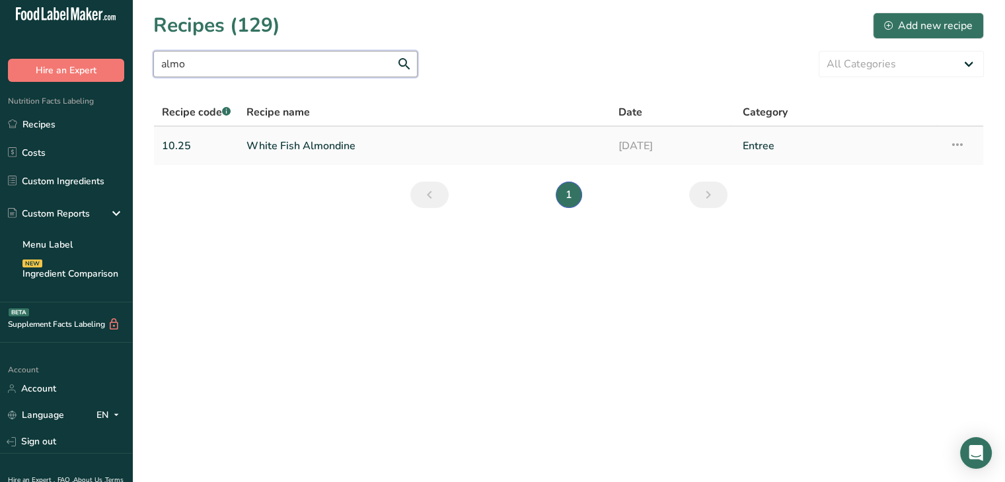
type input "almo"
click at [273, 151] on link "White Fish Almondine" at bounding box center [424, 146] width 356 height 28
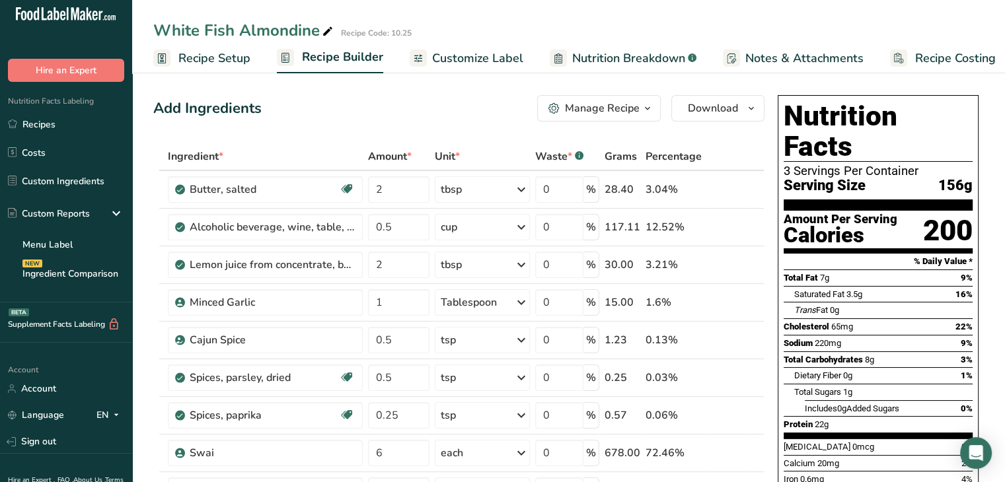
click at [215, 58] on span "Recipe Setup" at bounding box center [214, 59] width 72 height 18
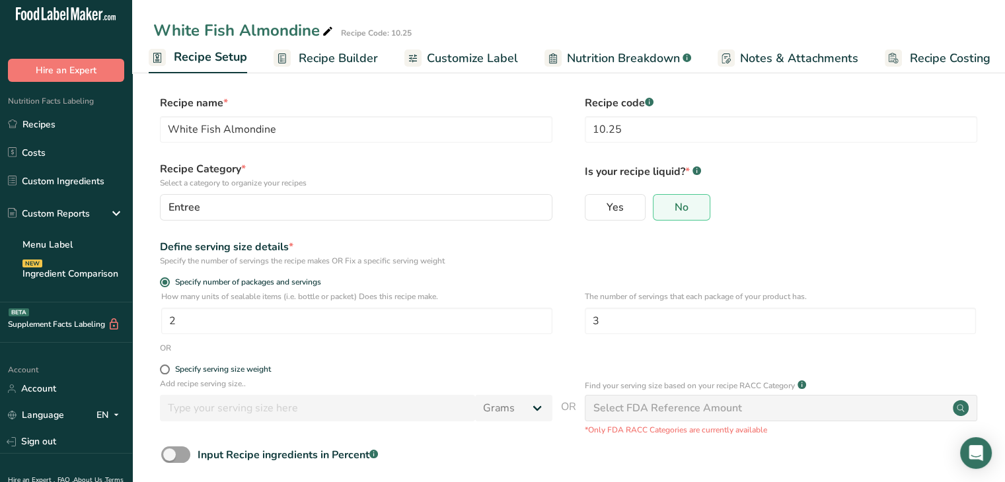
click at [337, 56] on span "Recipe Builder" at bounding box center [338, 59] width 79 height 18
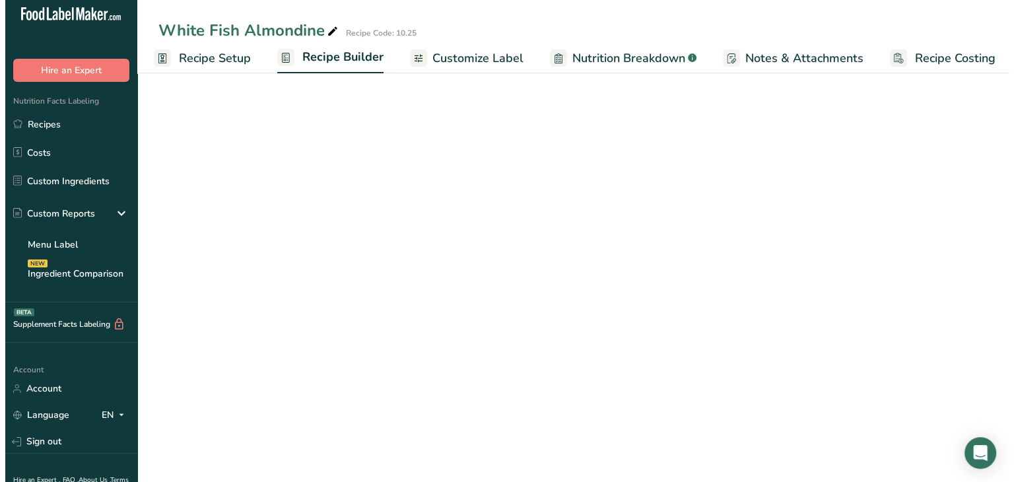
scroll to position [0, 11]
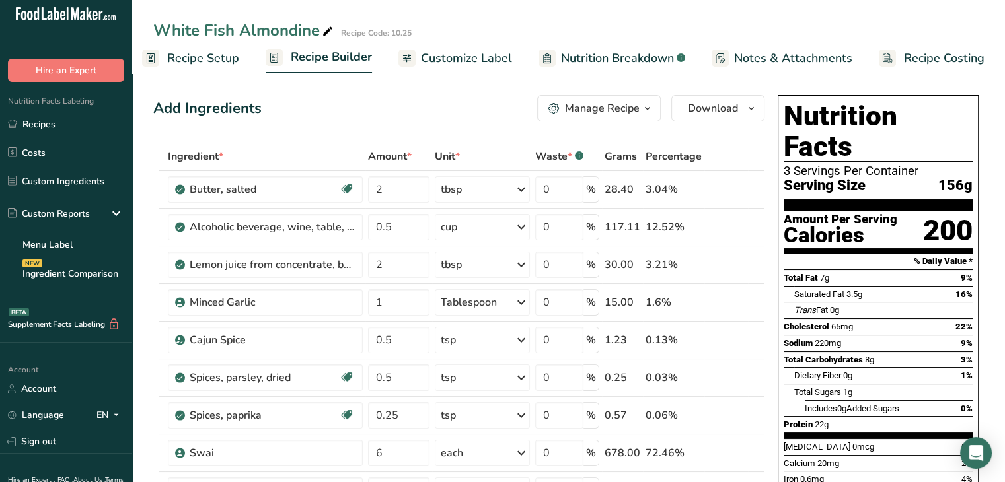
click at [608, 112] on div "Manage Recipe" at bounding box center [602, 108] width 75 height 16
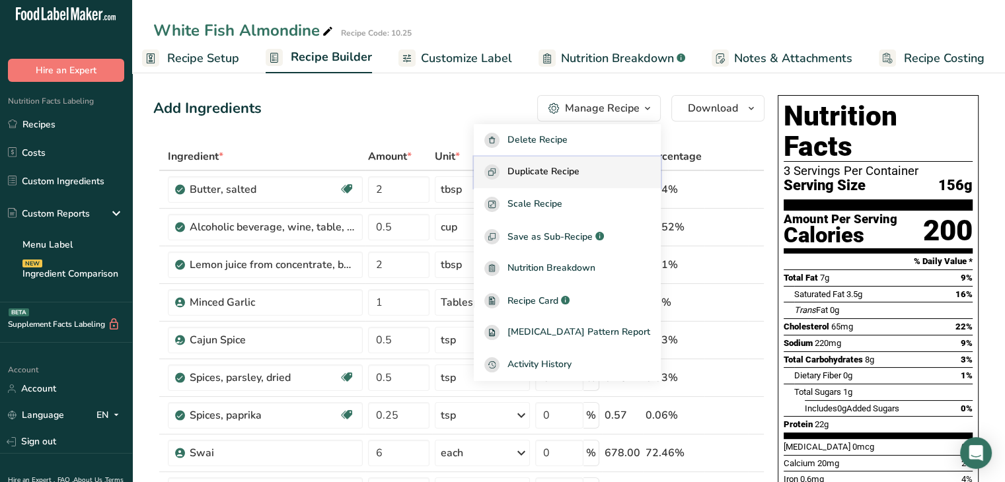
click at [572, 173] on span "Duplicate Recipe" at bounding box center [543, 171] width 72 height 15
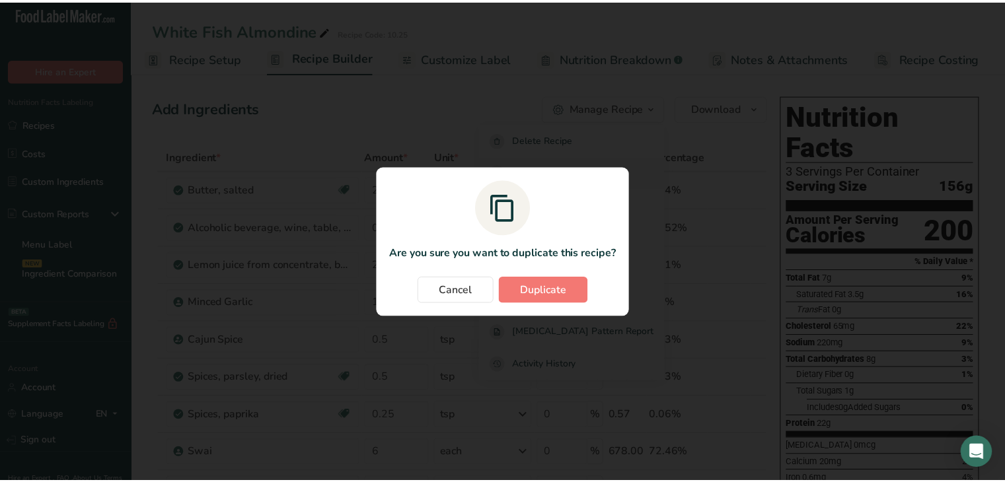
scroll to position [0, 1]
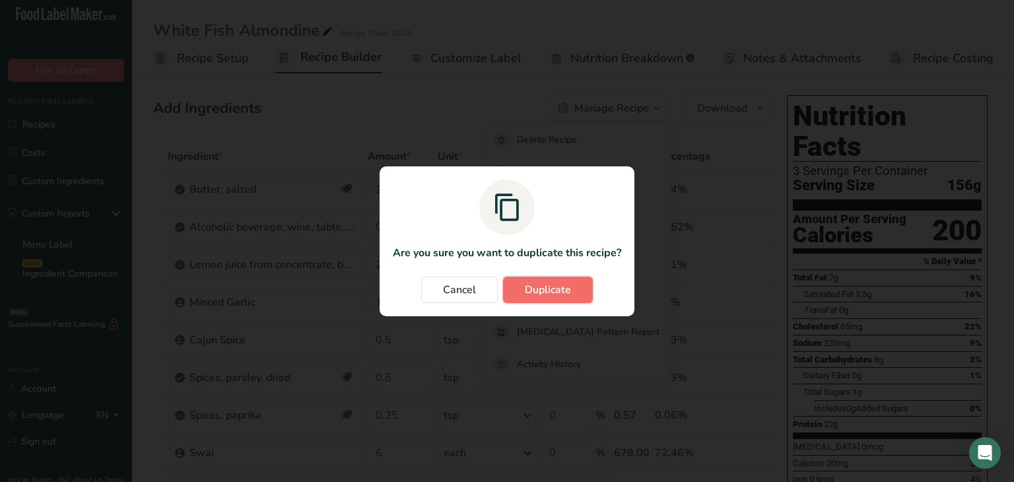
click at [579, 279] on button "Duplicate" at bounding box center [548, 290] width 90 height 26
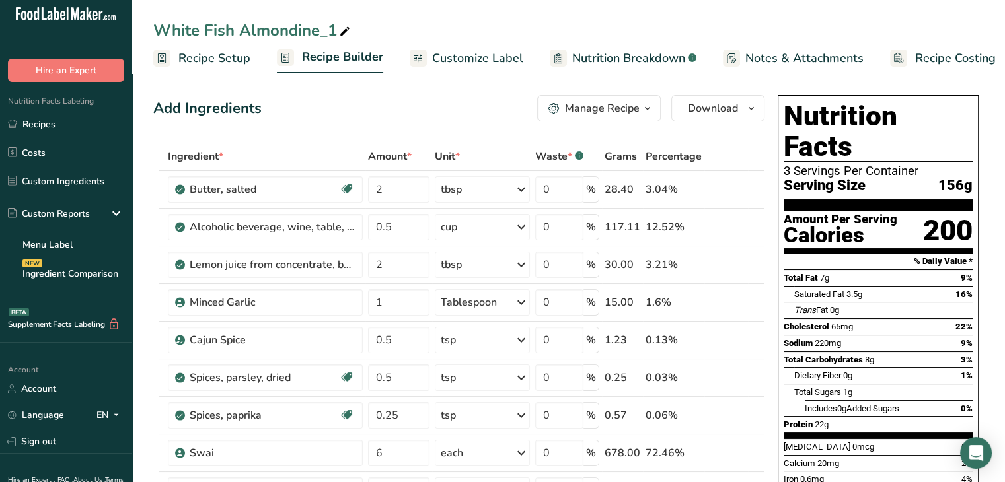
click at [343, 32] on icon at bounding box center [345, 31] width 12 height 18
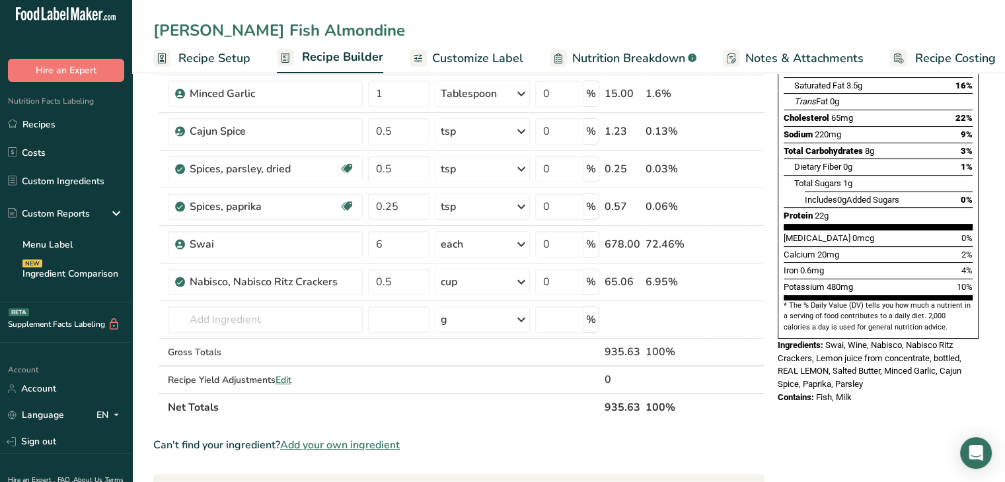
scroll to position [209, 0]
type input "[PERSON_NAME] Fish Almondine"
click at [739, 246] on icon at bounding box center [736, 245] width 9 height 14
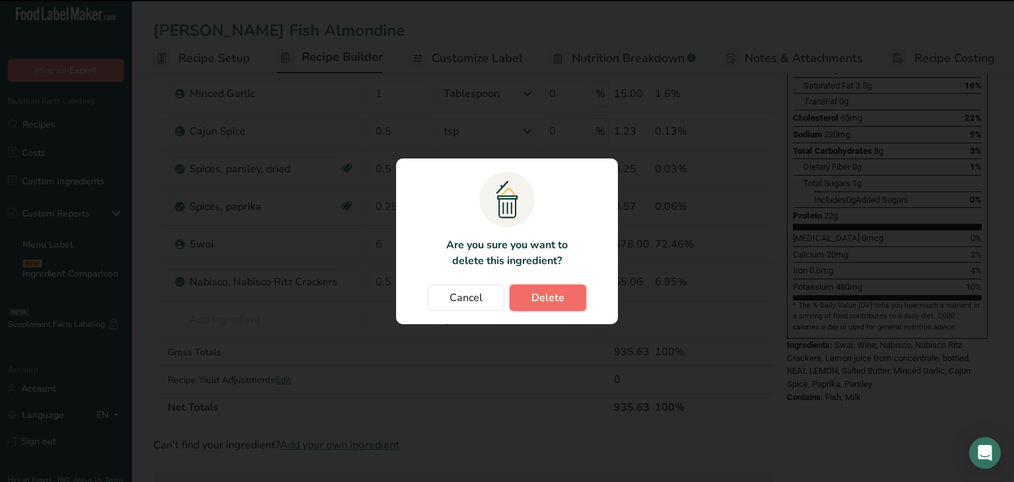
click at [563, 291] on span "Delete" at bounding box center [548, 298] width 33 height 16
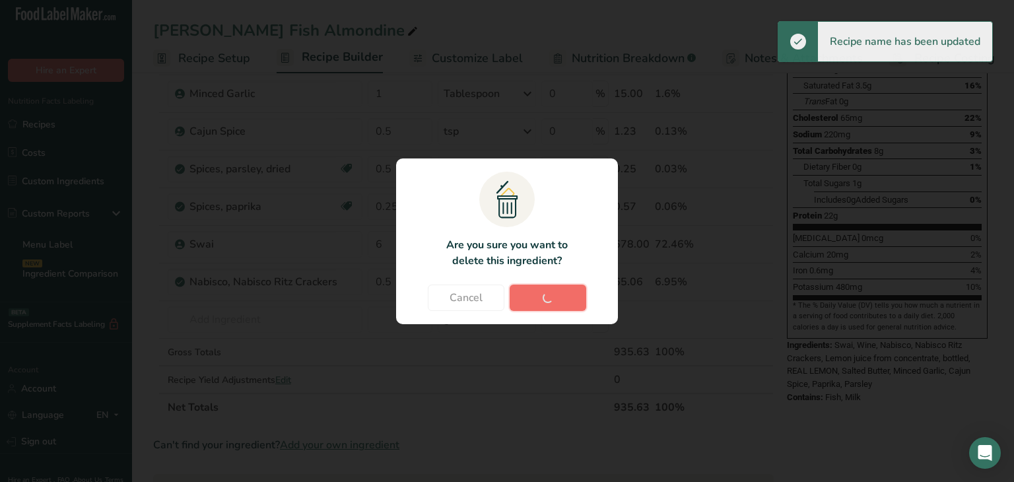
type input "0.5"
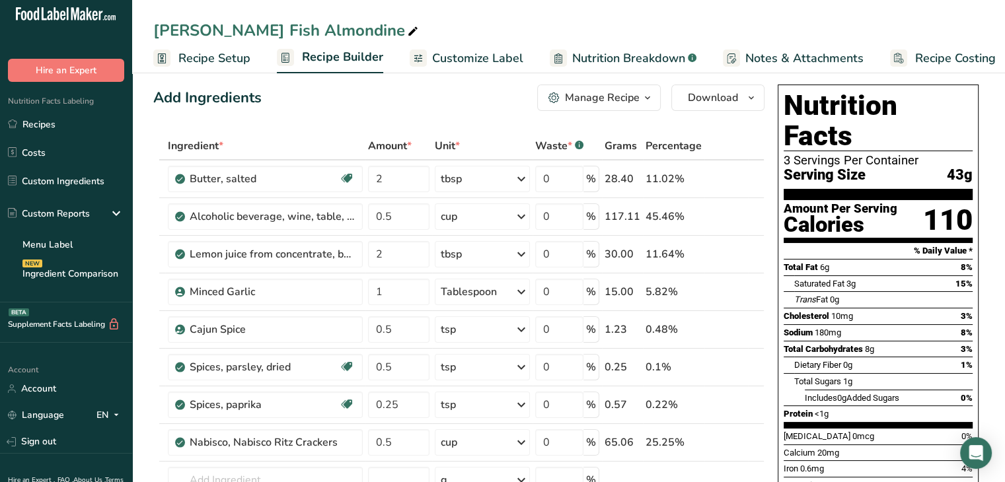
scroll to position [13, 0]
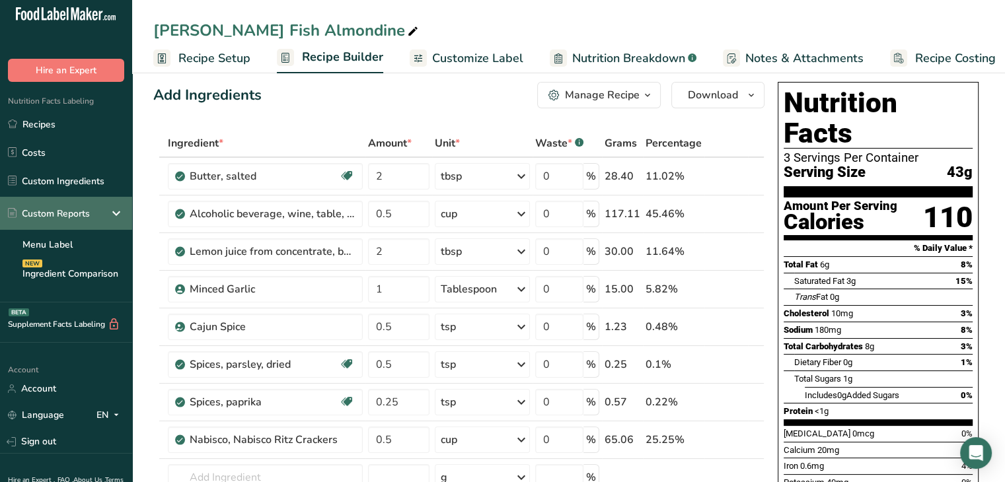
click at [69, 215] on div "Custom Reports" at bounding box center [49, 214] width 82 height 14
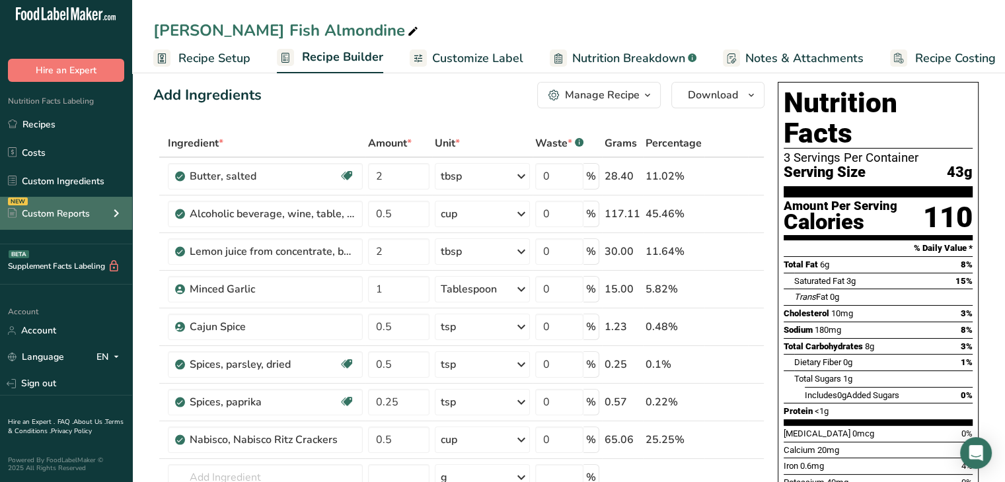
click at [71, 213] on div "Custom Reports" at bounding box center [49, 214] width 82 height 14
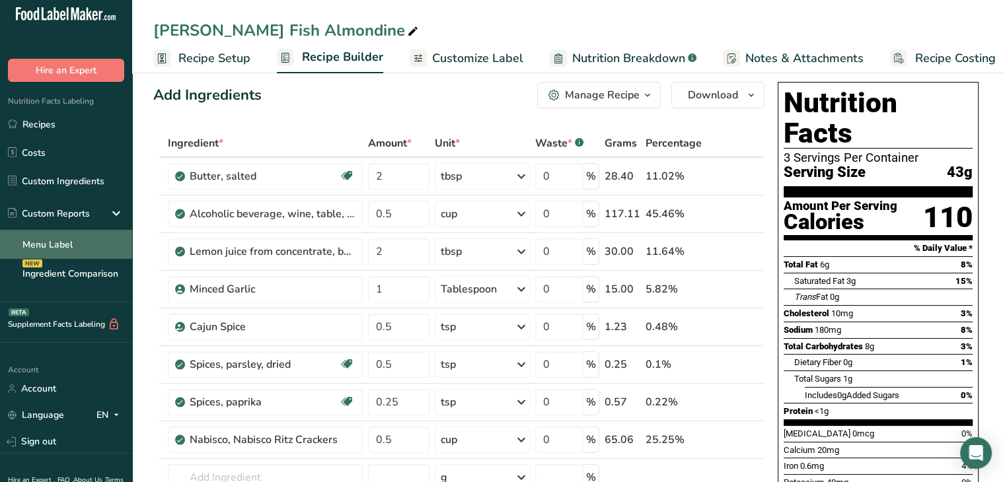
click at [64, 238] on link "Menu Label" at bounding box center [66, 244] width 132 height 29
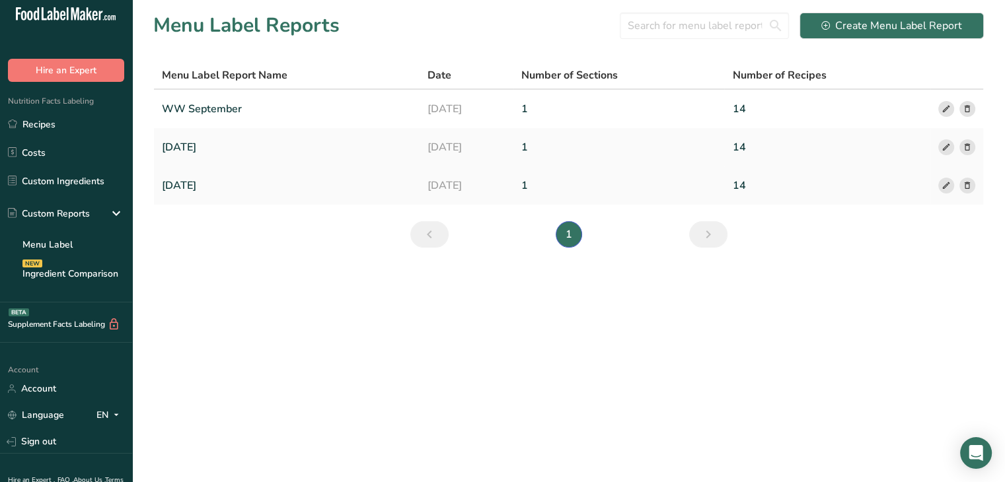
click at [291, 188] on link "[DATE]" at bounding box center [287, 186] width 250 height 28
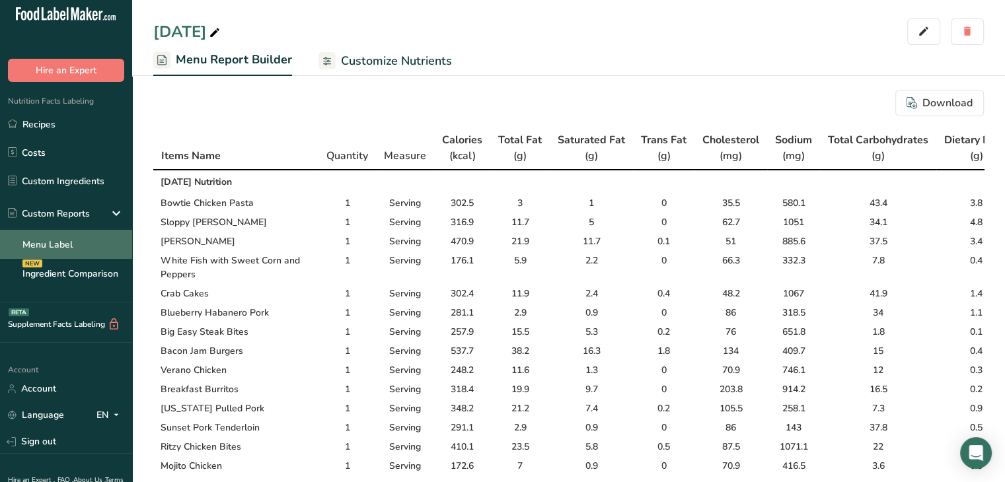
click at [70, 245] on link "Menu Label" at bounding box center [66, 244] width 132 height 29
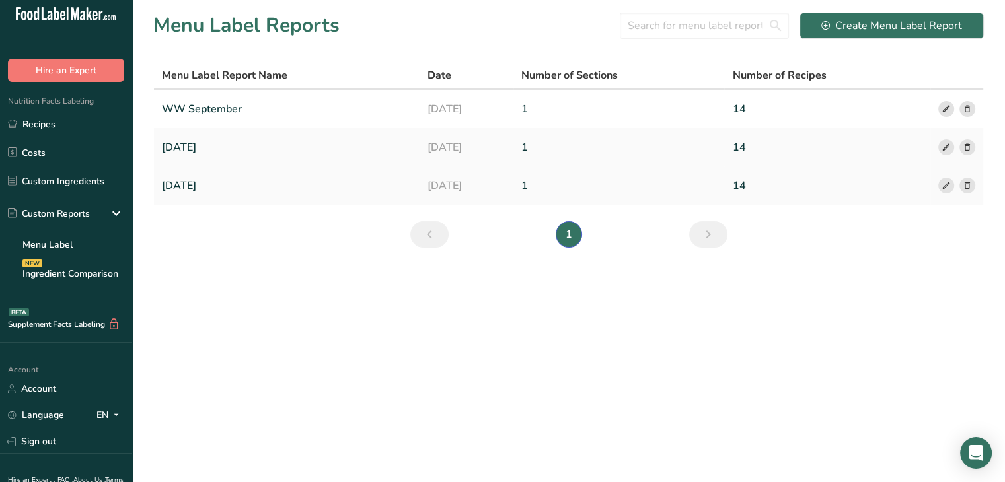
click at [946, 183] on icon at bounding box center [945, 186] width 9 height 14
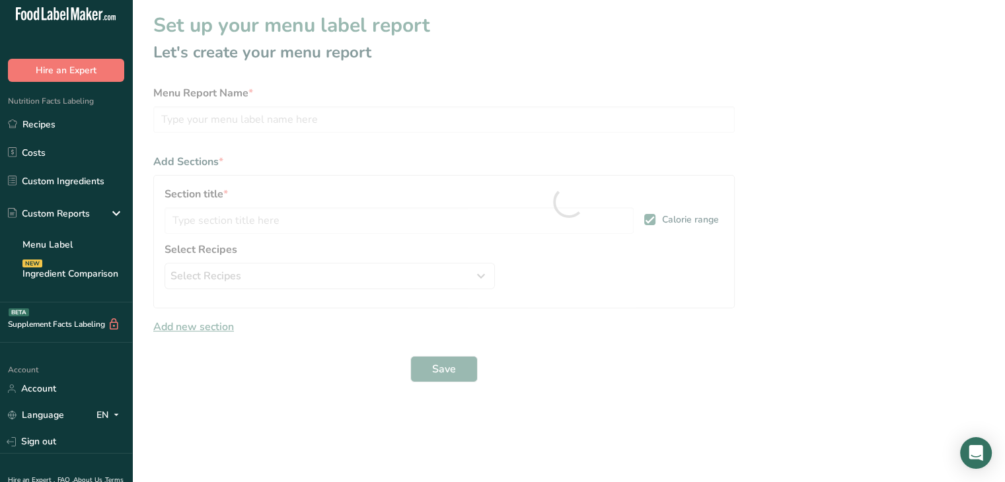
type input "[DATE]"
type input "[DATE] Nutrition"
checkbox input "false"
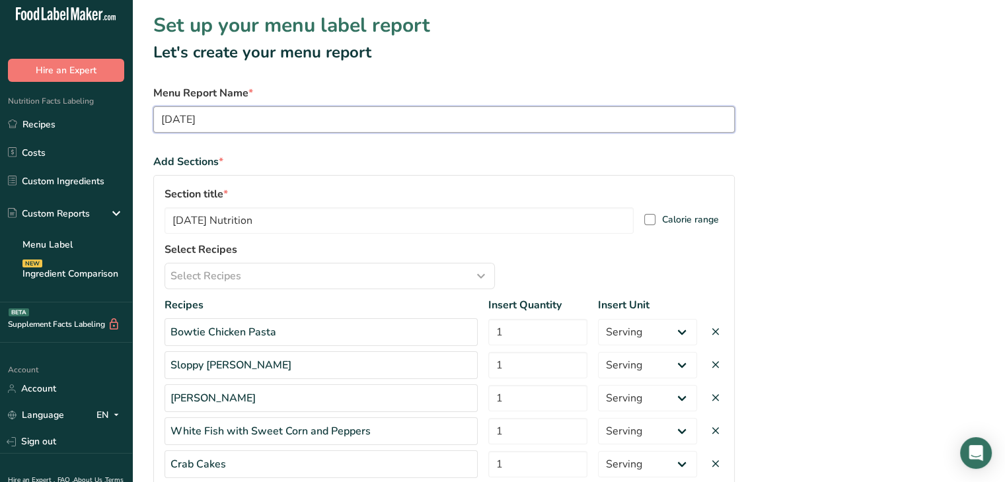
click at [162, 118] on input "[DATE]" at bounding box center [443, 119] width 581 height 26
type input "WW [DATE]"
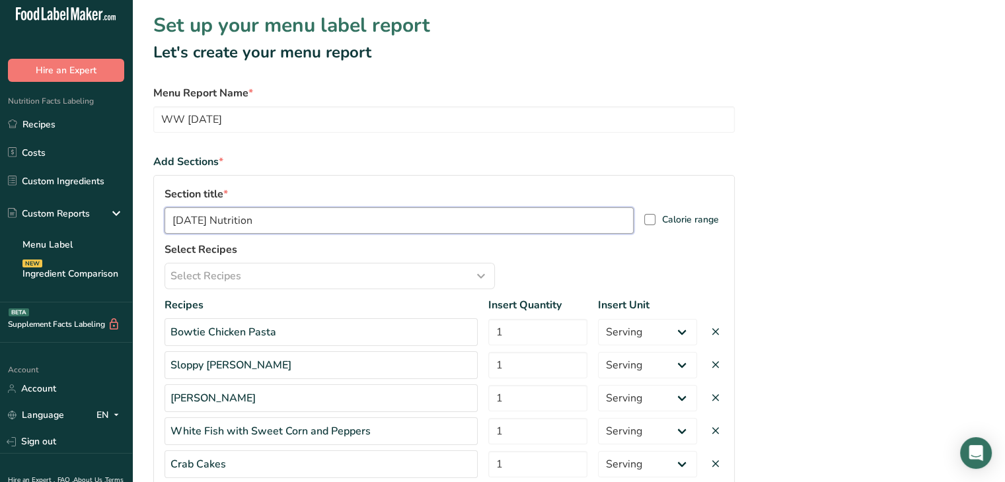
click at [201, 208] on input "[DATE] Nutrition" at bounding box center [398, 220] width 469 height 26
type input "[DATE] Nutrition"
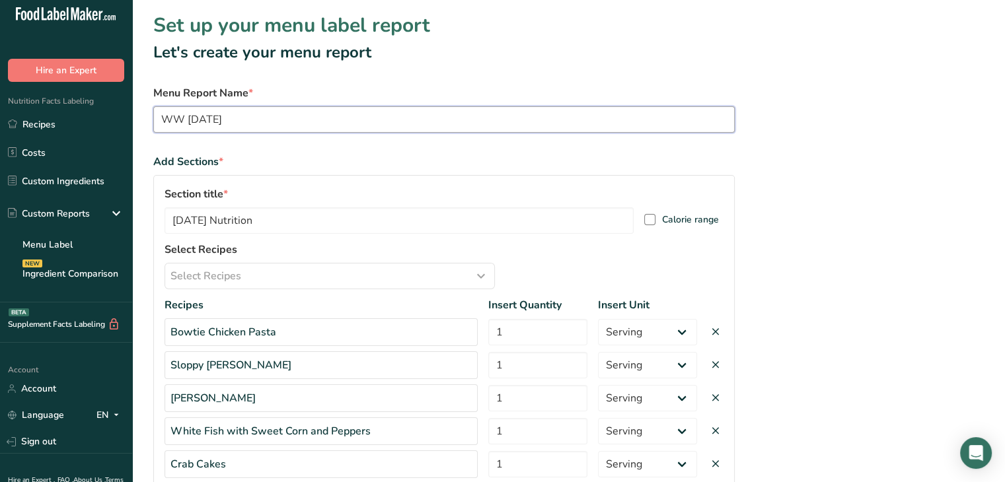
click at [186, 120] on input "WW [DATE]" at bounding box center [443, 119] width 581 height 26
type input "[DATE]"
click at [840, 127] on section "Set up your menu label report Let's create your menu report Menu Report Name * …" at bounding box center [568, 443] width 872 height 887
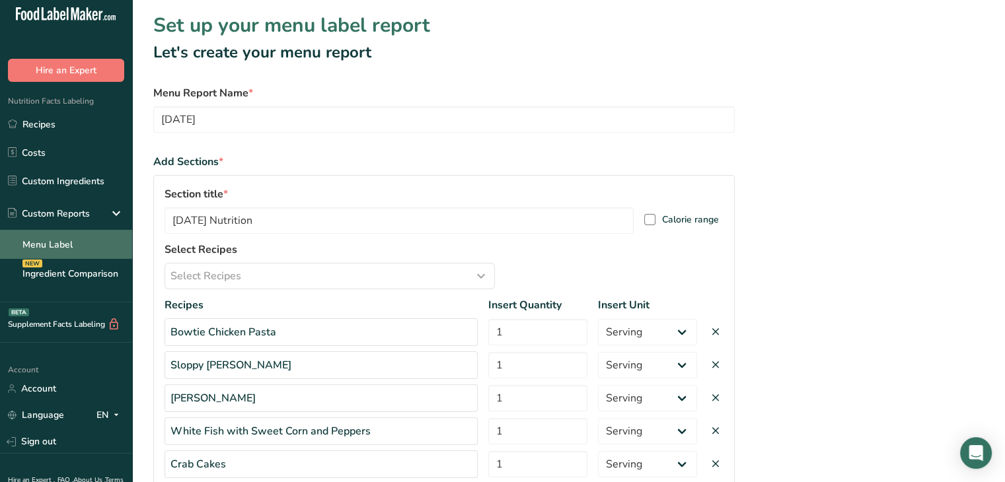
click at [67, 243] on link "Menu Label" at bounding box center [66, 244] width 132 height 29
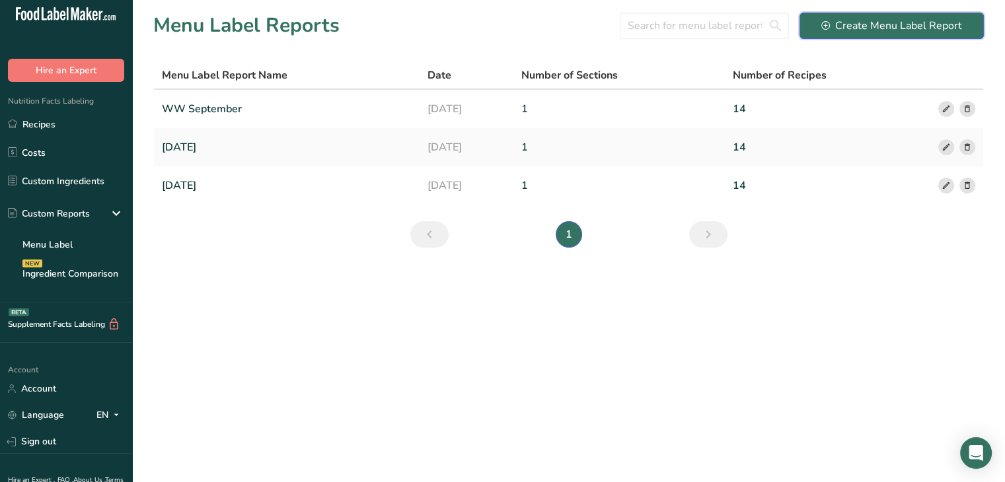
click at [869, 29] on div "Create Menu Label Report" at bounding box center [891, 26] width 141 height 16
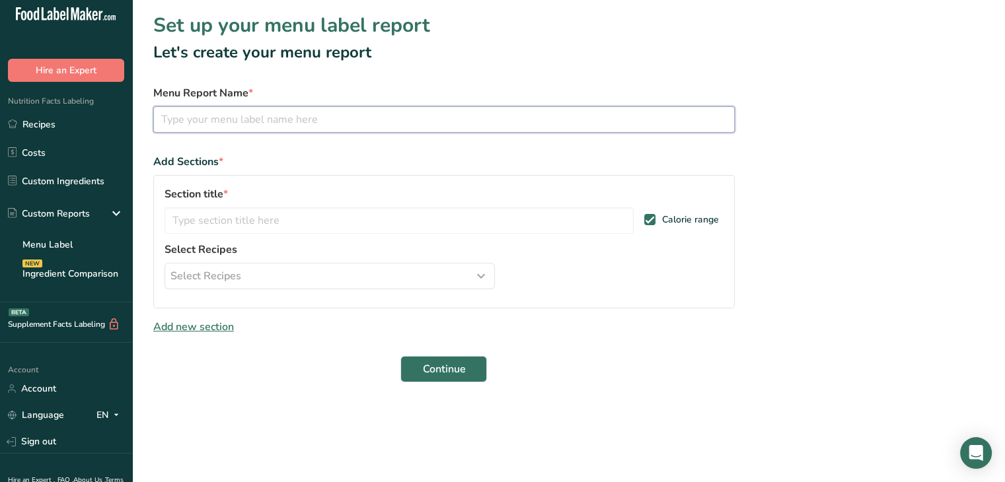
click at [265, 122] on input "text" at bounding box center [443, 119] width 581 height 26
type input "October"
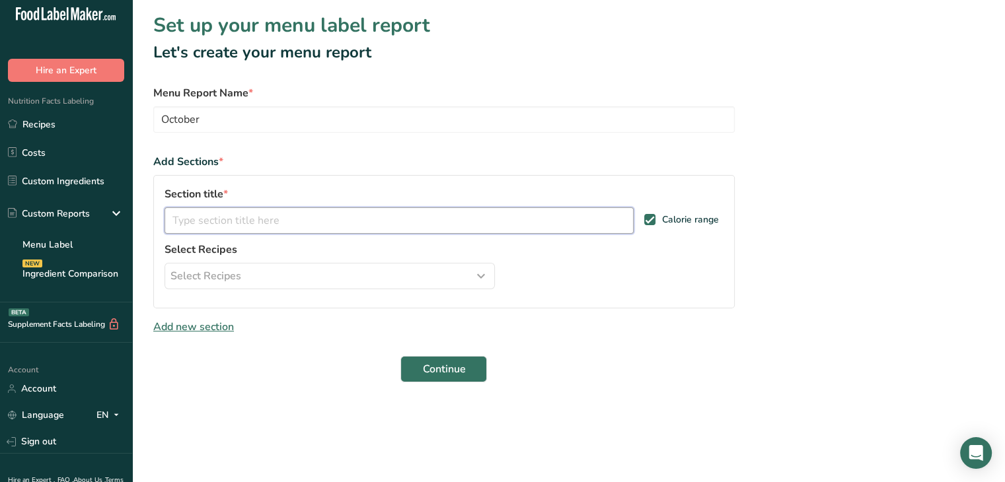
click at [213, 219] on input "text" at bounding box center [398, 220] width 469 height 26
type input "[DATE]"
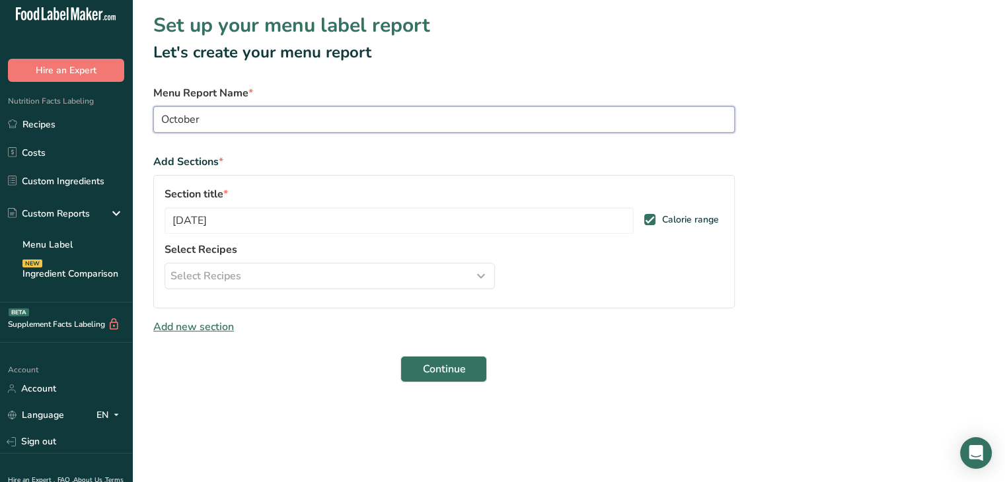
click at [209, 122] on input "October" at bounding box center [443, 119] width 581 height 26
type input "[DATE]"
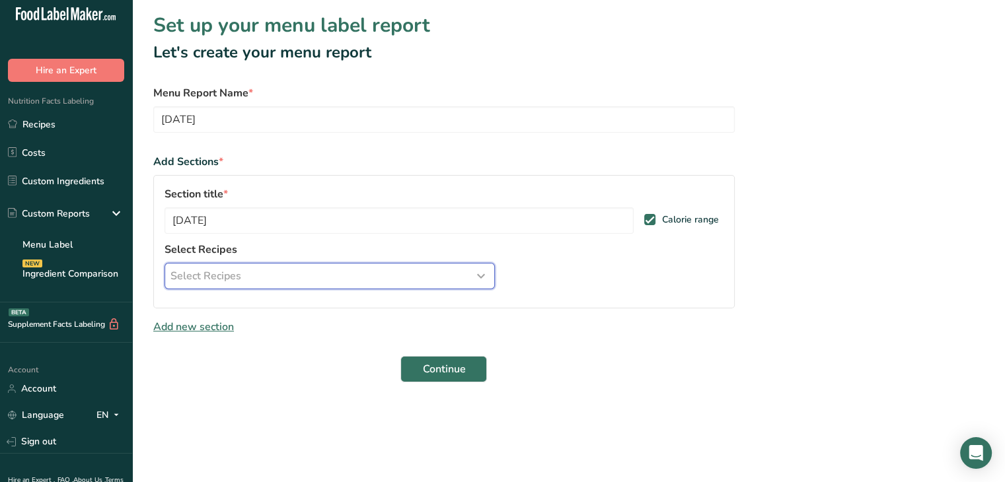
click at [288, 278] on div "Select Recipes" at bounding box center [329, 276] width 318 height 16
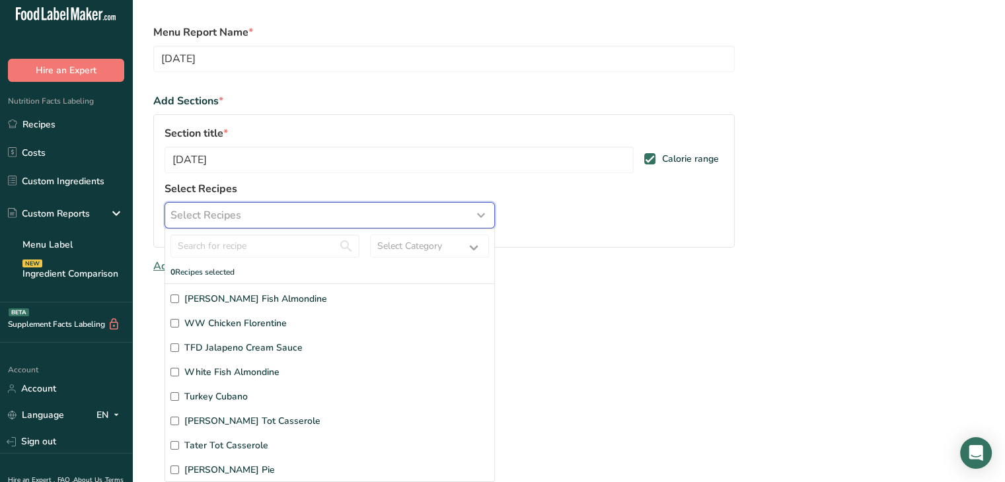
scroll to position [60, 0]
click at [173, 373] on input "White Fish Almondine" at bounding box center [174, 373] width 9 height 9
checkbox input "true"
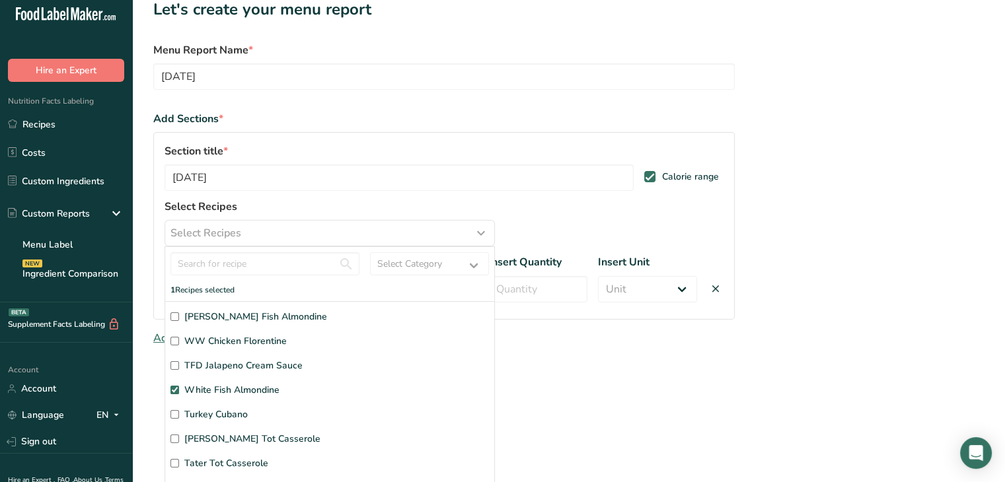
scroll to position [43, 0]
click at [172, 410] on input "Turkey Cubano" at bounding box center [174, 414] width 9 height 9
checkbox input "true"
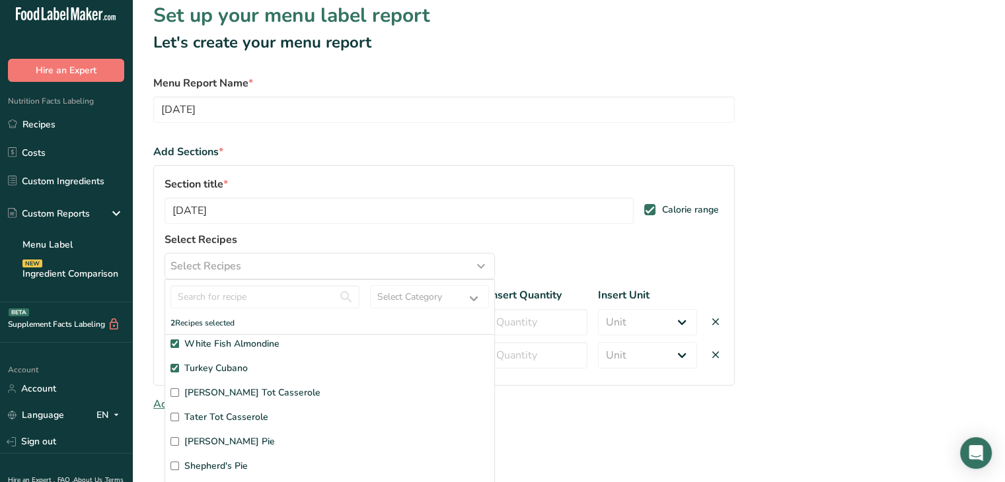
scroll to position [79, 0]
click at [174, 419] on input "Tater Tot Casserole" at bounding box center [174, 417] width 9 height 9
checkbox input "true"
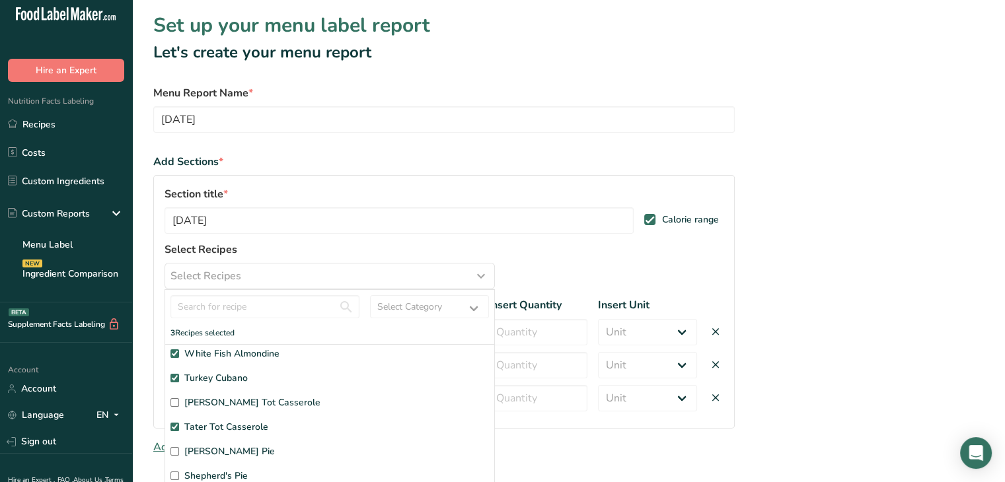
scroll to position [79, 0]
click at [174, 476] on input "Shepherd's Pie" at bounding box center [174, 476] width 9 height 9
checkbox input "true"
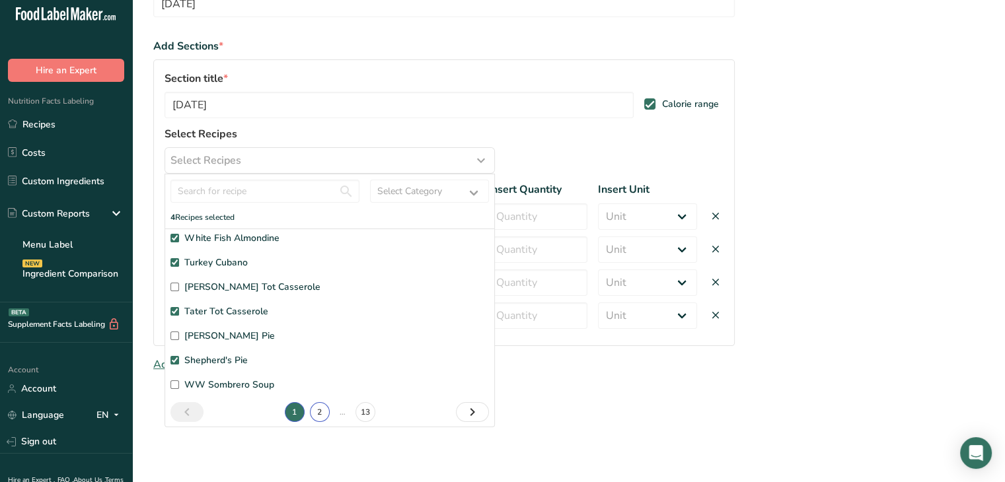
click at [314, 411] on link "2" at bounding box center [320, 412] width 20 height 20
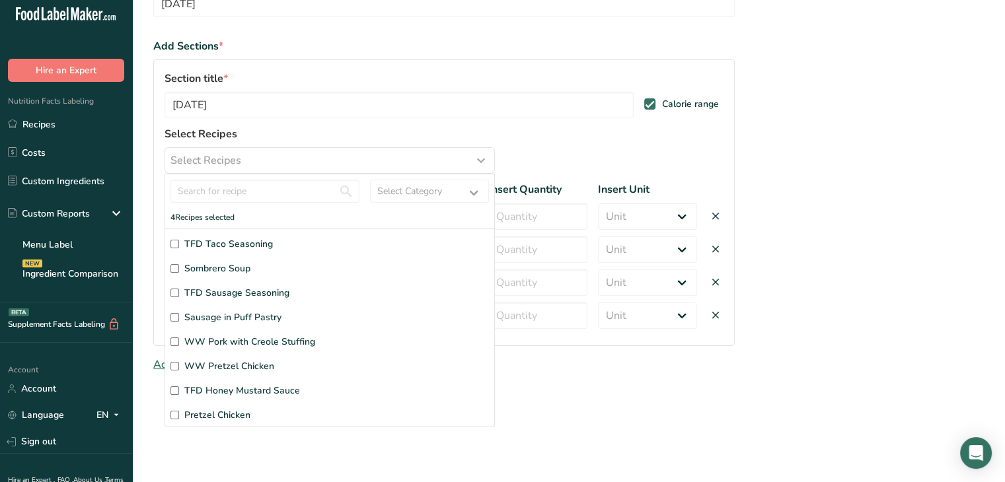
scroll to position [0, 0]
click at [172, 266] on input "Sombrero Soup" at bounding box center [174, 268] width 9 height 9
checkbox input "true"
click at [172, 317] on input "Sausage in Puff Pastry" at bounding box center [174, 317] width 9 height 9
checkbox input "true"
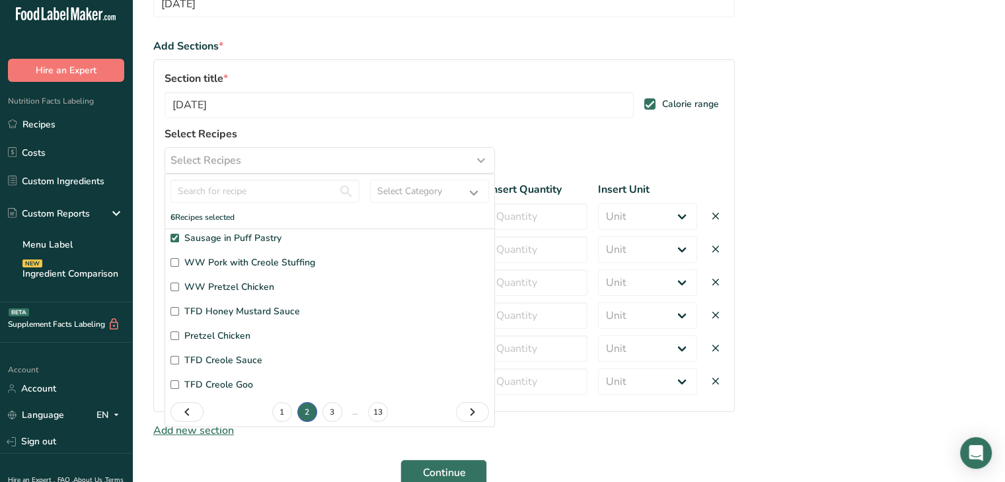
scroll to position [79, 0]
drag, startPoint x: 169, startPoint y: 340, endPoint x: 428, endPoint y: 338, distance: 258.9
click at [428, 338] on label "Pretzel Chicken" at bounding box center [329, 336] width 318 height 14
click at [179, 338] on input "Pretzel Chicken" at bounding box center [174, 336] width 9 height 9
checkbox input "true"
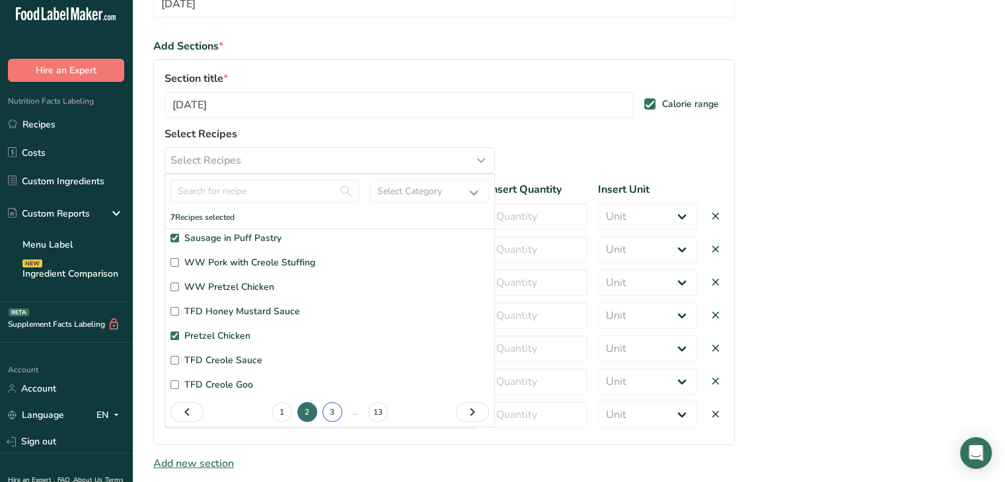
click at [328, 411] on link "3" at bounding box center [332, 412] width 20 height 20
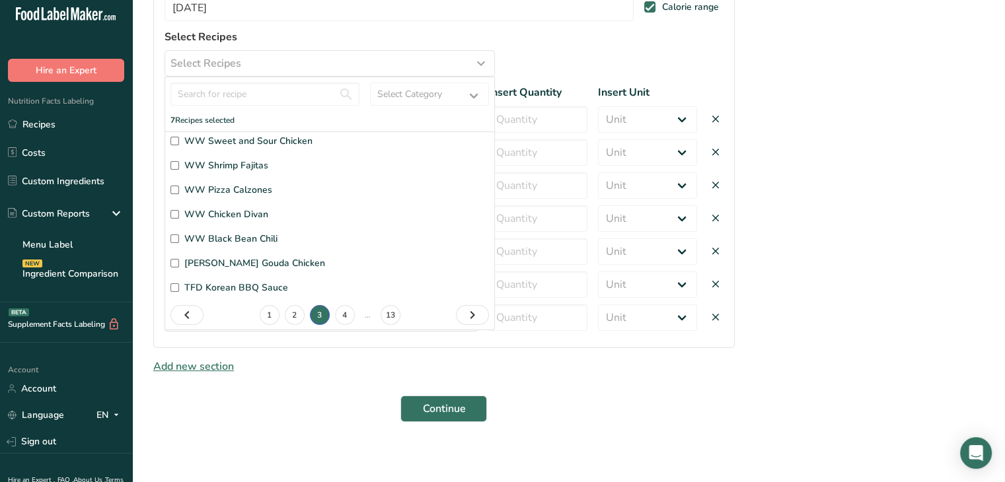
scroll to position [211, 0]
click at [340, 318] on link "4" at bounding box center [345, 316] width 20 height 20
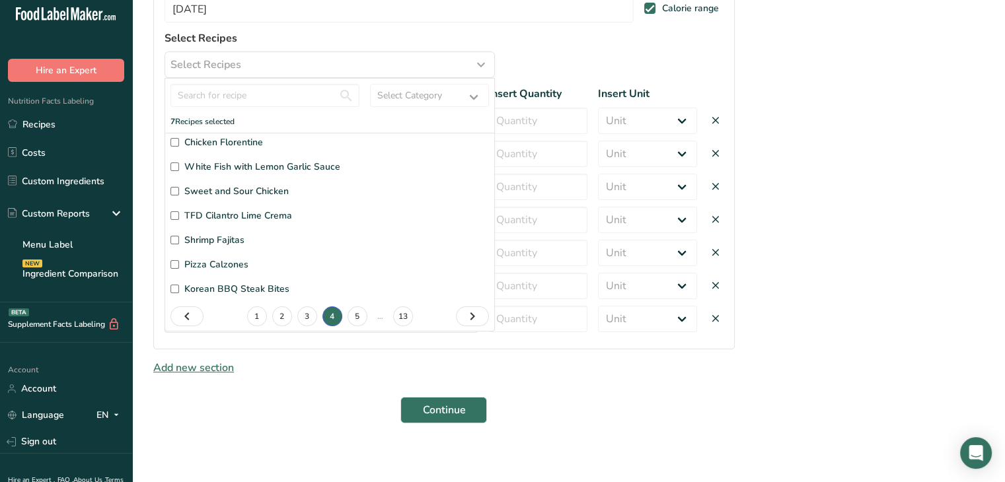
click at [174, 143] on input "Chicken Florentine" at bounding box center [174, 142] width 9 height 9
checkbox input "true"
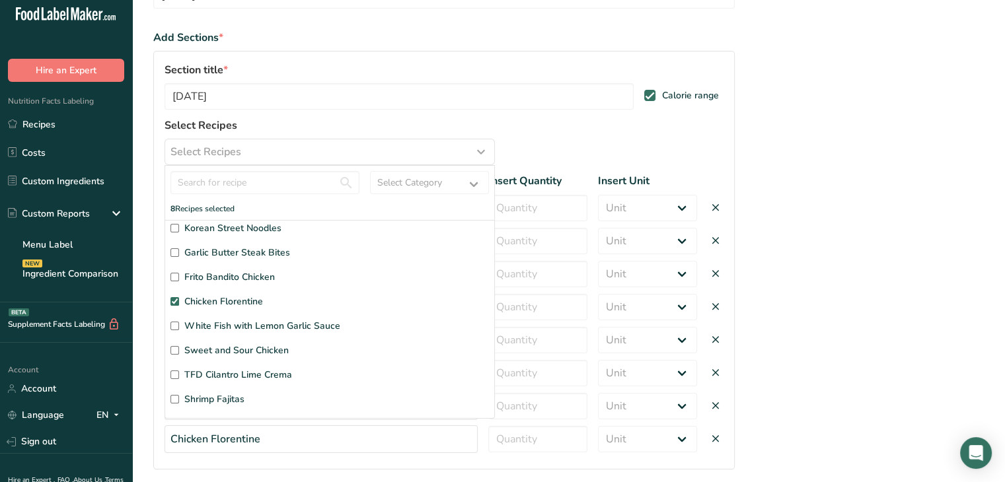
scroll to position [0, 0]
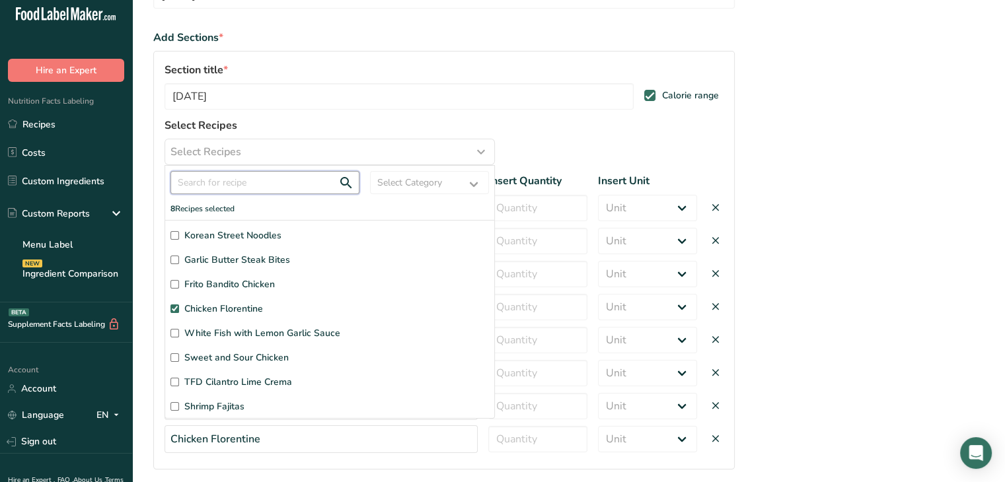
click at [284, 174] on input "text" at bounding box center [264, 182] width 189 height 23
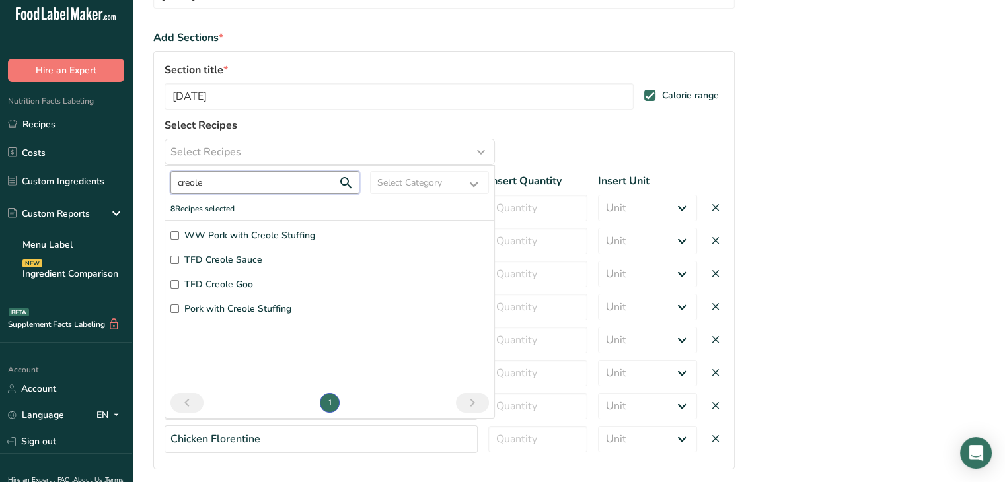
type input "creole"
click at [172, 310] on input "Pork with Creole Stuffing" at bounding box center [174, 308] width 9 height 9
checkbox input "true"
click at [263, 184] on input "creole" at bounding box center [264, 182] width 189 height 23
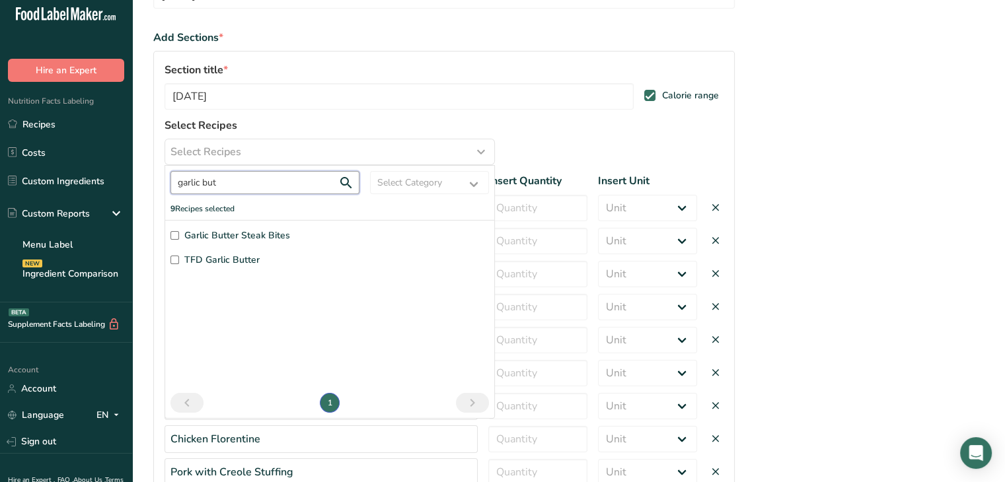
type input "garlic but"
click at [174, 234] on input "Garlic Butter Steak Bites" at bounding box center [174, 235] width 9 height 9
checkbox input "true"
click at [238, 191] on input "garlic but" at bounding box center [264, 182] width 189 height 23
click at [215, 183] on input "garlic but frito" at bounding box center [264, 182] width 189 height 23
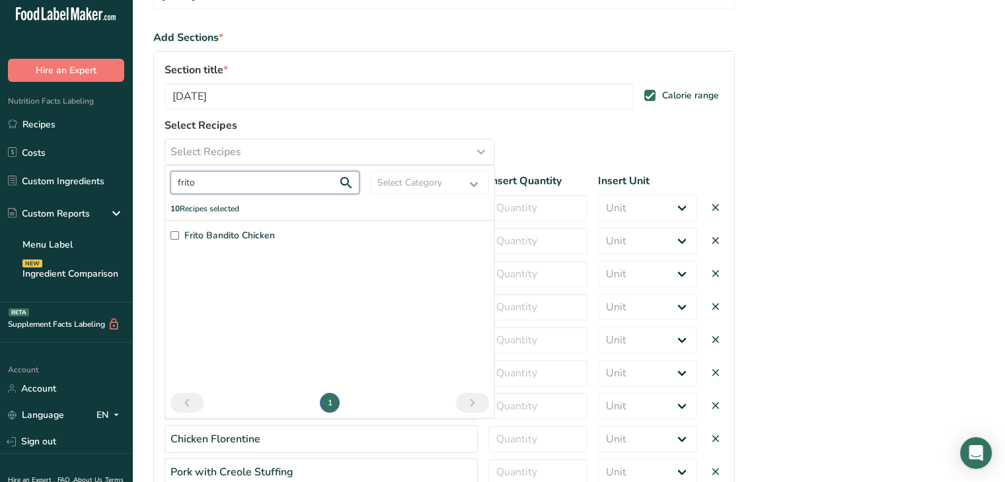
type input "frito"
click at [174, 236] on input "Frito Bandito Chicken" at bounding box center [174, 235] width 9 height 9
checkbox input "true"
click at [268, 183] on input "frito" at bounding box center [264, 182] width 189 height 23
click at [197, 182] on input "frito sausage in" at bounding box center [264, 182] width 189 height 23
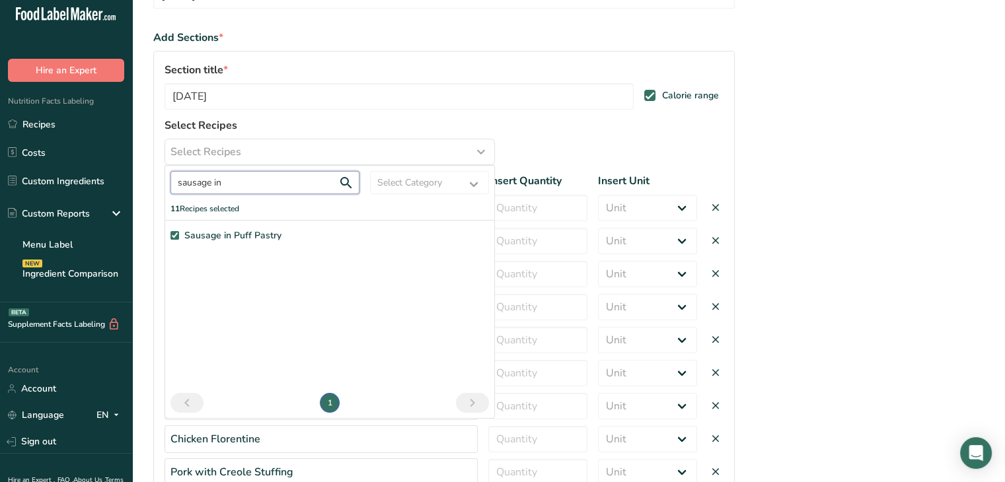
drag, startPoint x: 261, startPoint y: 186, endPoint x: 151, endPoint y: 180, distance: 110.5
click at [151, 180] on section "Set up your menu label report Let's create your menu report Menu Report Name * …" at bounding box center [568, 270] width 872 height 788
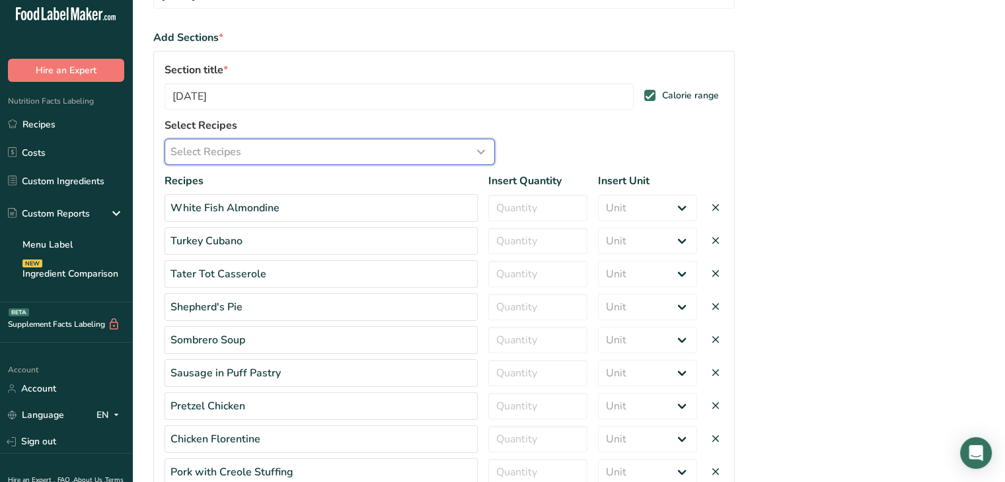
click at [237, 151] on span "Select Recipes" at bounding box center [205, 152] width 71 height 16
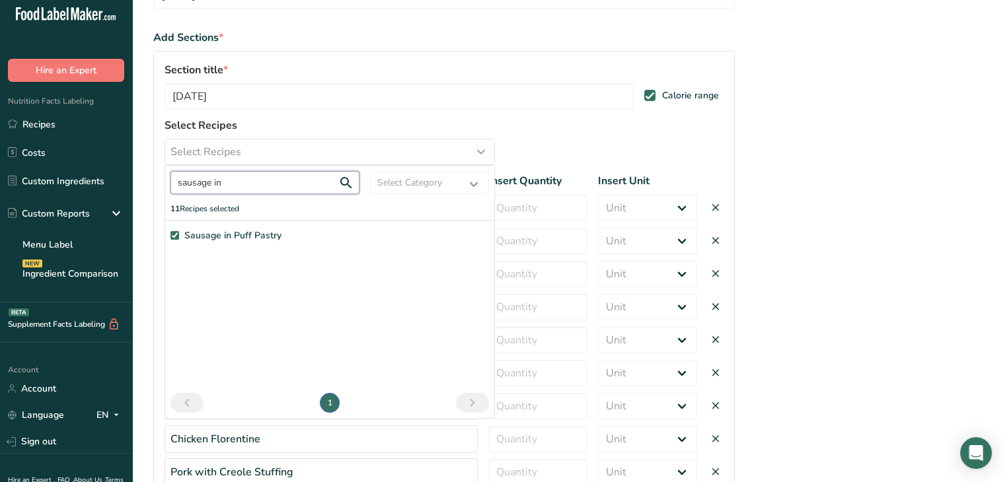
click at [226, 182] on input "sausage in" at bounding box center [264, 182] width 189 height 23
type input "k"
type input "street noo"
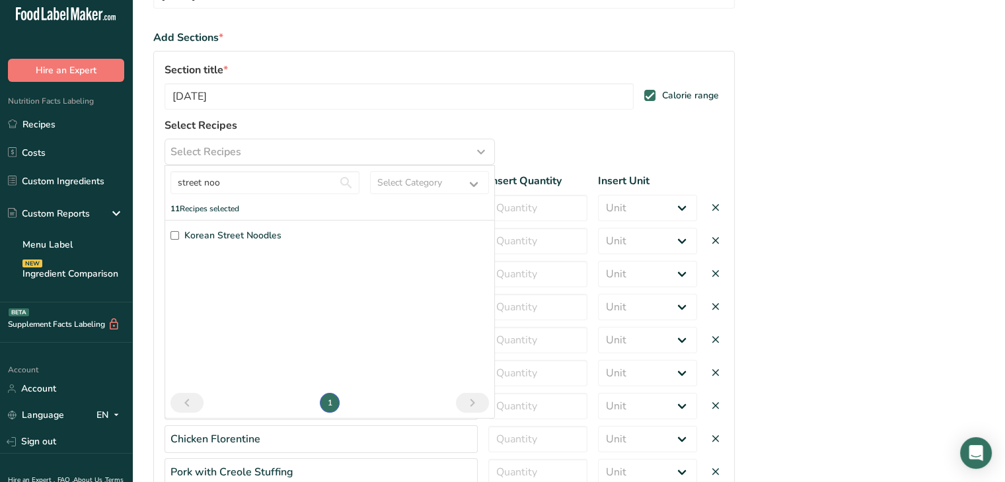
click at [176, 233] on input "Korean Street Noodles" at bounding box center [174, 235] width 9 height 9
checkbox input "true"
click at [898, 162] on section "Set up your menu label report Let's create your menu report Menu Report Name * …" at bounding box center [568, 286] width 872 height 821
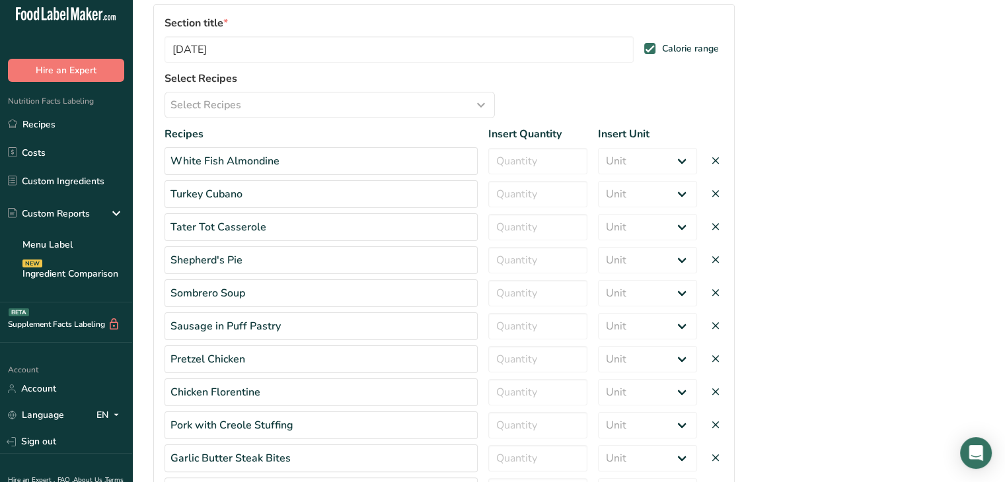
scroll to position [158, 0]
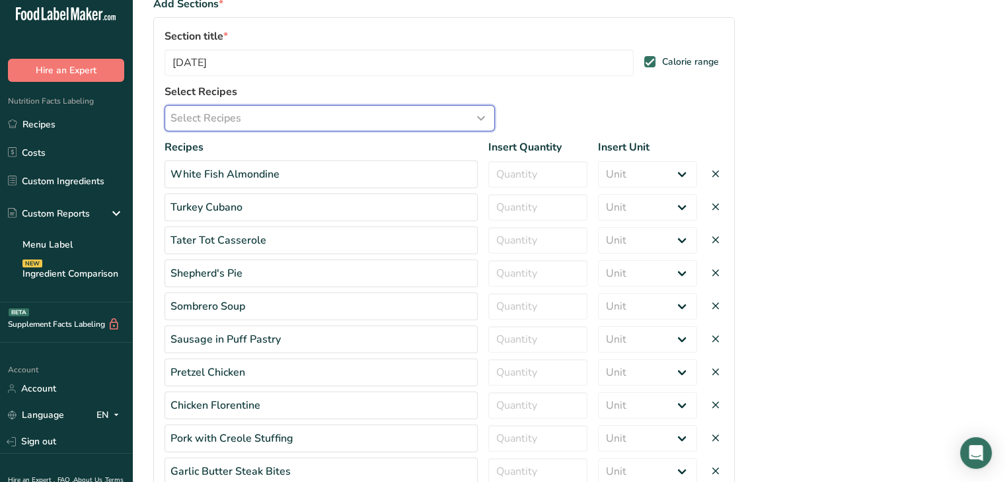
drag, startPoint x: 898, startPoint y: 162, endPoint x: 361, endPoint y: 125, distance: 537.5
click at [361, 125] on button "Select Recipes" at bounding box center [329, 118] width 330 height 26
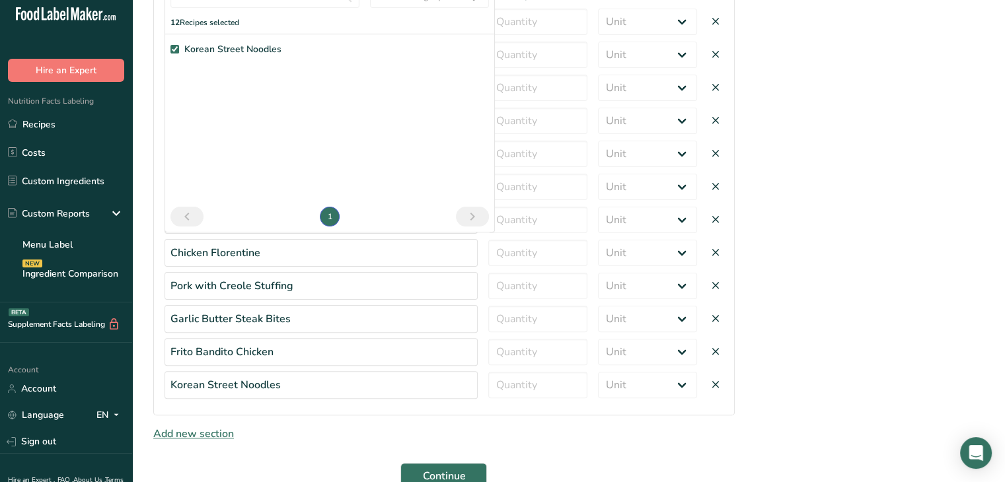
scroll to position [318, 0]
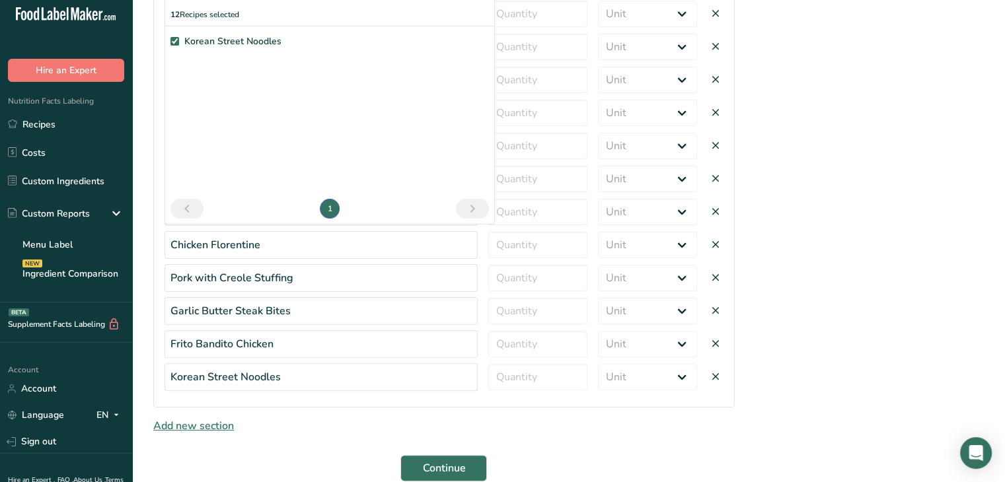
click at [320, 380] on div "Korean Street Noodles" at bounding box center [320, 377] width 313 height 28
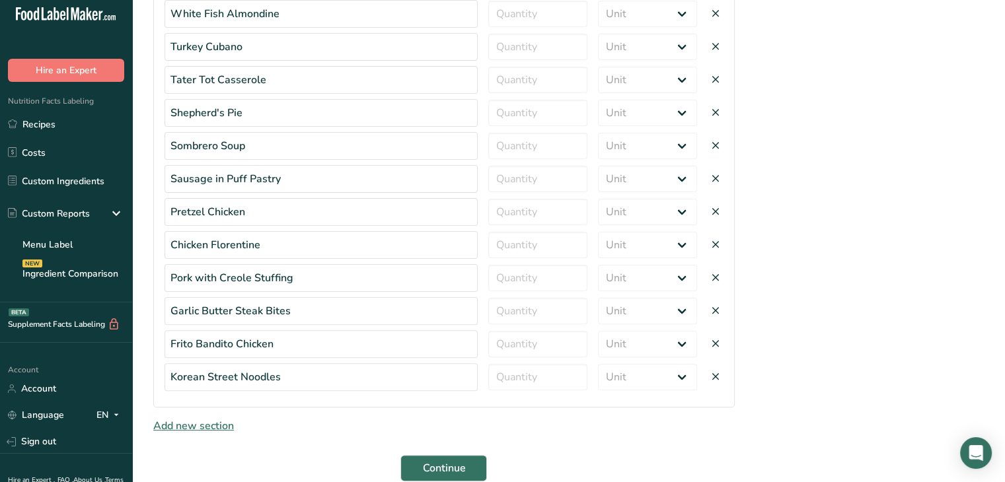
click at [801, 262] on section "Set up your menu label report Let's create your menu report Menu Report Name * …" at bounding box center [568, 92] width 872 height 821
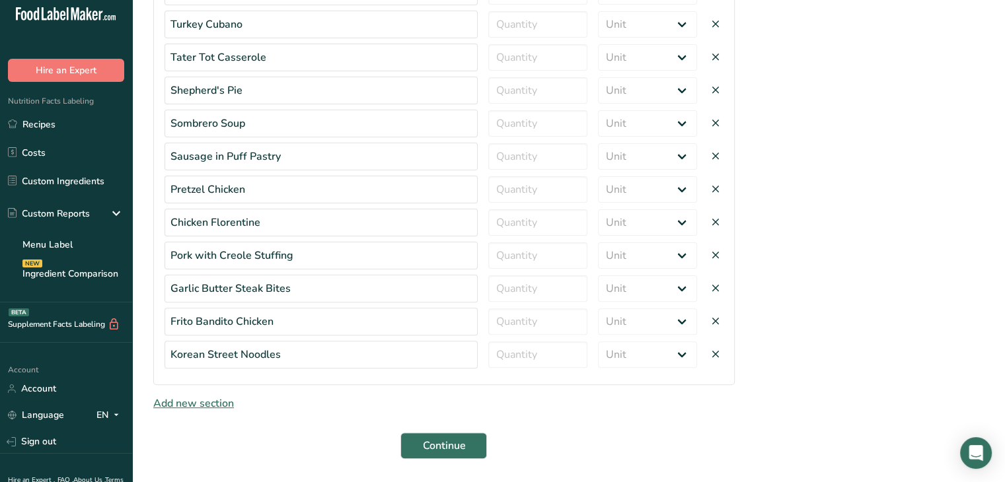
scroll to position [36, 0]
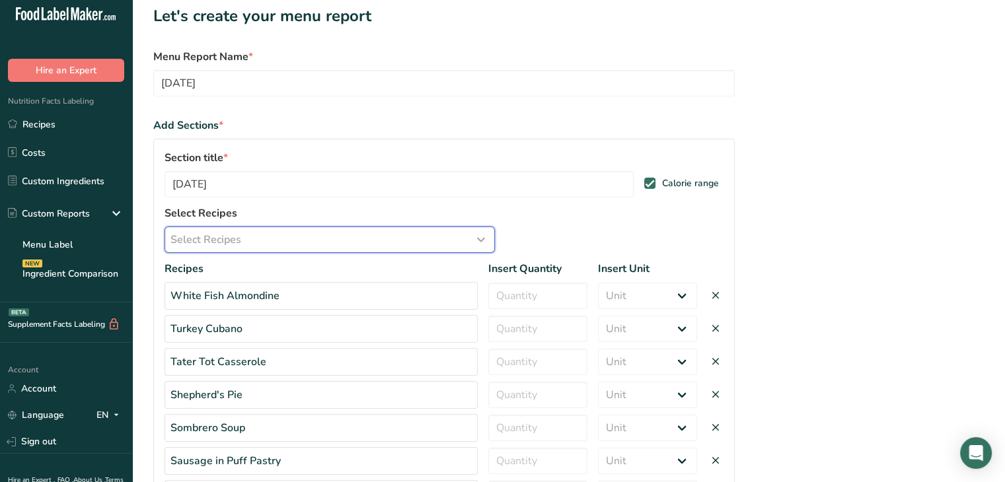
click at [344, 244] on div "Select Recipes" at bounding box center [329, 240] width 318 height 16
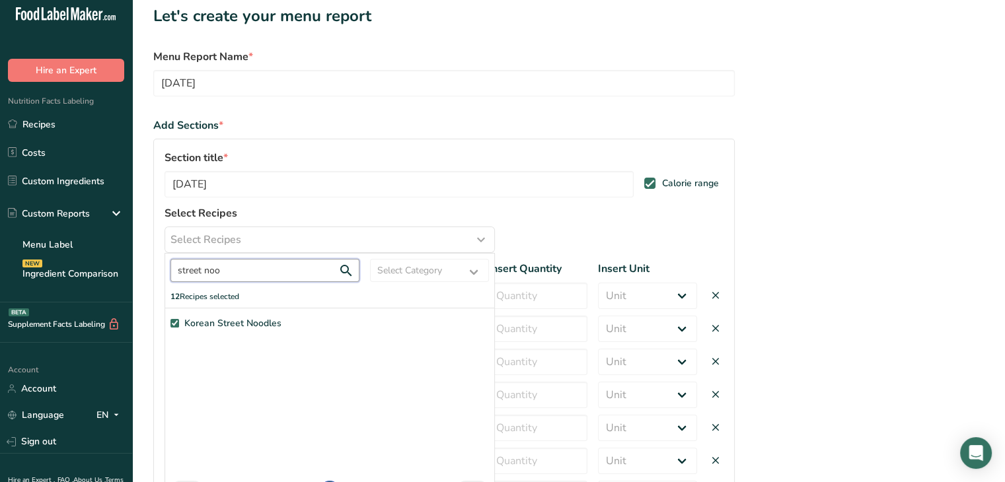
click at [243, 271] on input "street noo" at bounding box center [264, 270] width 189 height 23
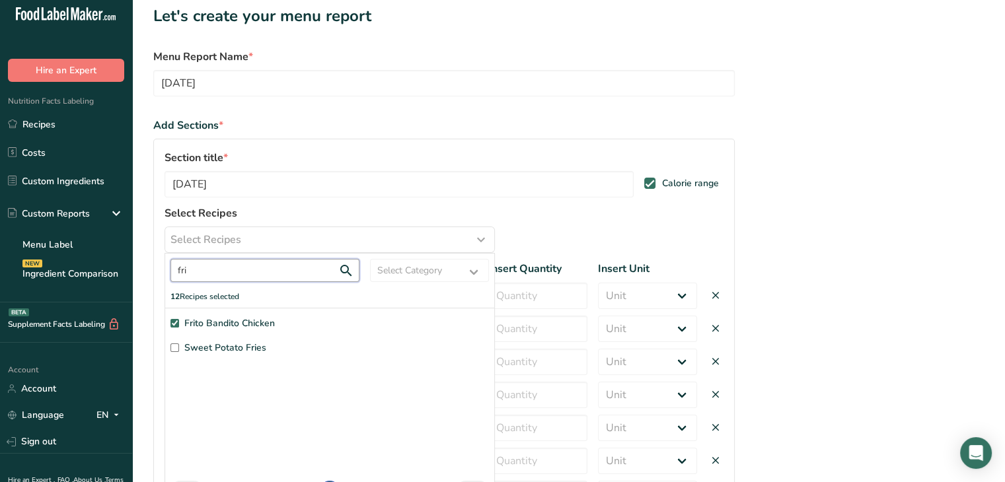
type input "fri"
click at [348, 361] on div "Frito Bandito Chicken Sweet Potato Fries" at bounding box center [329, 340] width 318 height 49
click at [775, 228] on section "Set up your menu label report Let's create your menu report Menu Report Name * …" at bounding box center [568, 374] width 872 height 821
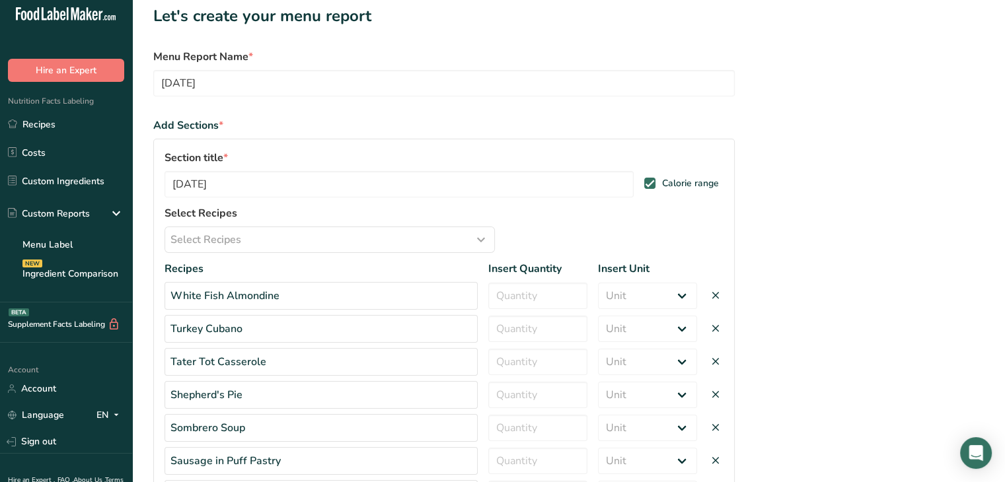
scroll to position [378, 0]
